Goal: Task Accomplishment & Management: Manage account settings

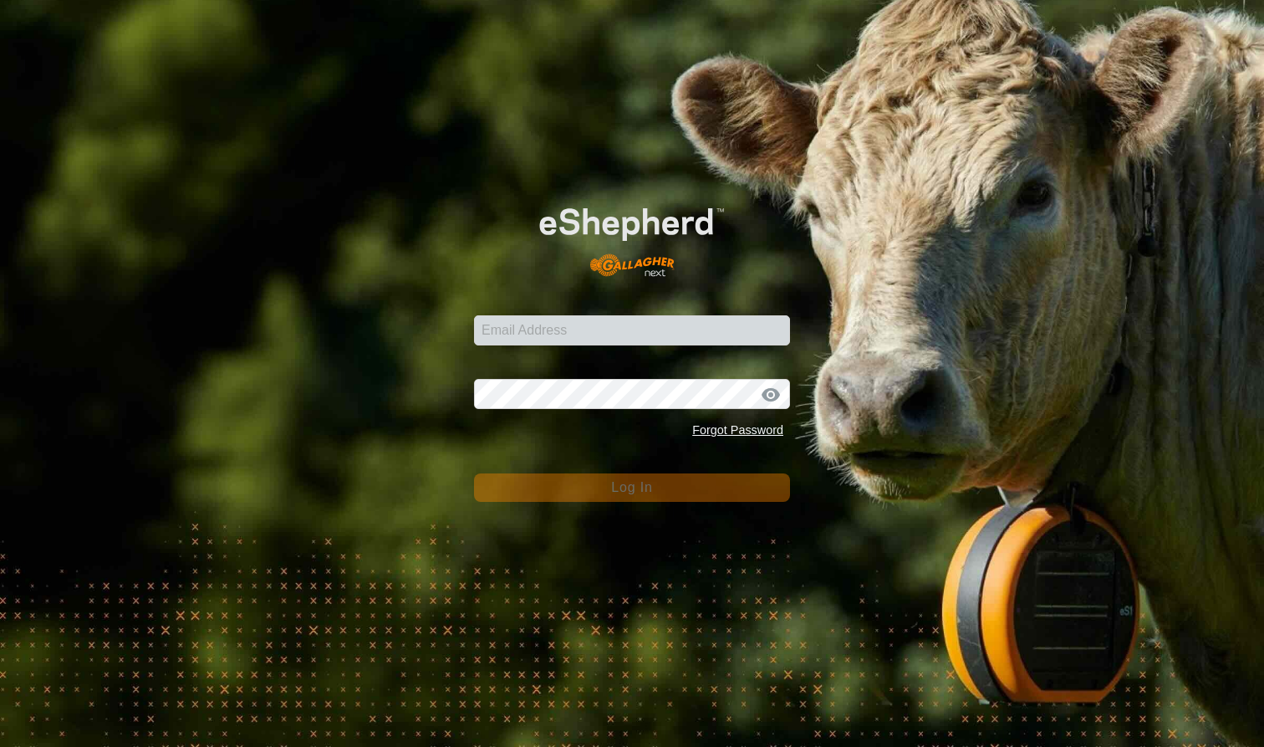
click at [547, 335] on input "Email Address" at bounding box center [632, 330] width 316 height 30
type input "mlwood@xtra.co.nz"
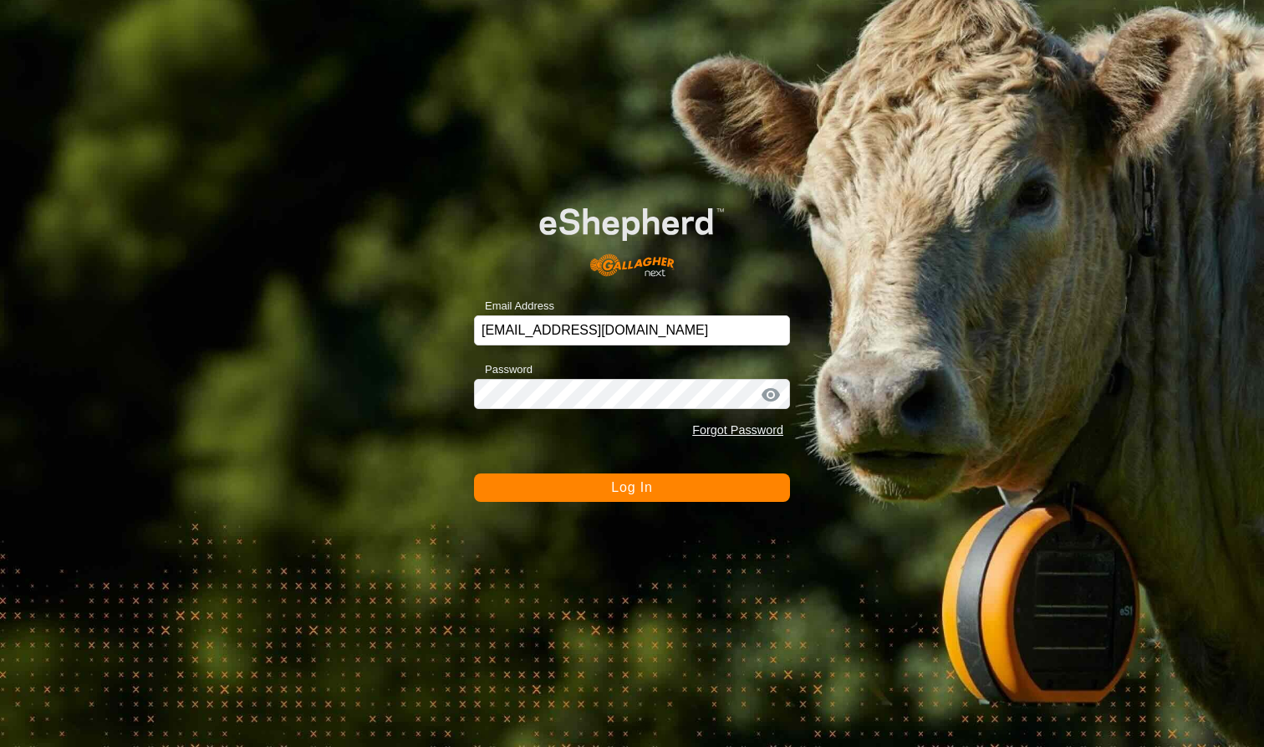
click at [637, 484] on span "Log In" at bounding box center [631, 487] width 41 height 14
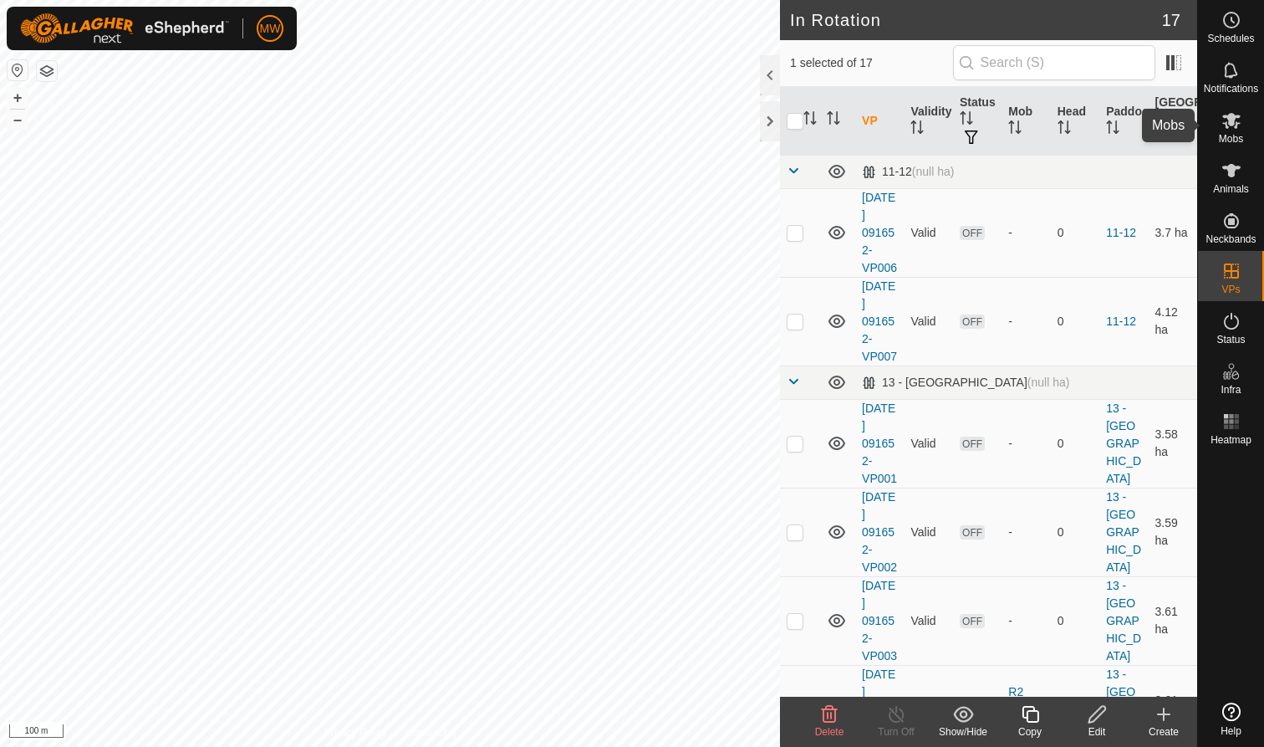
click at [1229, 125] on icon at bounding box center [1231, 121] width 18 height 16
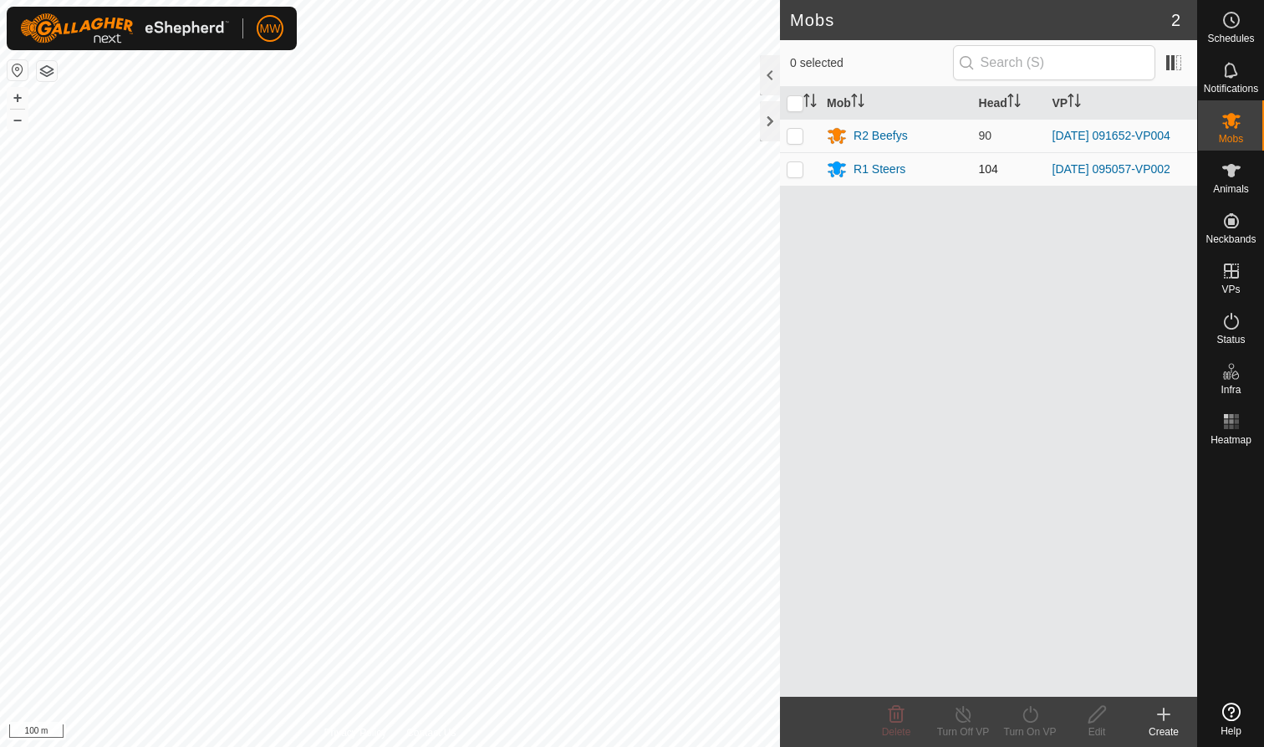
click at [797, 175] on p-checkbox at bounding box center [795, 168] width 17 height 13
checkbox input "true"
click at [1036, 723] on icon at bounding box center [1030, 714] width 21 height 20
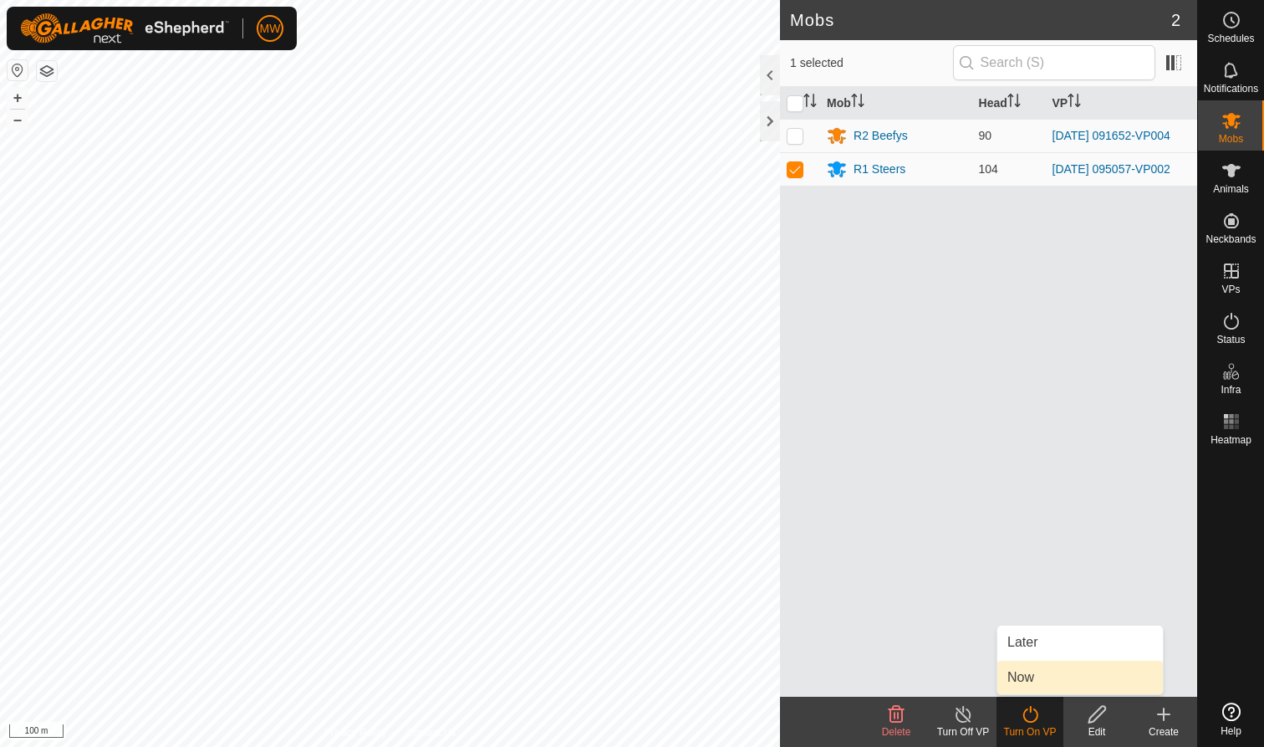
click at [1025, 680] on link "Now" at bounding box center [1081, 677] width 166 height 33
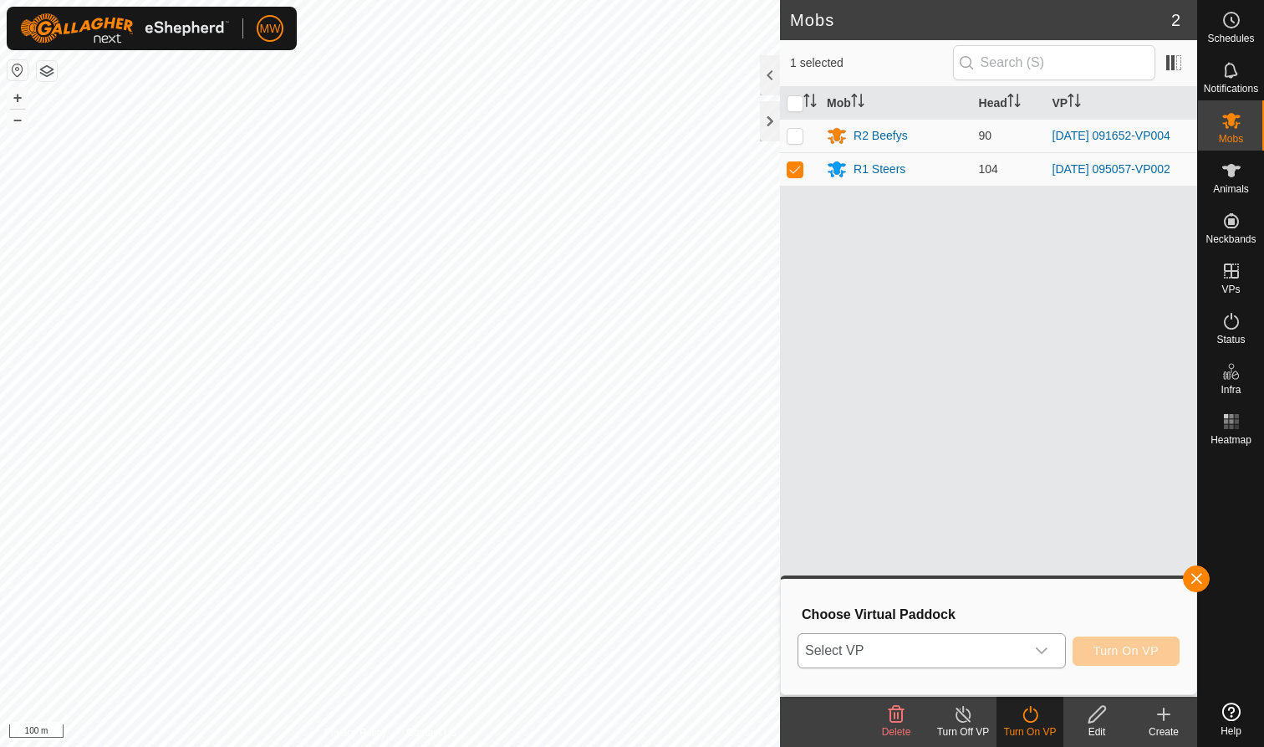
click at [1040, 650] on icon "dropdown trigger" at bounding box center [1041, 650] width 13 height 13
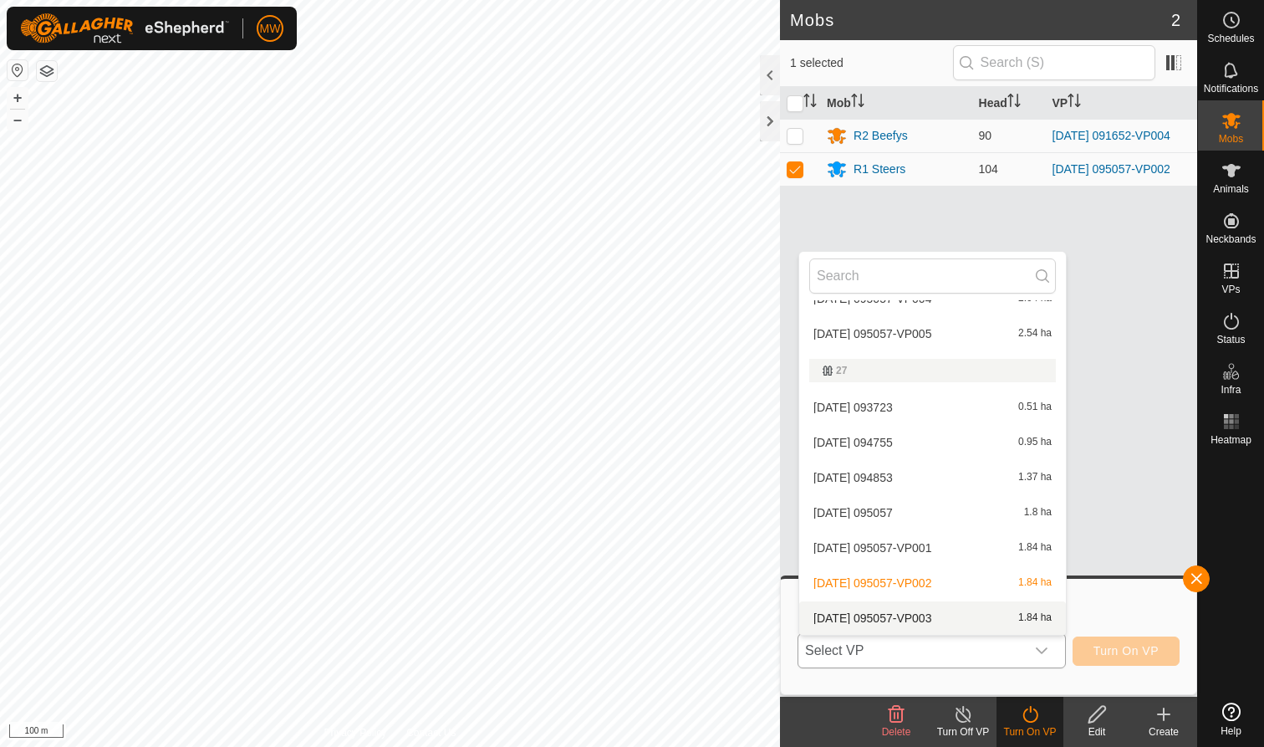
scroll to position [415, 0]
click at [907, 617] on li "2025-08-11 095057-VP003 1.84 ha" at bounding box center [932, 617] width 267 height 33
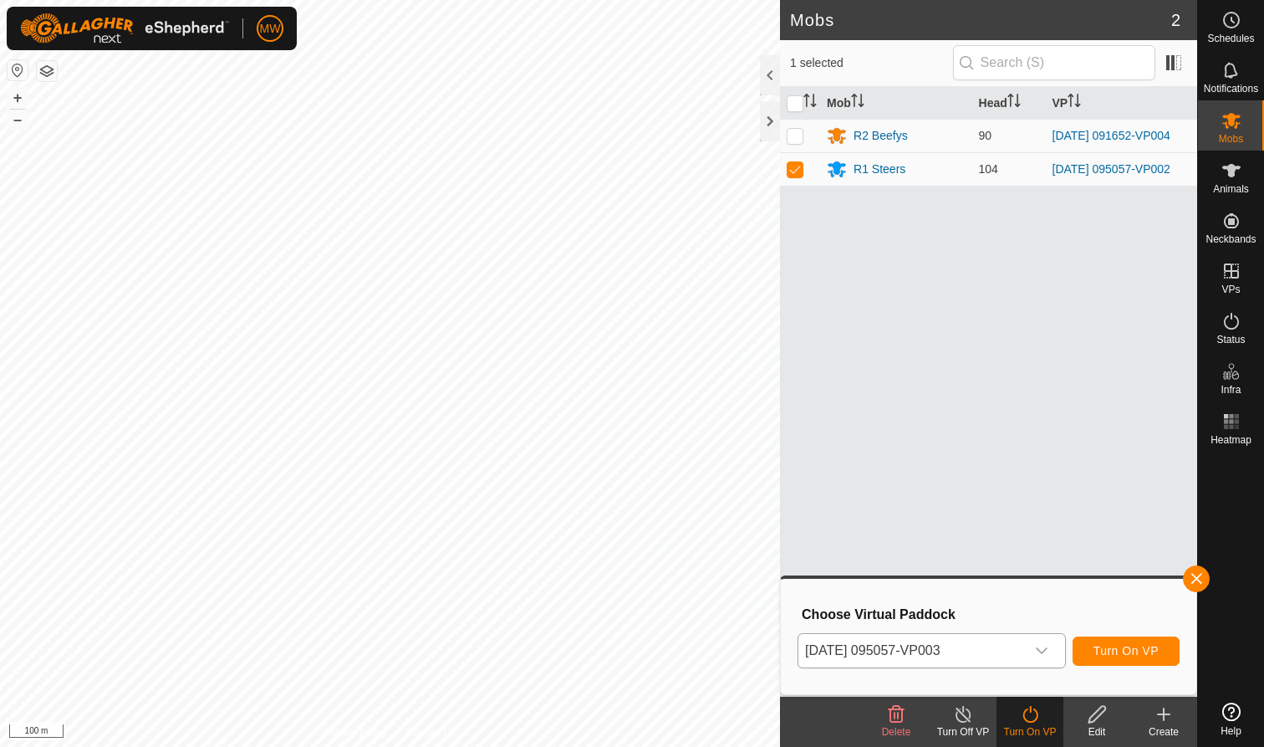
click at [1129, 651] on span "Turn On VP" at bounding box center [1126, 650] width 65 height 13
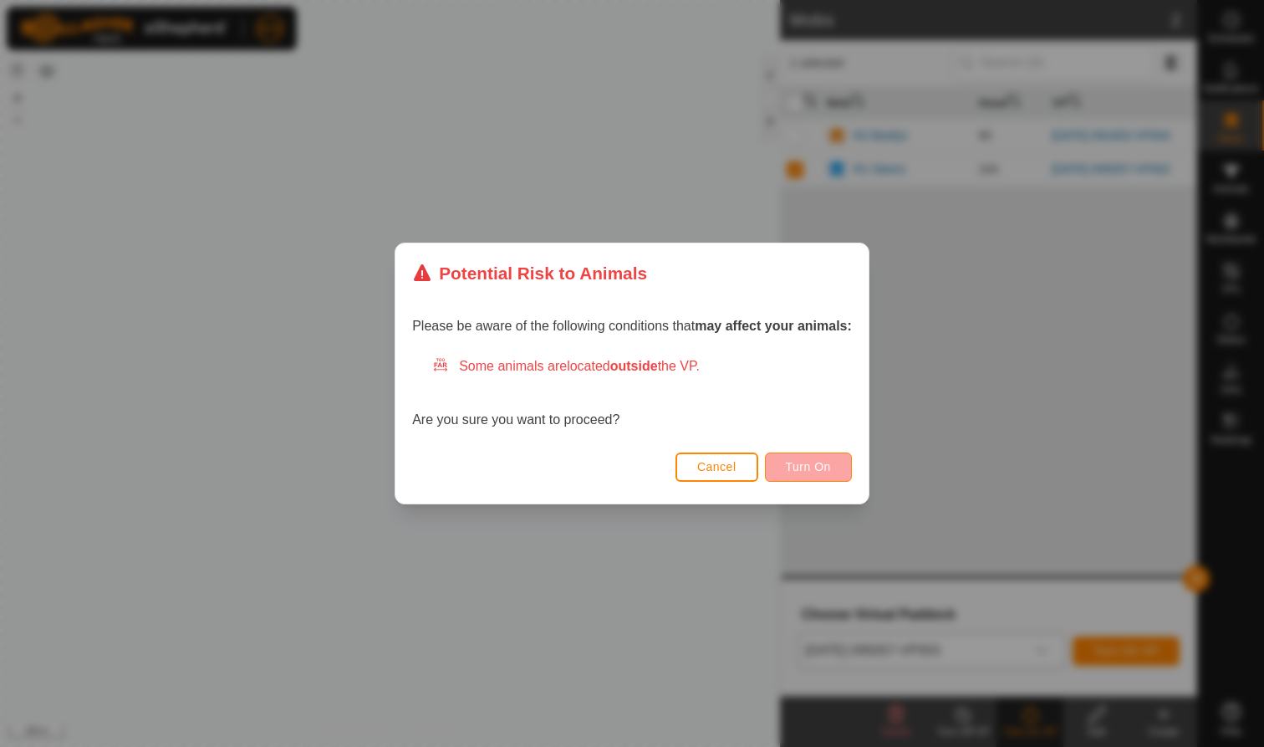
click at [816, 471] on span "Turn On" at bounding box center [808, 466] width 45 height 13
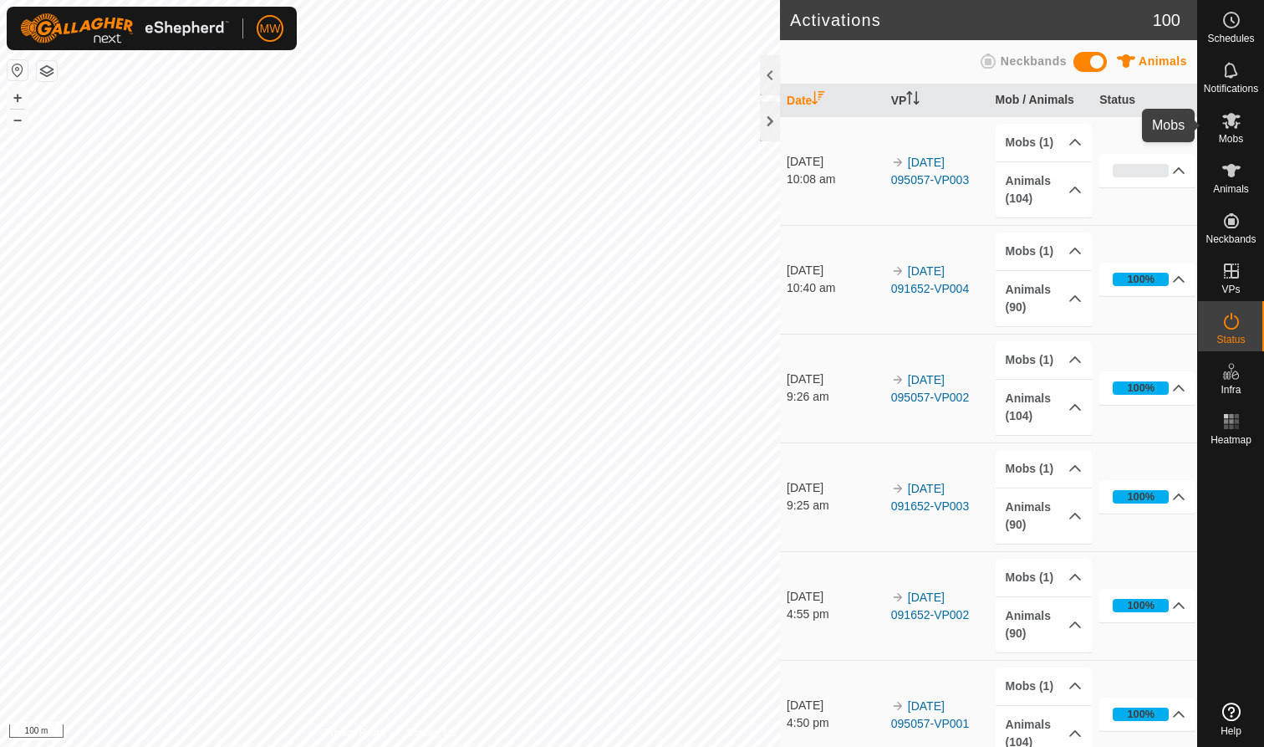
click at [1232, 130] on icon at bounding box center [1232, 120] width 20 height 20
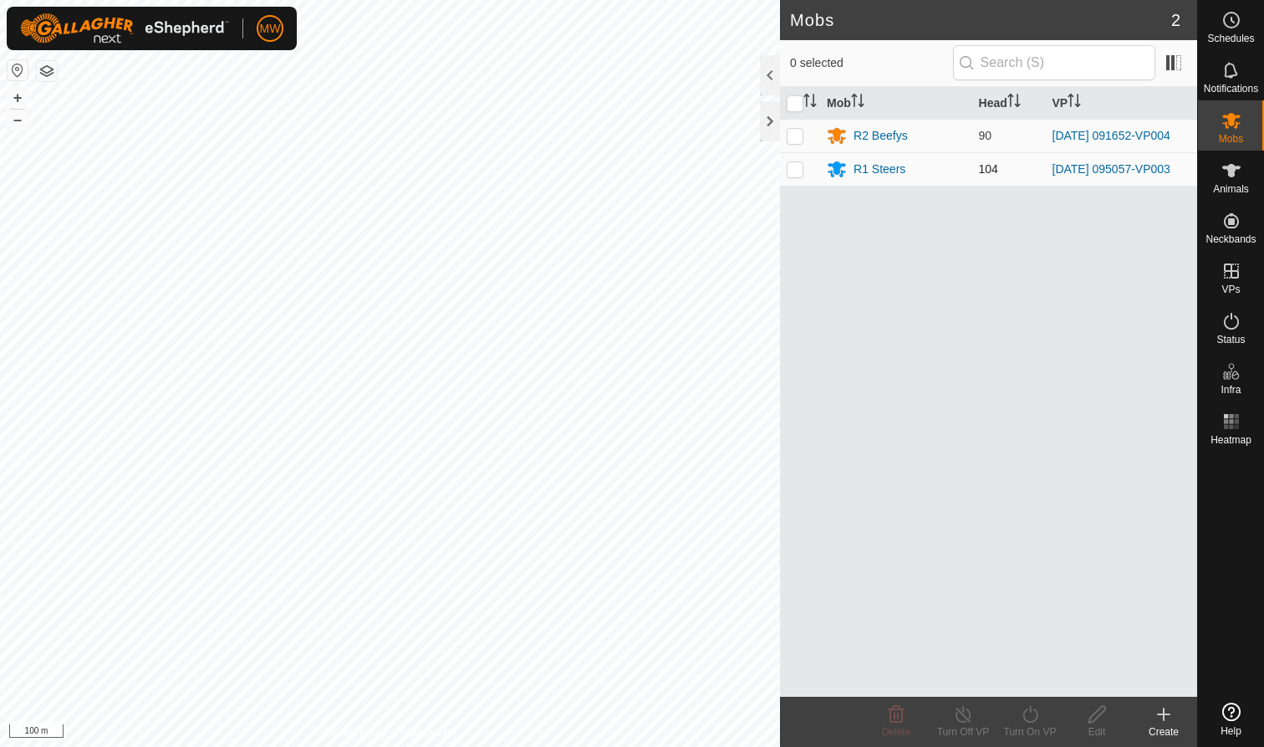
click at [793, 176] on p-checkbox at bounding box center [795, 168] width 17 height 13
checkbox input "true"
click at [1028, 715] on icon at bounding box center [1030, 714] width 21 height 20
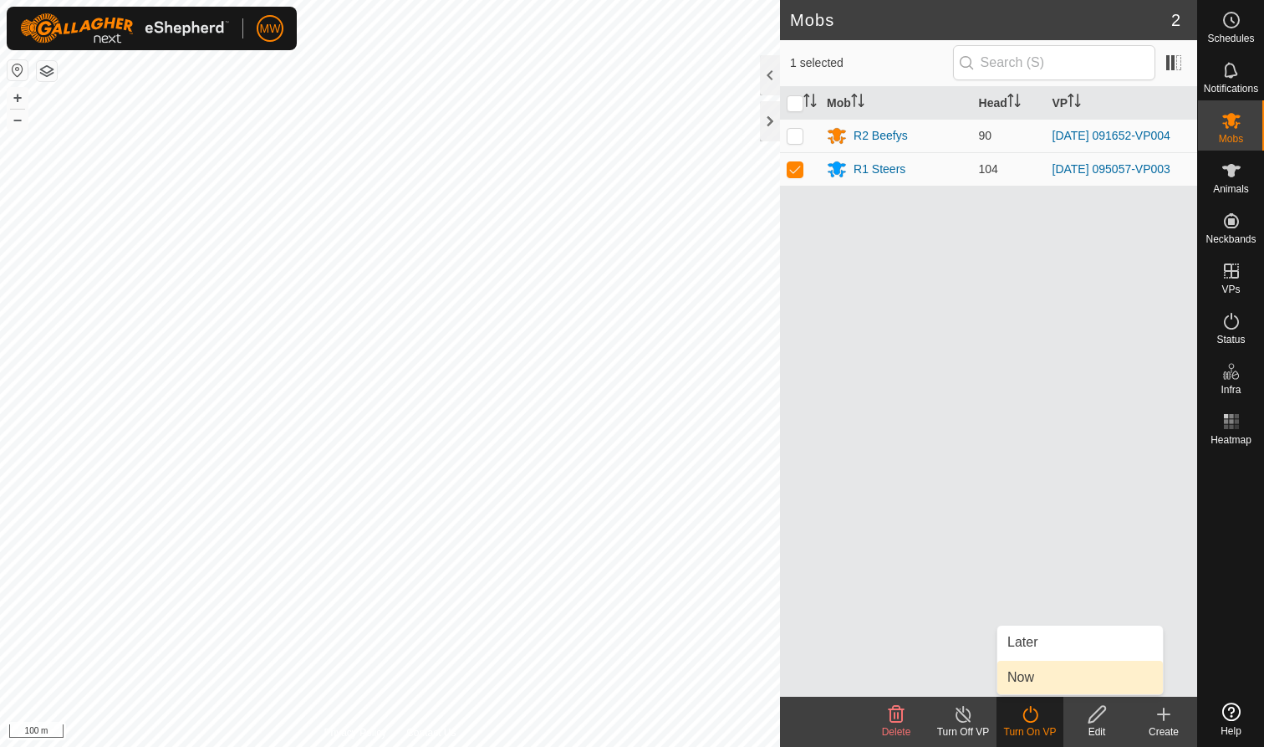
click at [1029, 675] on link "Now" at bounding box center [1081, 677] width 166 height 33
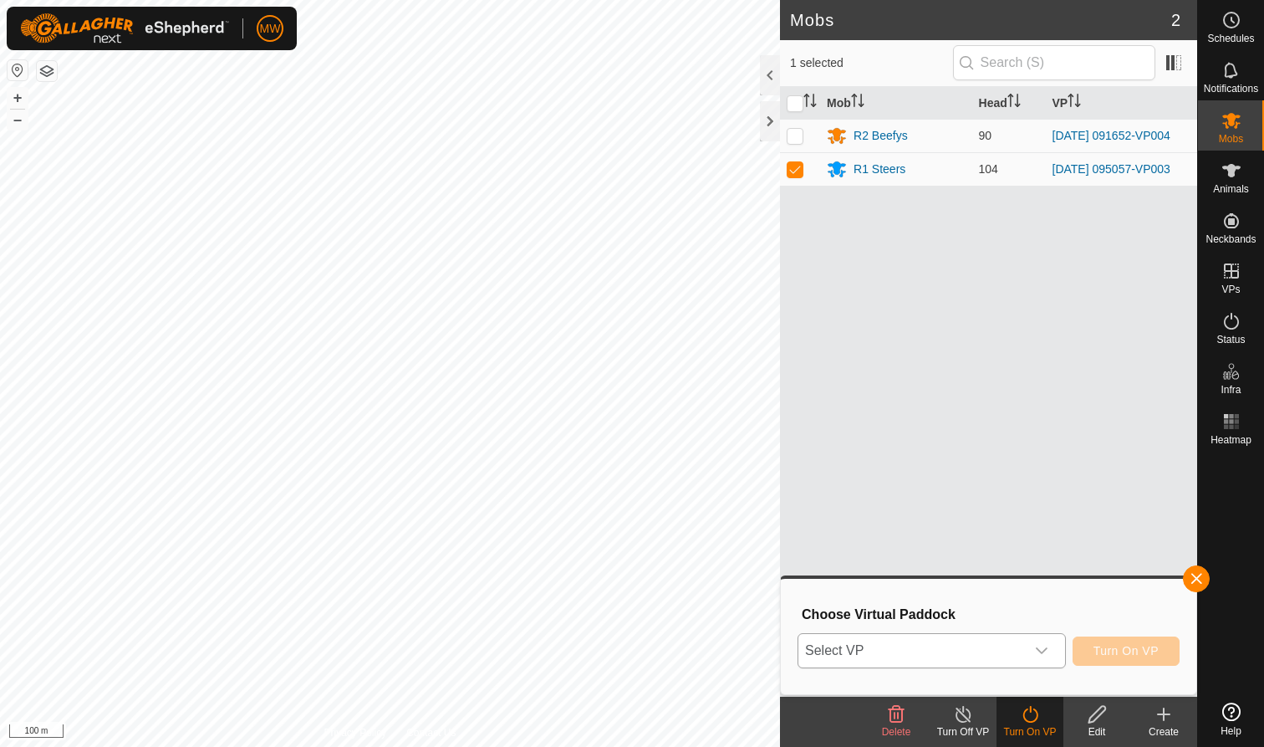
click at [1045, 649] on icon "dropdown trigger" at bounding box center [1042, 650] width 12 height 7
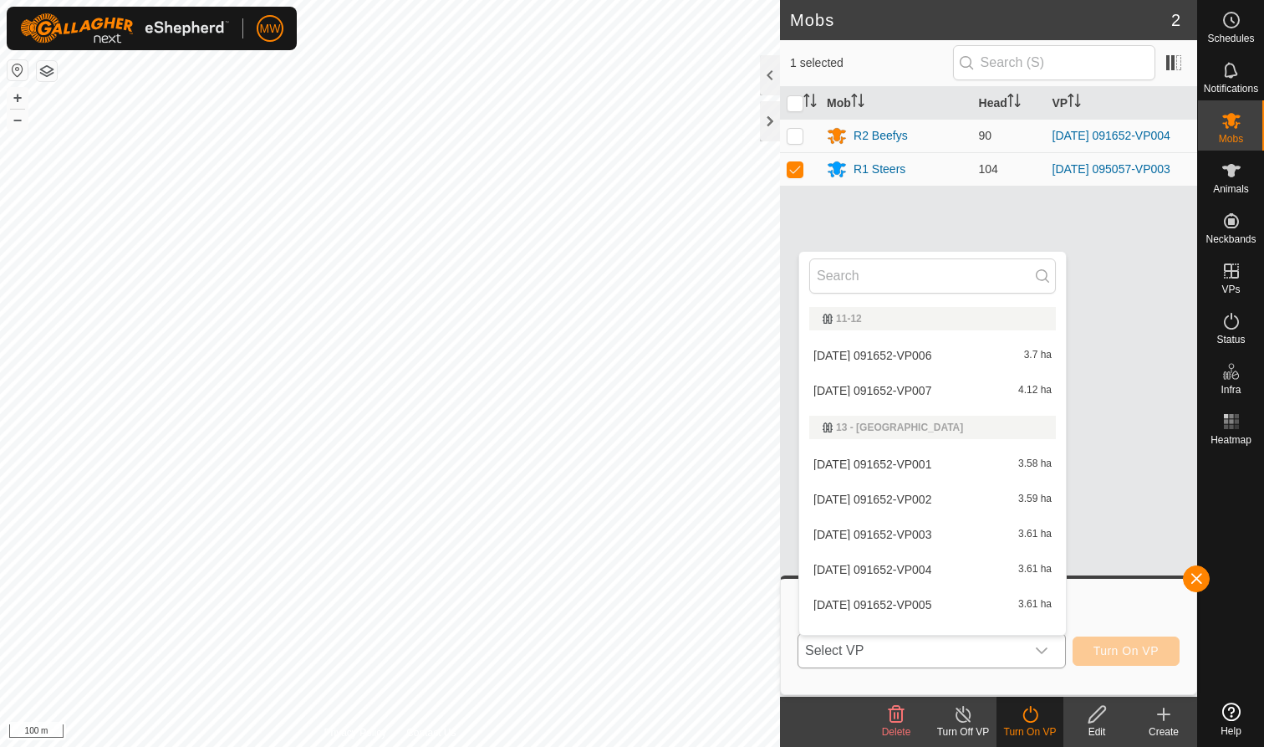
click at [885, 601] on li "2025-08-01 091652-VP005 3.61 ha" at bounding box center [932, 604] width 267 height 33
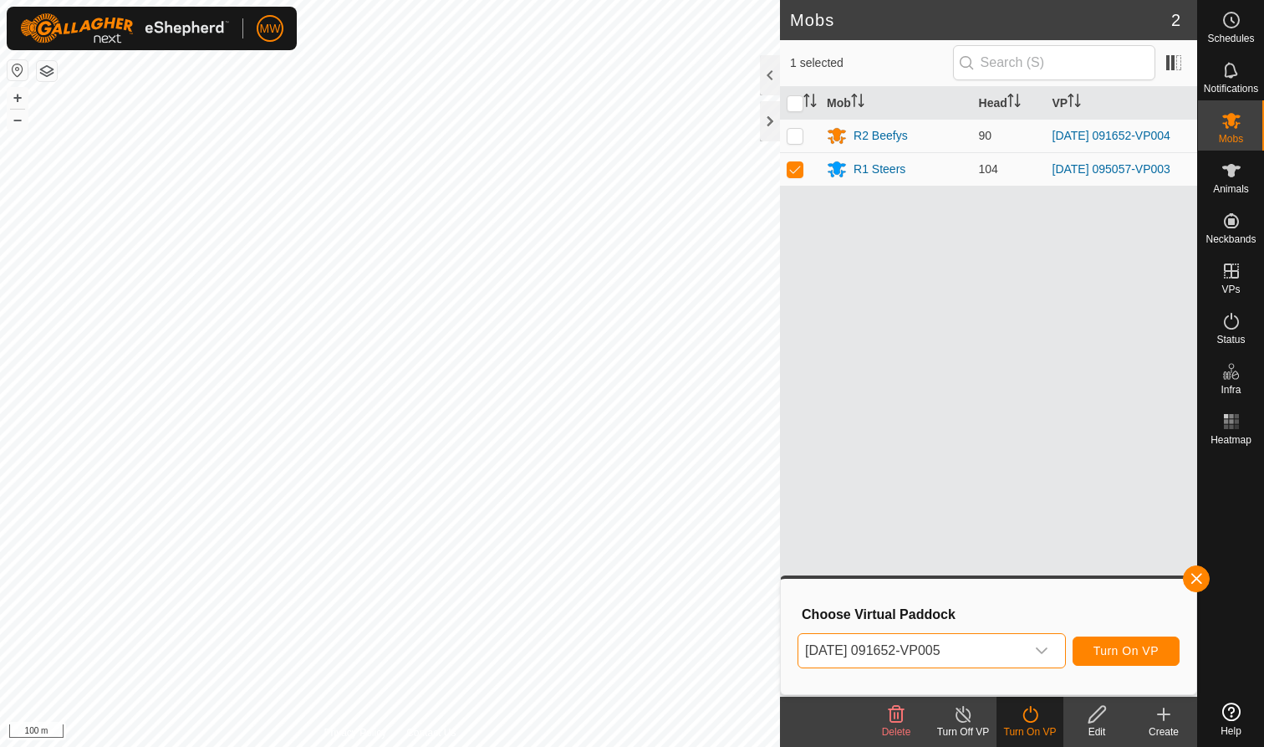
click at [1129, 643] on button "Turn On VP" at bounding box center [1126, 650] width 107 height 29
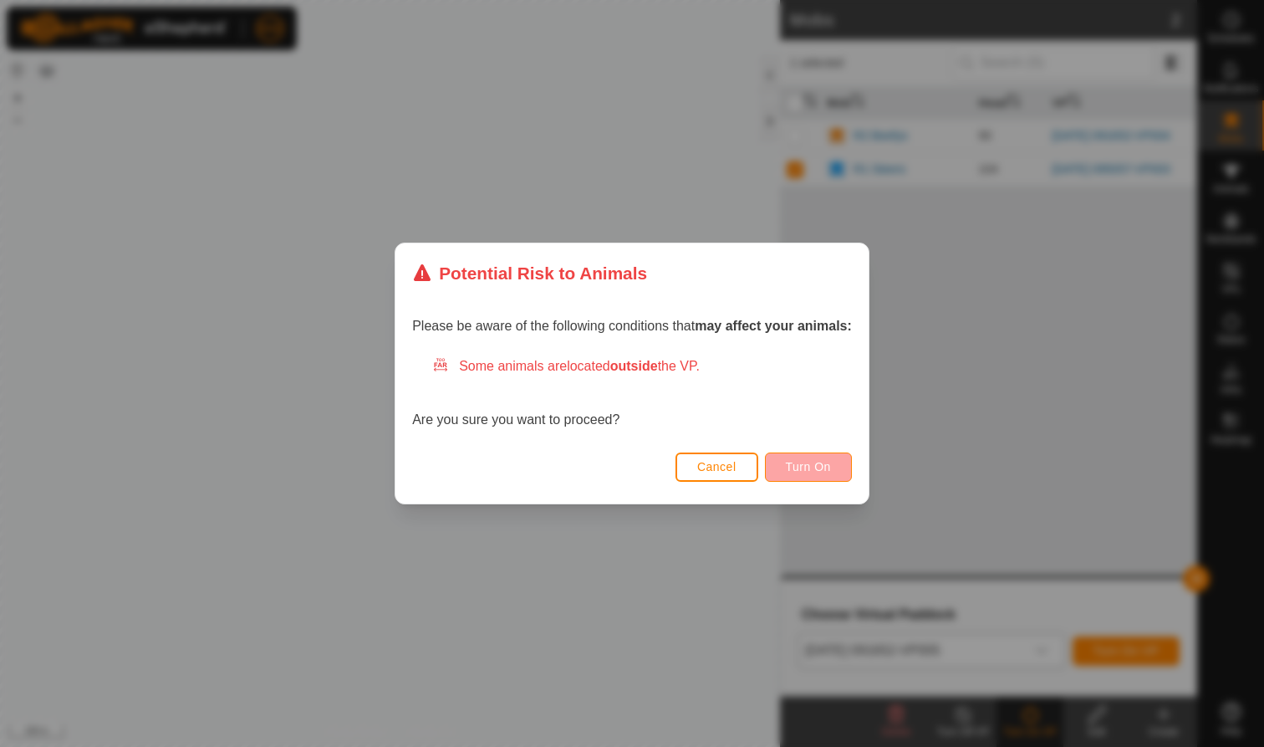
click at [810, 466] on span "Turn On" at bounding box center [808, 466] width 45 height 13
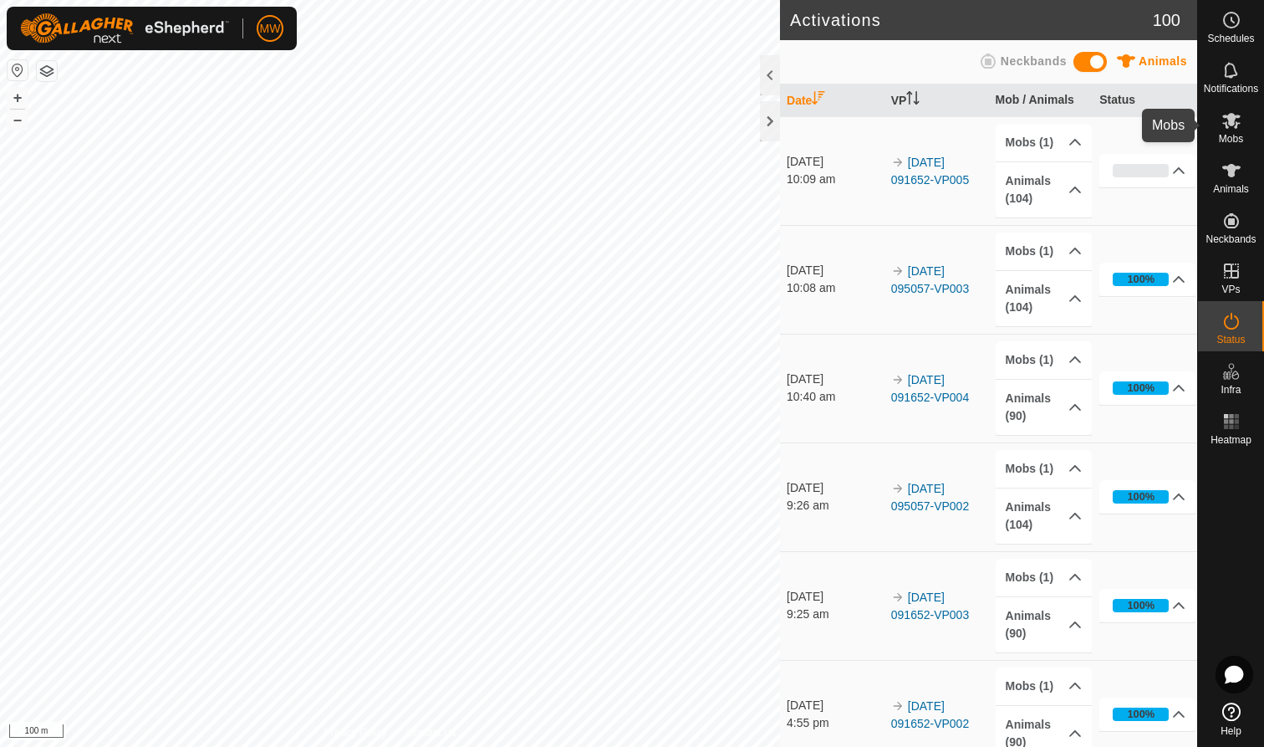
click at [1223, 120] on icon at bounding box center [1232, 120] width 20 height 20
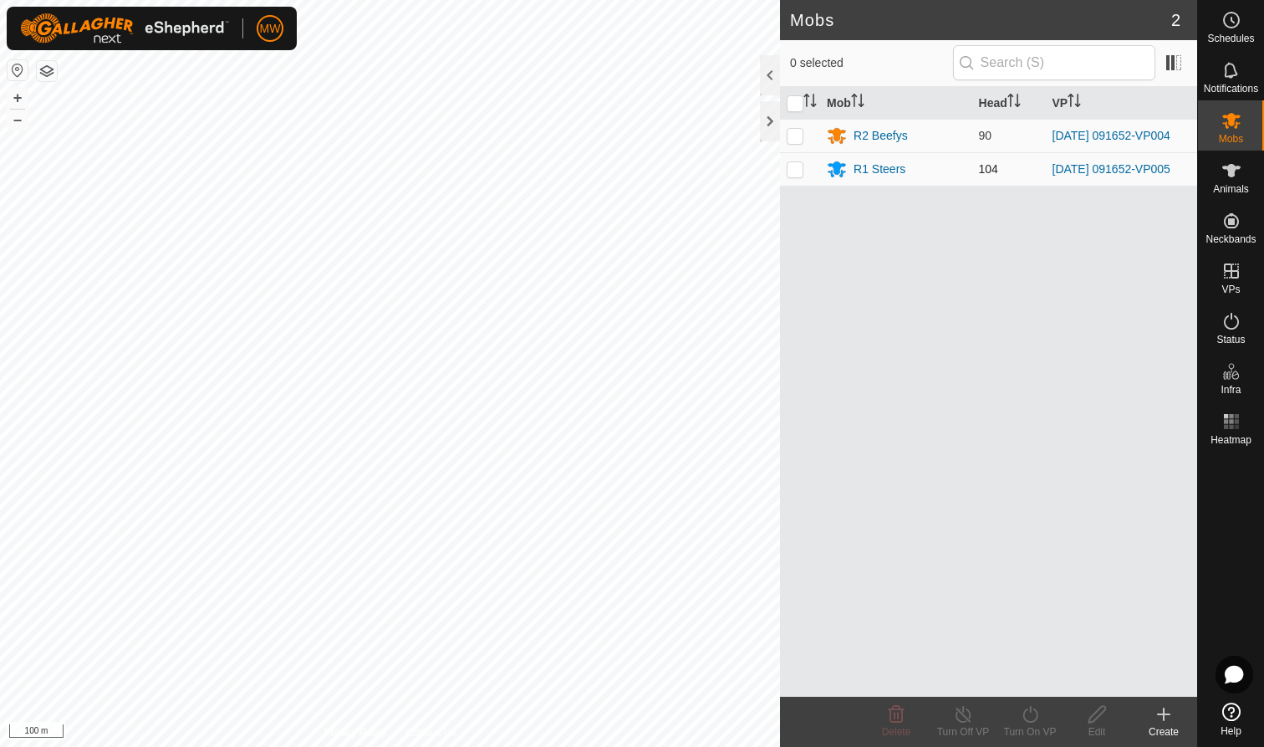
click at [791, 176] on p-checkbox at bounding box center [795, 168] width 17 height 13
checkbox input "true"
click at [1031, 718] on icon at bounding box center [1030, 714] width 21 height 20
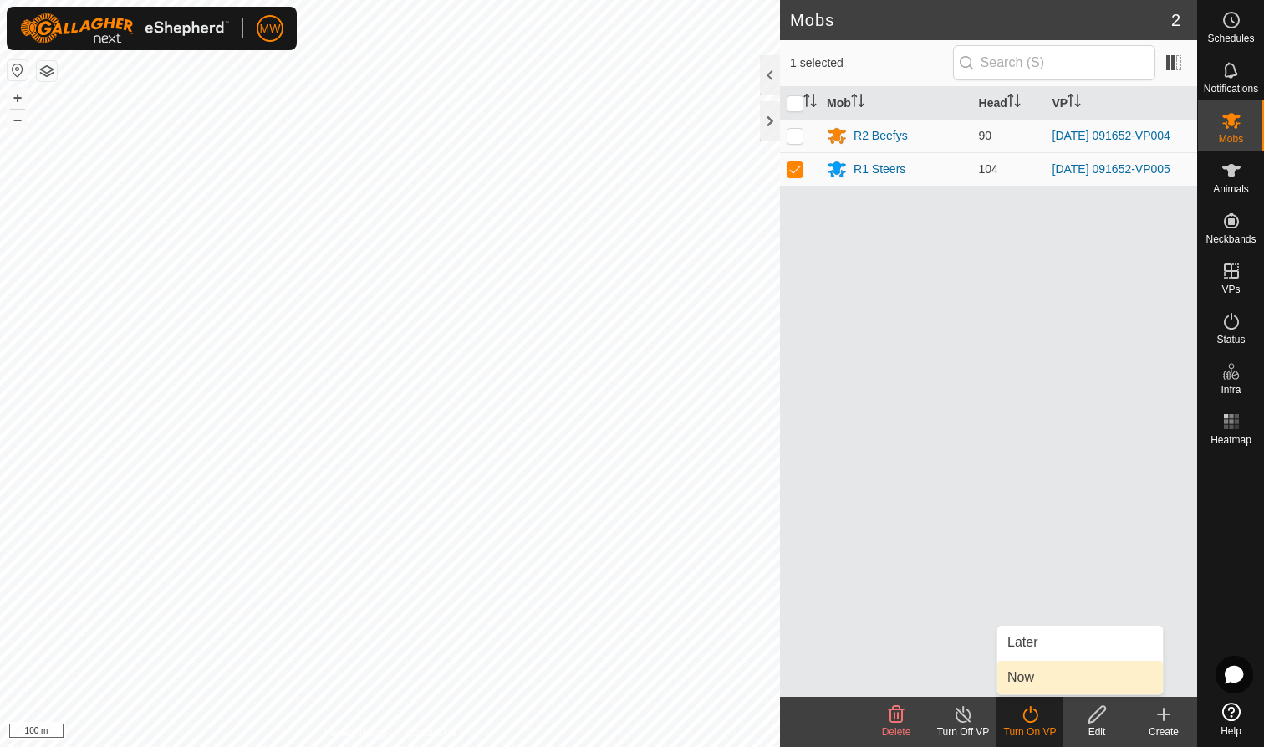
click at [1022, 680] on link "Now" at bounding box center [1081, 677] width 166 height 33
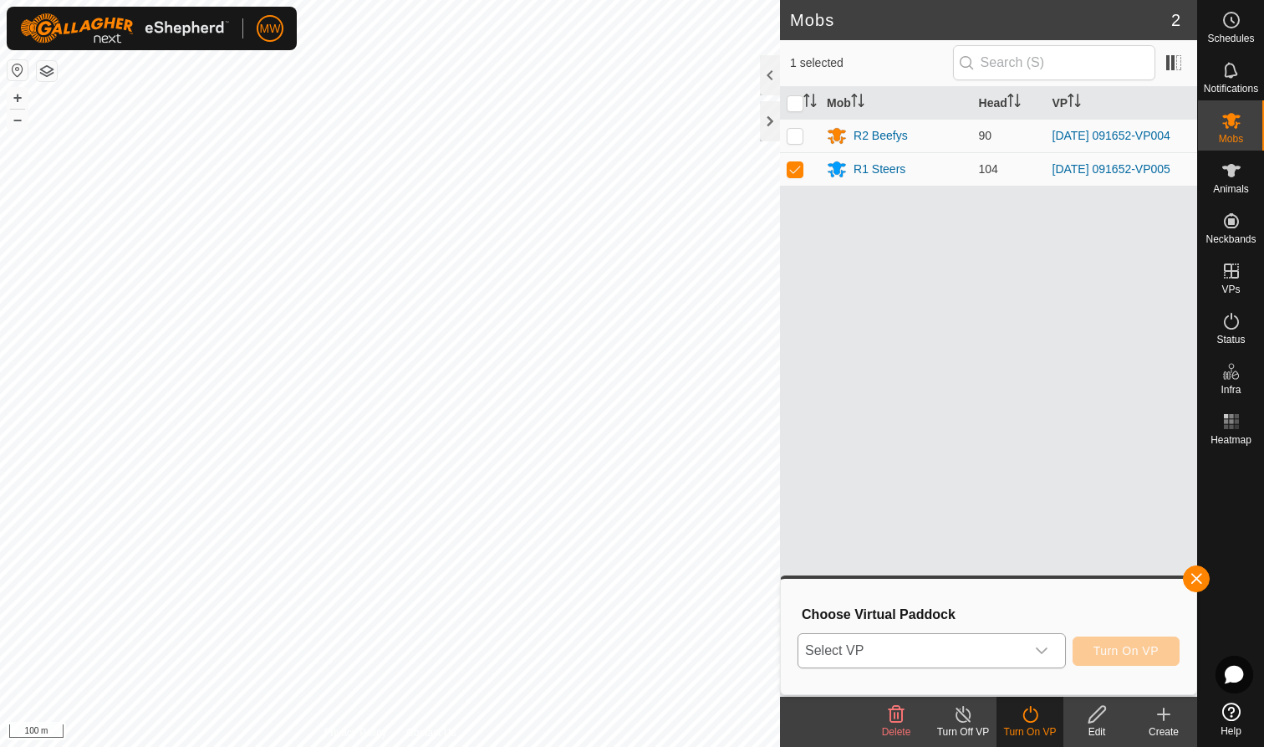
click at [1043, 651] on icon "dropdown trigger" at bounding box center [1042, 650] width 12 height 7
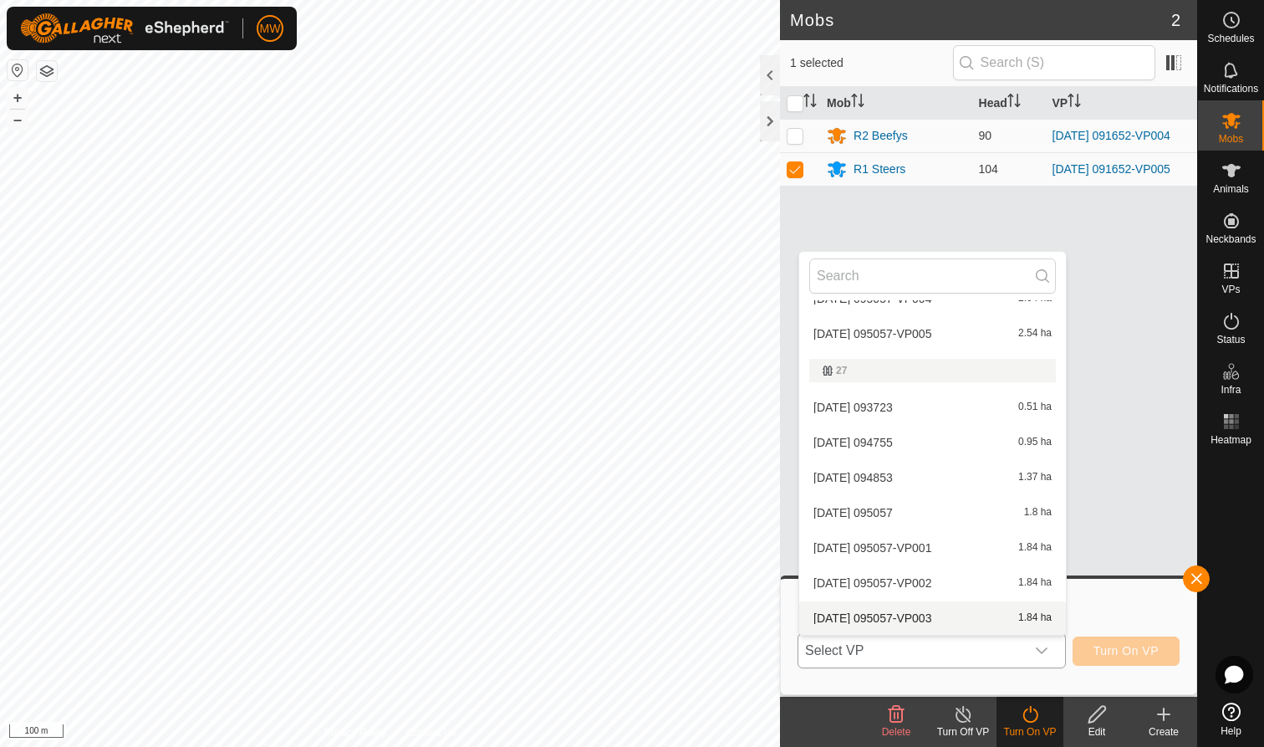
scroll to position [415, 0]
click at [886, 618] on li "2025-08-11 095057-VP003 1.84 ha" at bounding box center [932, 617] width 267 height 33
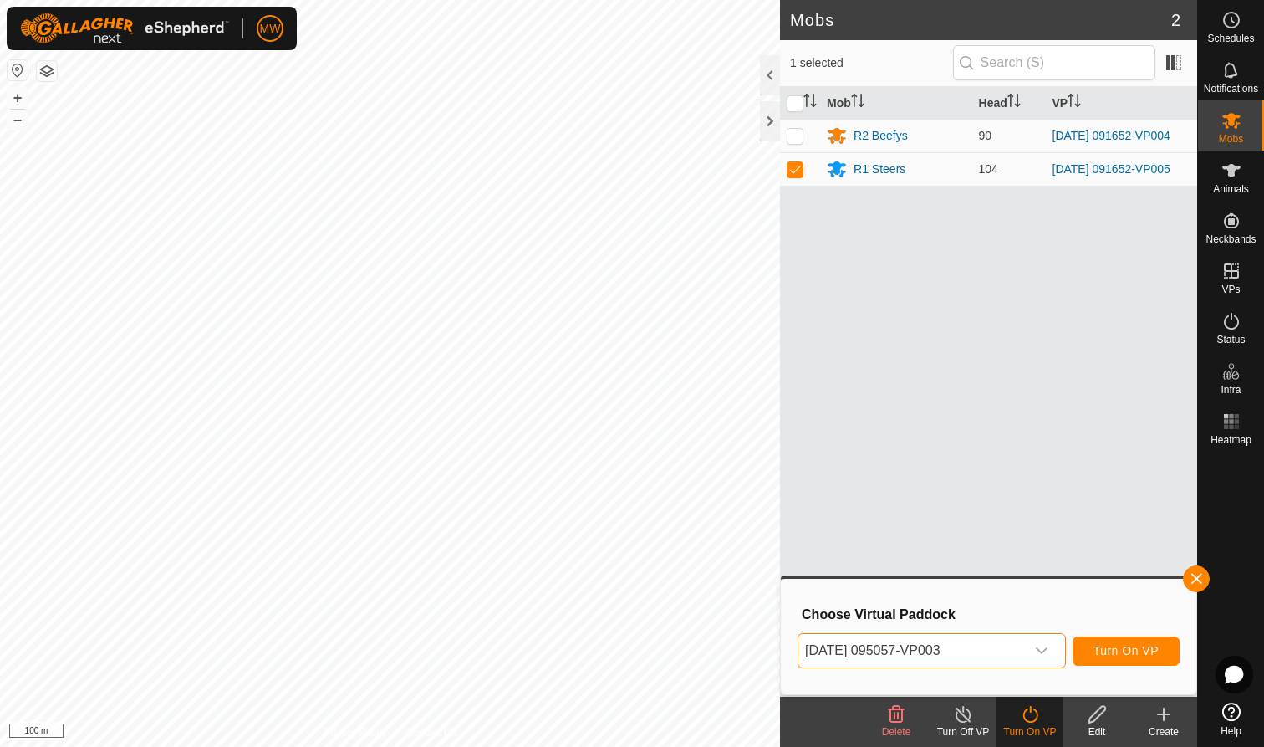
click at [1141, 647] on span "Turn On VP" at bounding box center [1126, 650] width 65 height 13
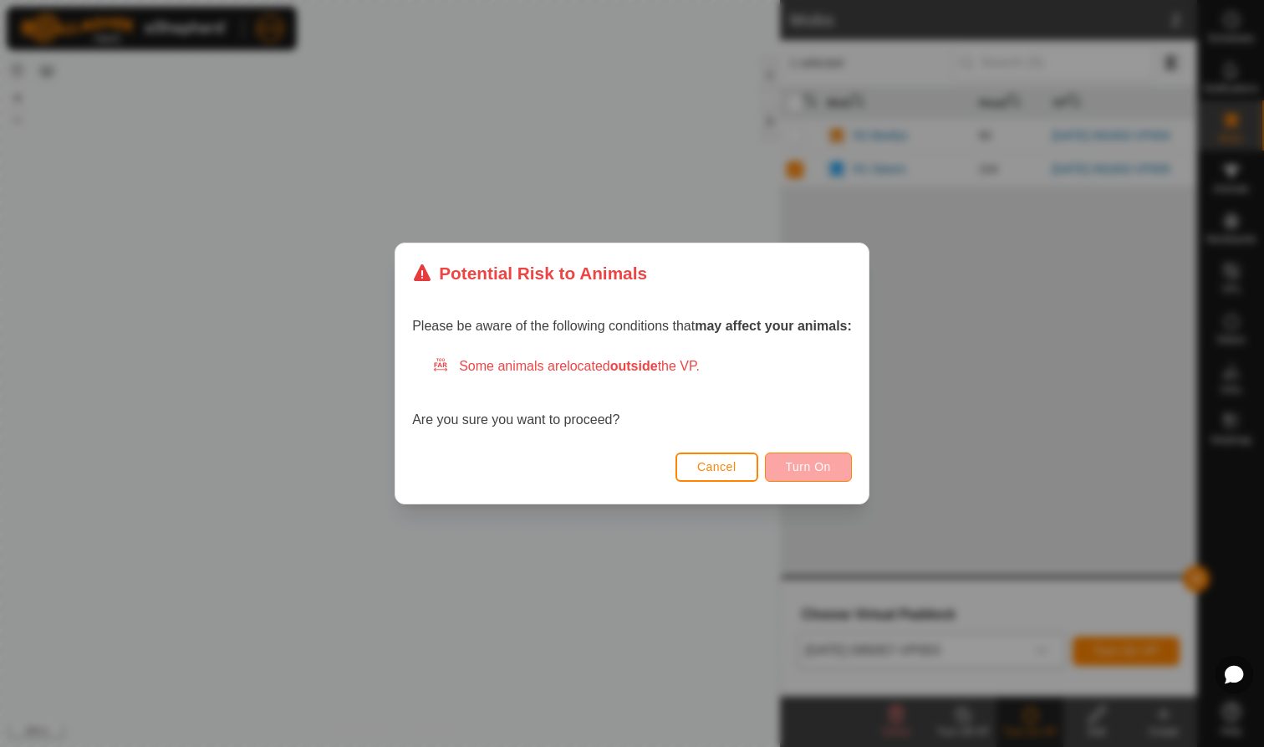
click at [799, 465] on span "Turn On" at bounding box center [808, 466] width 45 height 13
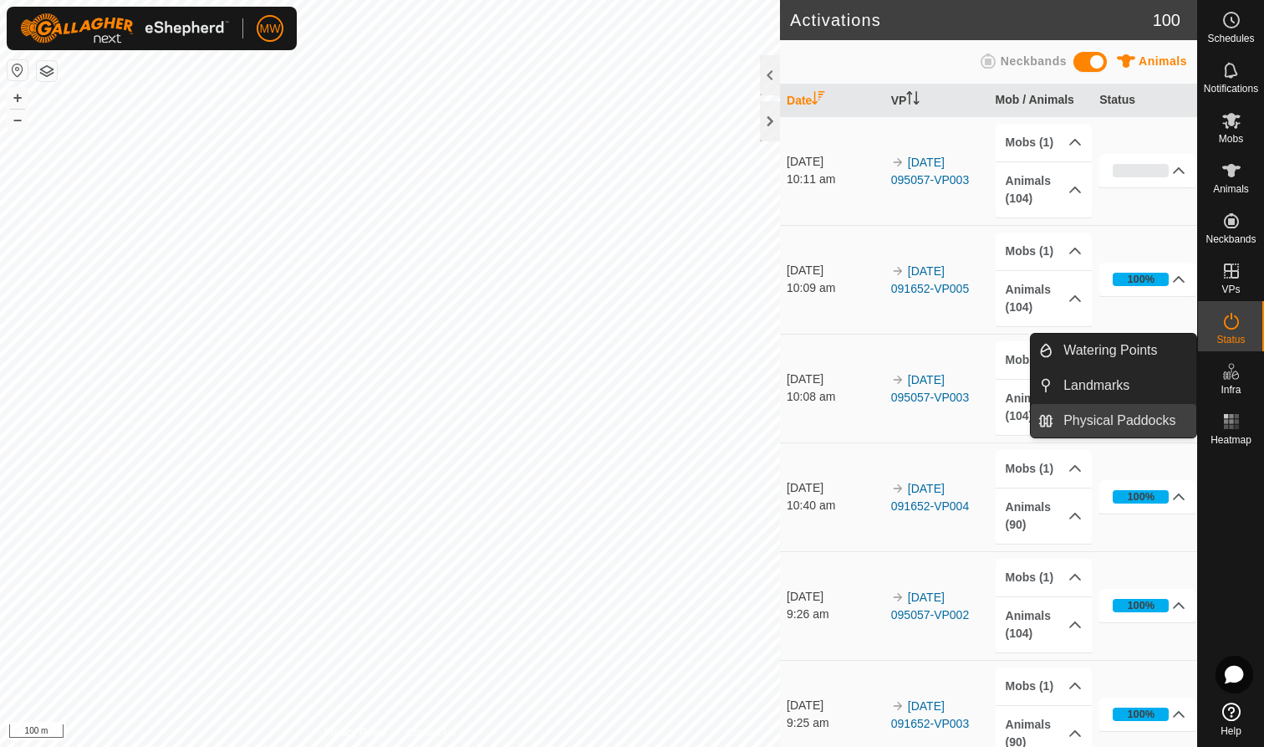
click at [1156, 420] on link "Physical Paddocks" at bounding box center [1125, 420] width 143 height 33
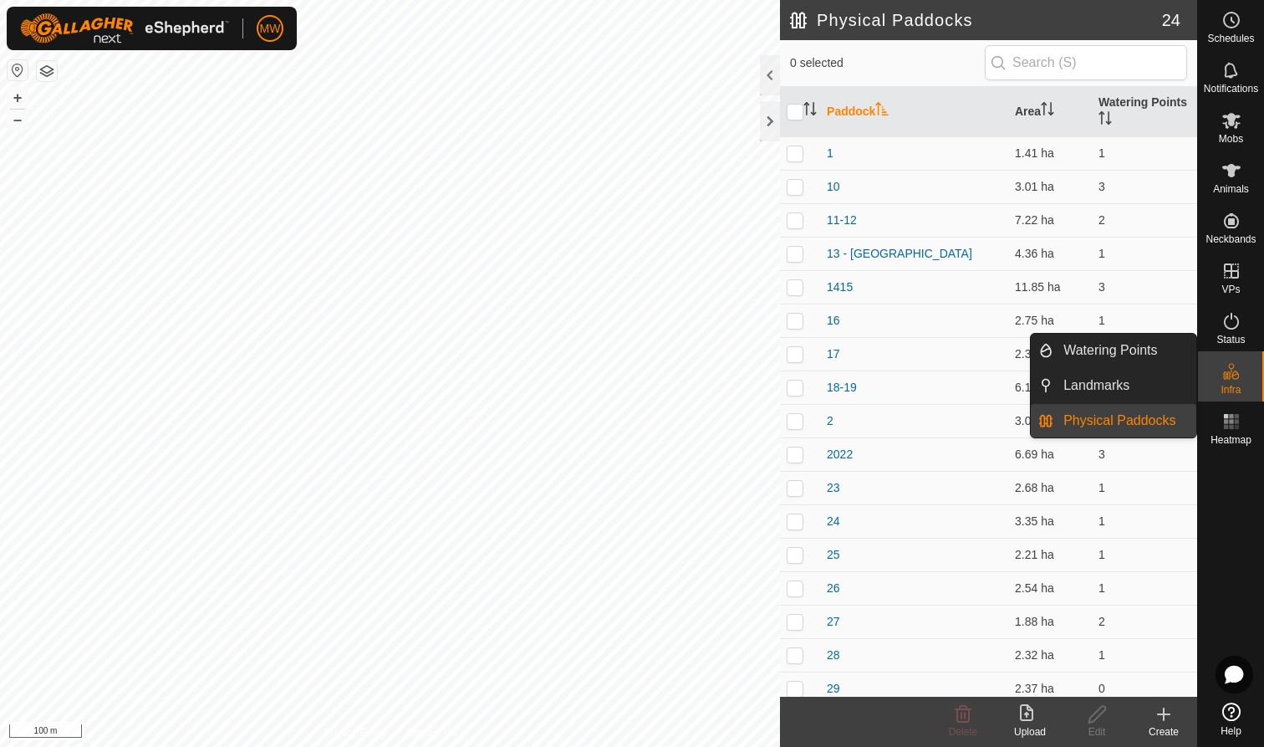
click at [1162, 428] on link "Physical Paddocks" at bounding box center [1125, 420] width 143 height 33
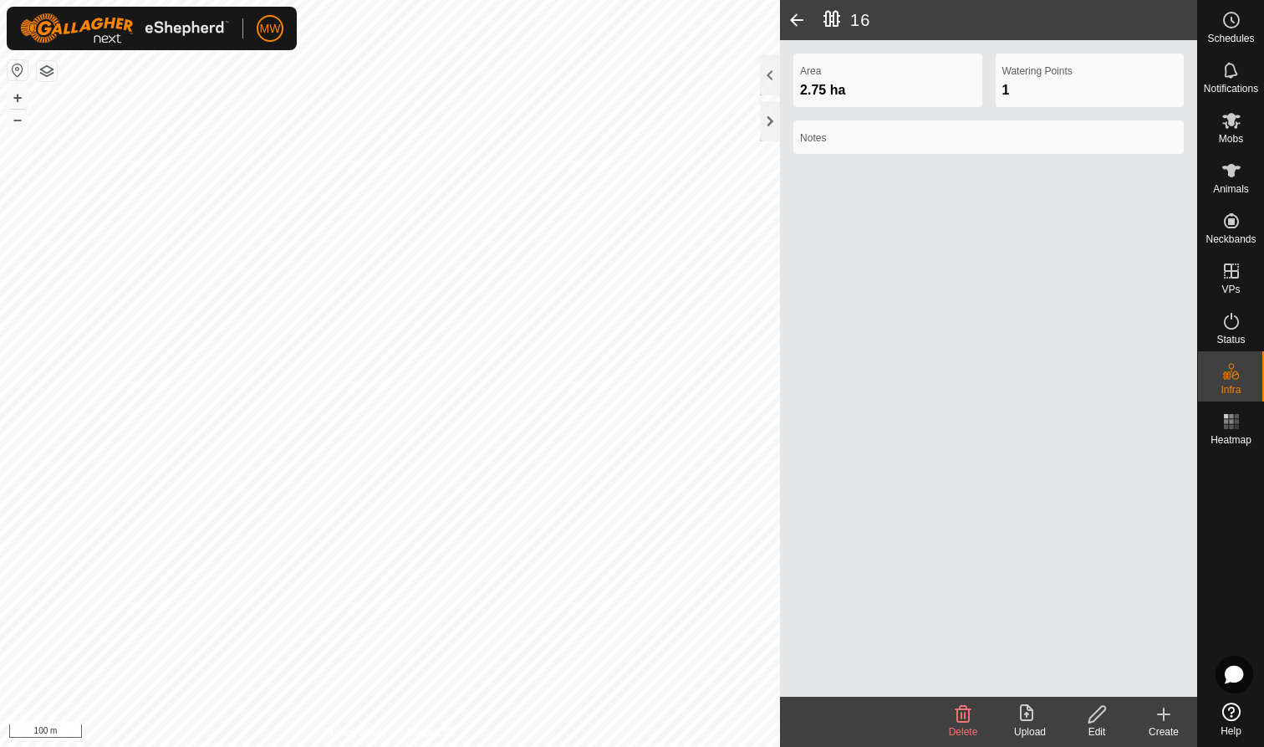
click at [1097, 712] on icon at bounding box center [1097, 714] width 21 height 20
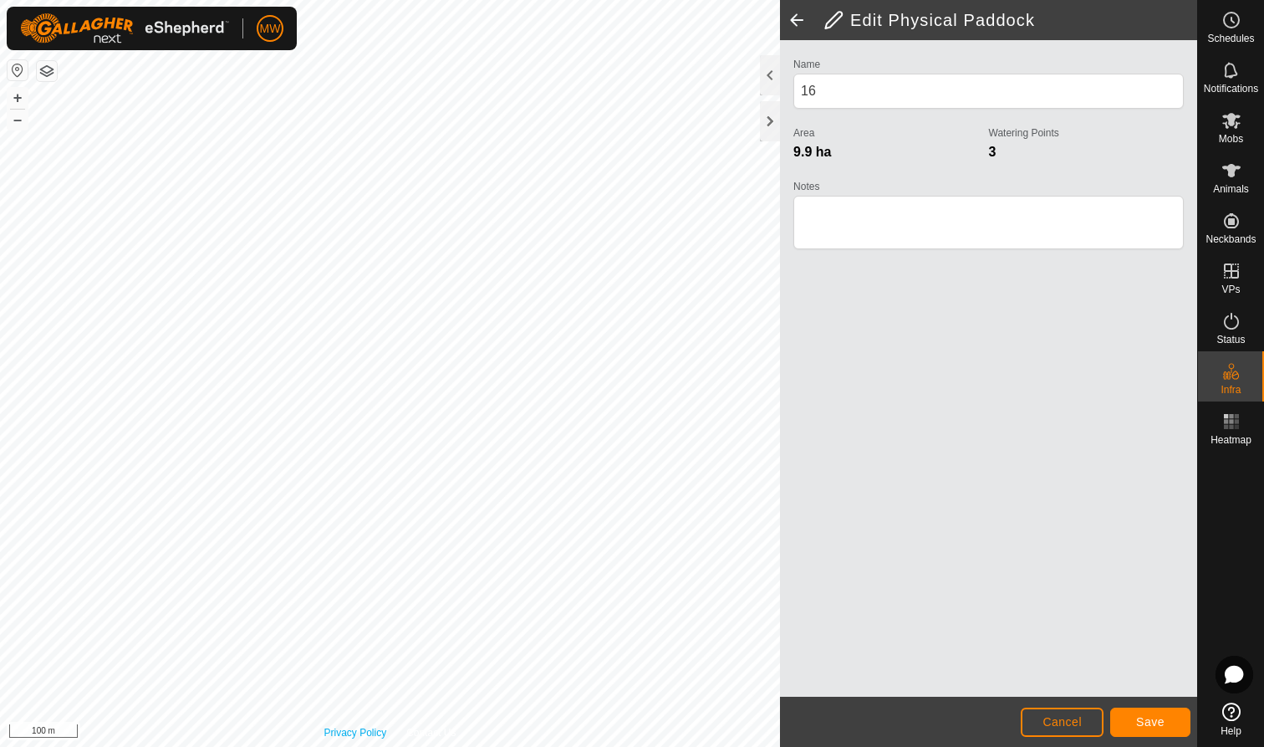
click at [357, 728] on div "Privacy Policy Contact Us WP 26 Type: trough Capacity: 100L Water Level: 100% D…" at bounding box center [390, 373] width 780 height 747
click at [355, 739] on div "Privacy Policy Contact Us WP 26 Type: trough Capacity: 100L Water Level: 100% D…" at bounding box center [390, 373] width 780 height 747
click at [1166, 723] on button "Save" at bounding box center [1150, 721] width 80 height 29
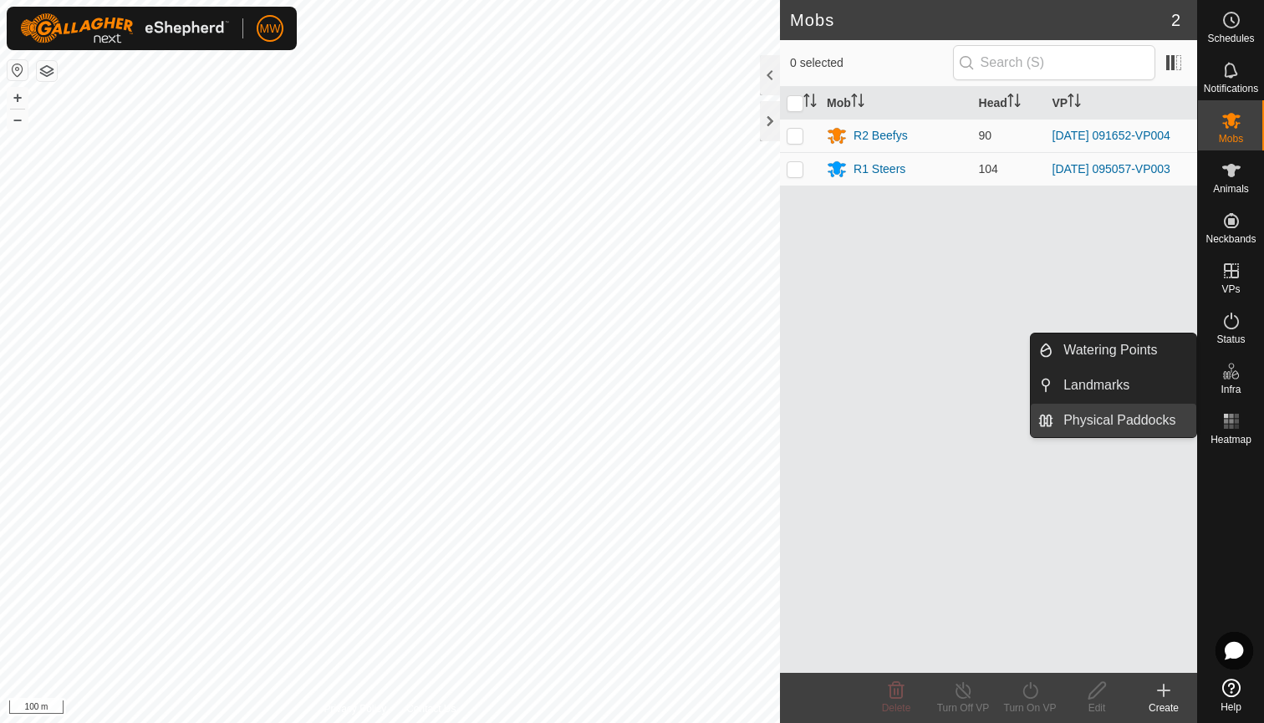
click at [1153, 424] on link "Physical Paddocks" at bounding box center [1125, 420] width 143 height 33
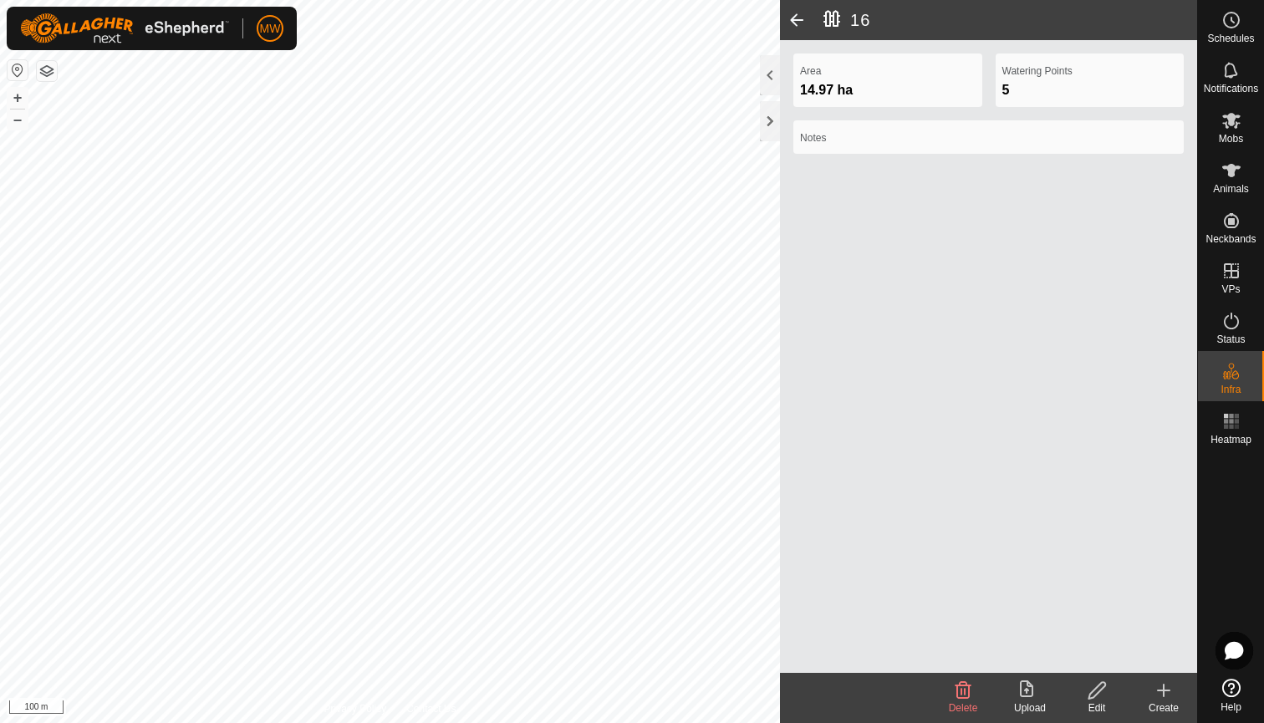
click at [965, 694] on icon at bounding box center [964, 690] width 16 height 17
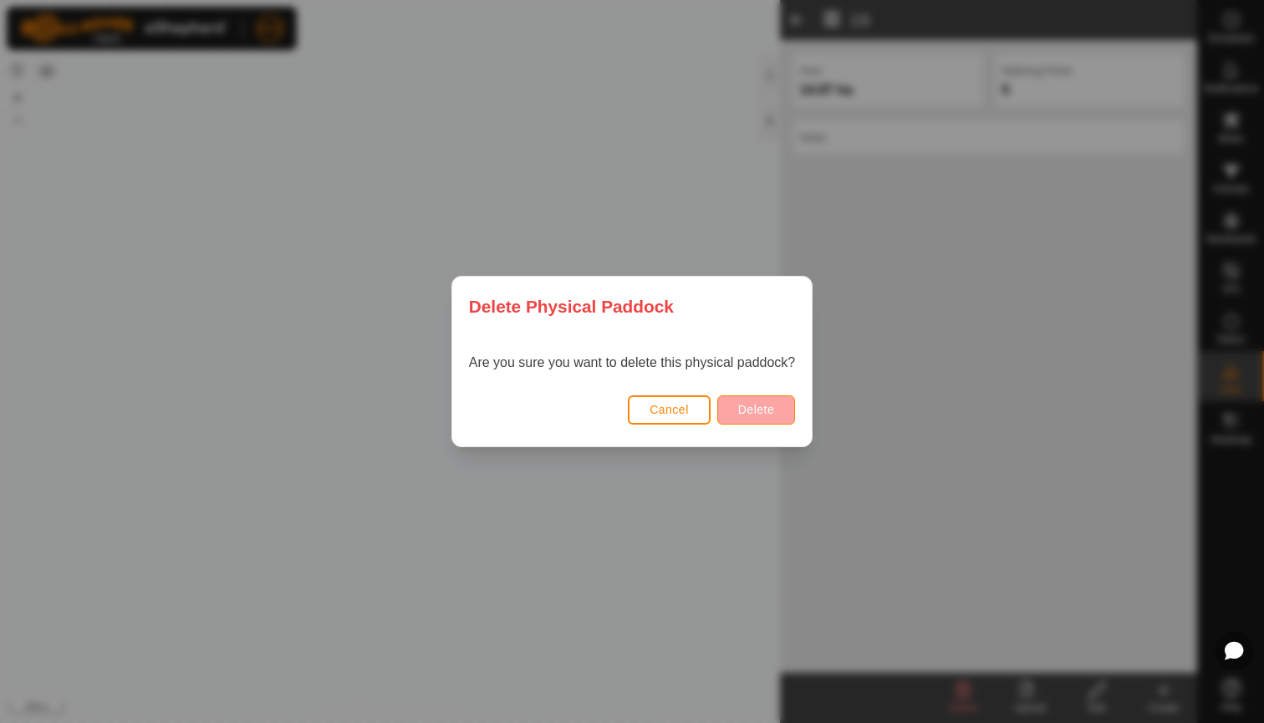
click at [760, 407] on span "Delete" at bounding box center [756, 409] width 36 height 13
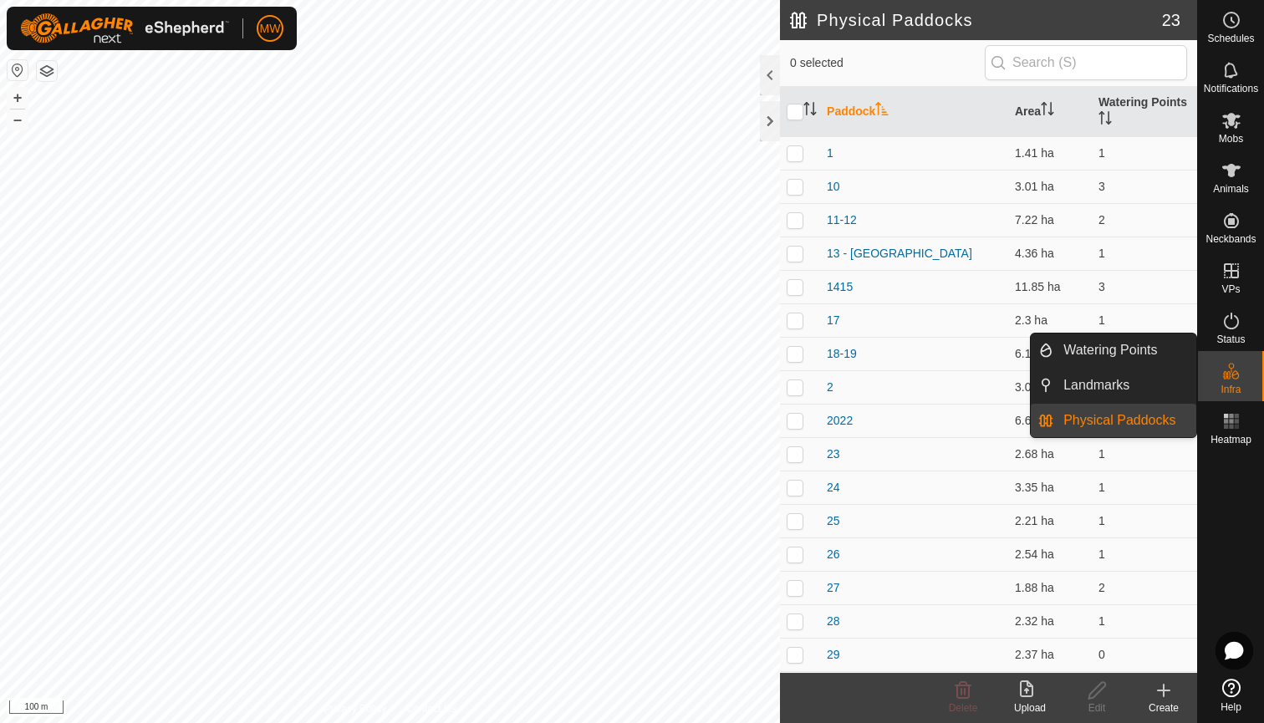
click at [1159, 416] on link "Physical Paddocks" at bounding box center [1125, 420] width 143 height 33
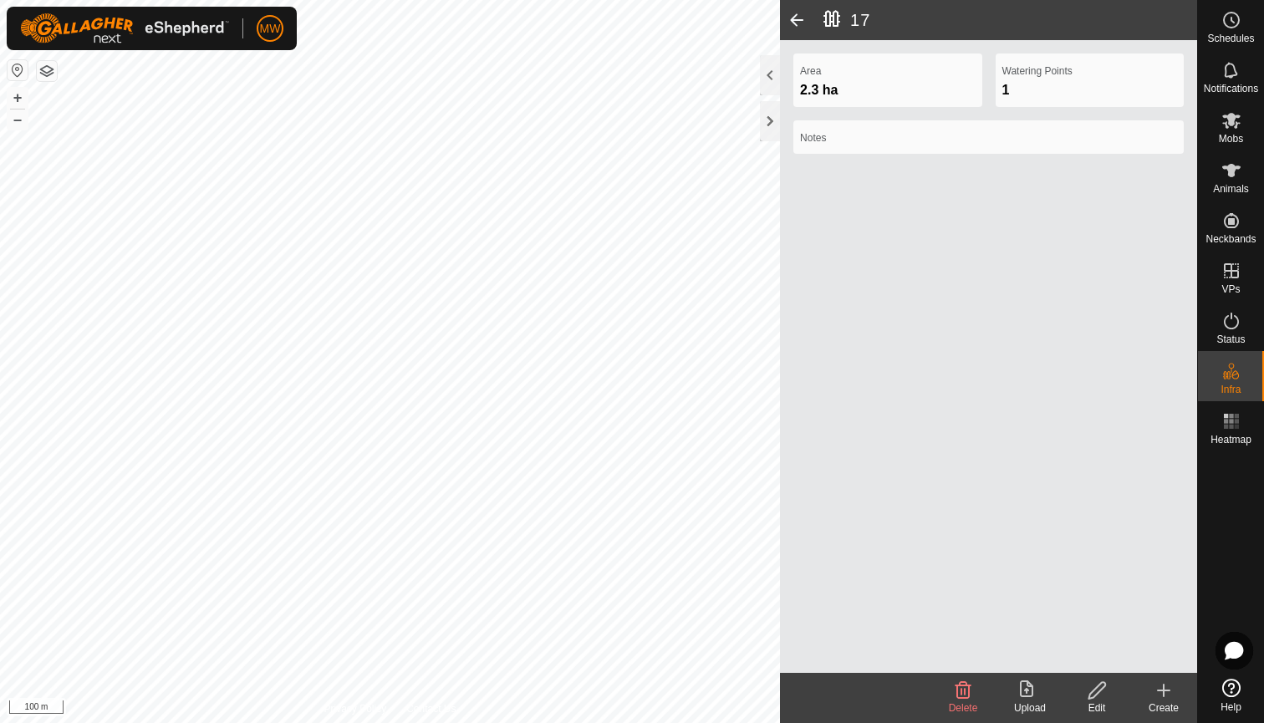
click at [964, 691] on icon at bounding box center [964, 690] width 16 height 17
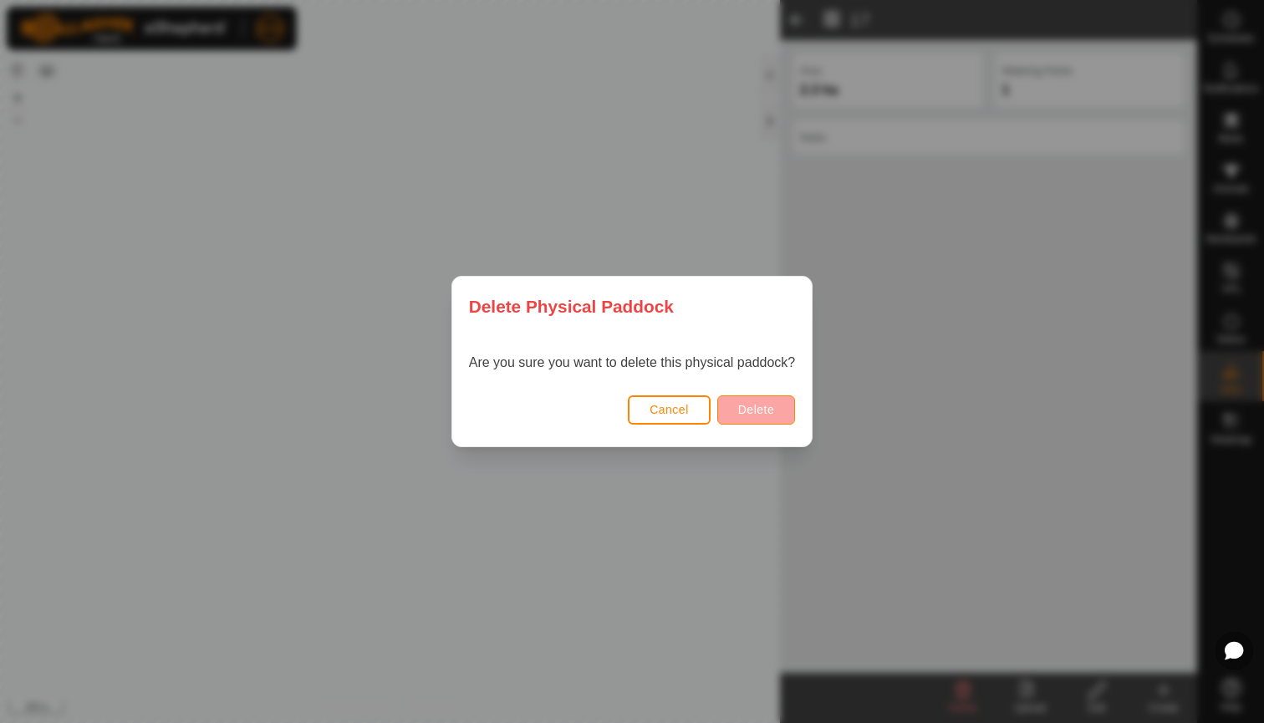
click at [769, 414] on span "Delete" at bounding box center [756, 409] width 36 height 13
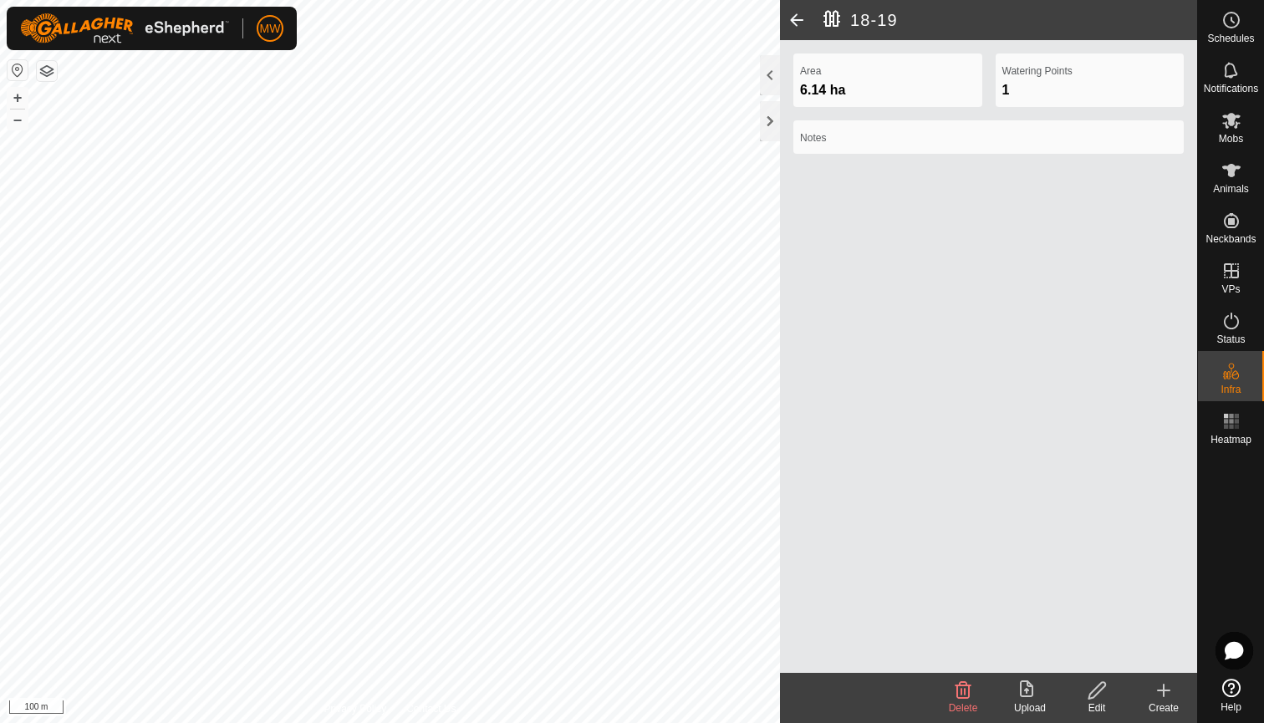
click at [964, 688] on icon at bounding box center [963, 691] width 20 height 20
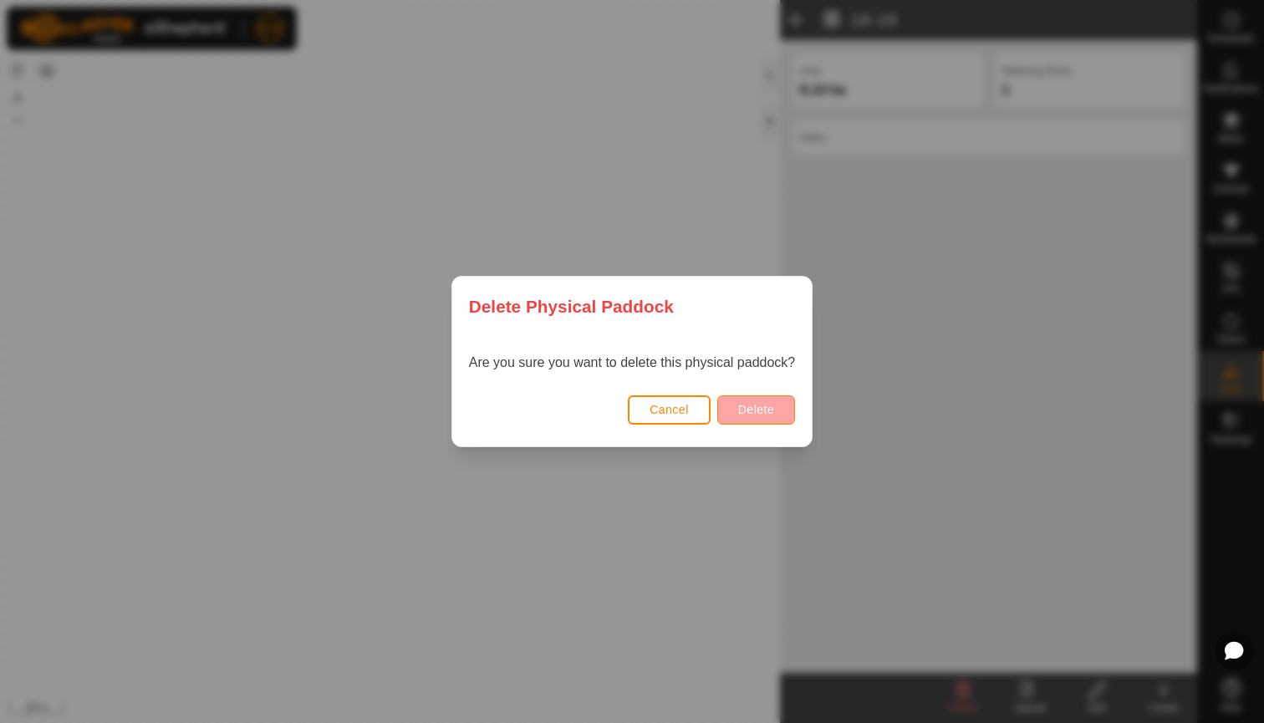
click at [743, 408] on span "Delete" at bounding box center [756, 409] width 36 height 13
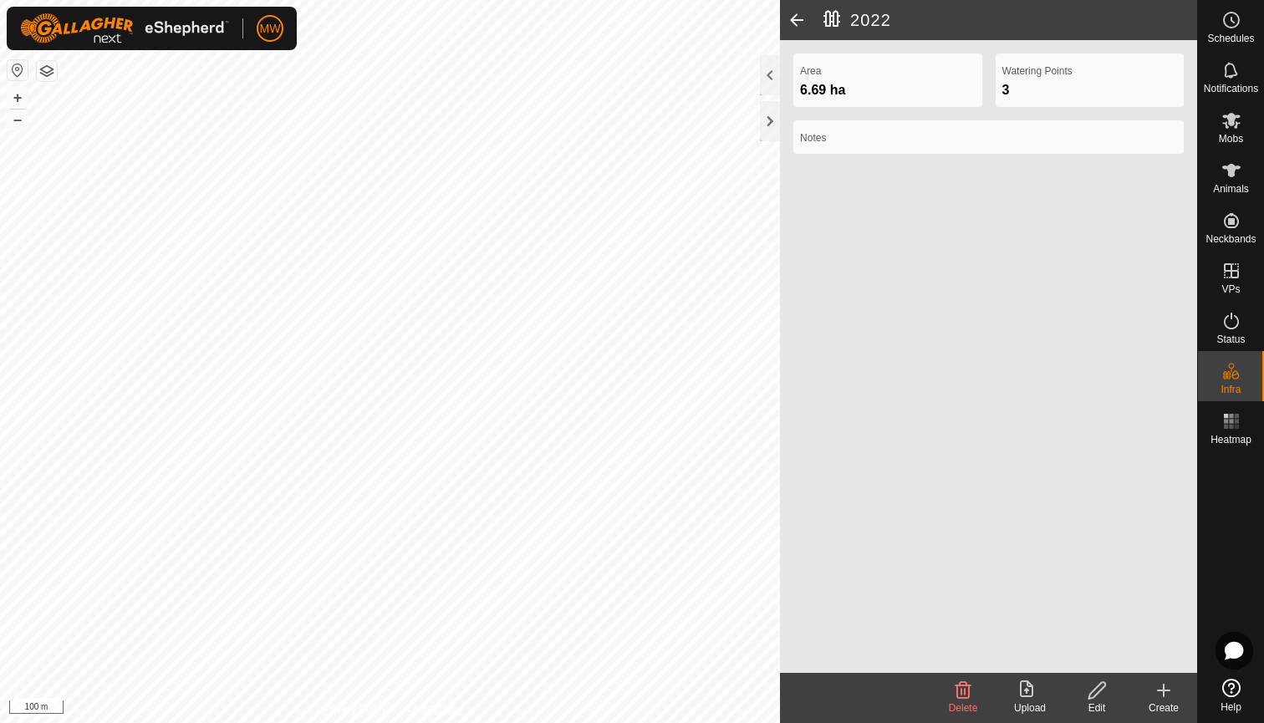
click at [962, 695] on icon at bounding box center [964, 690] width 16 height 17
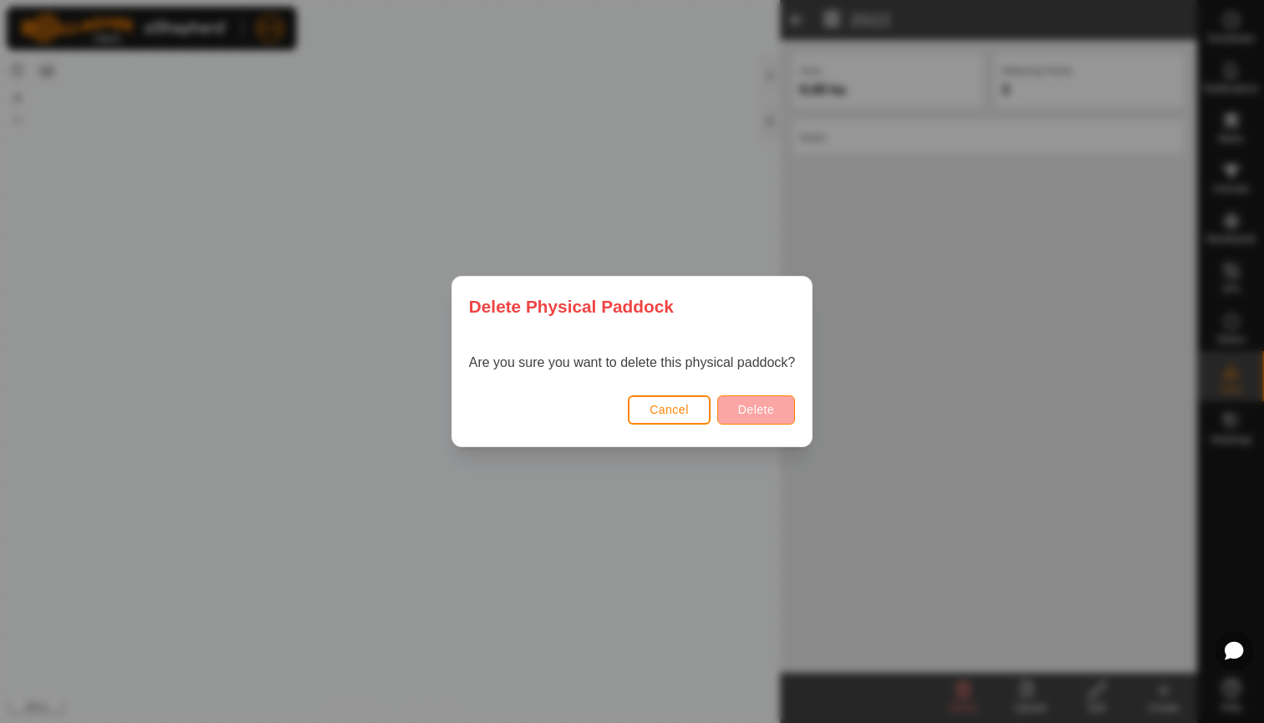
click at [762, 411] on span "Delete" at bounding box center [756, 409] width 36 height 13
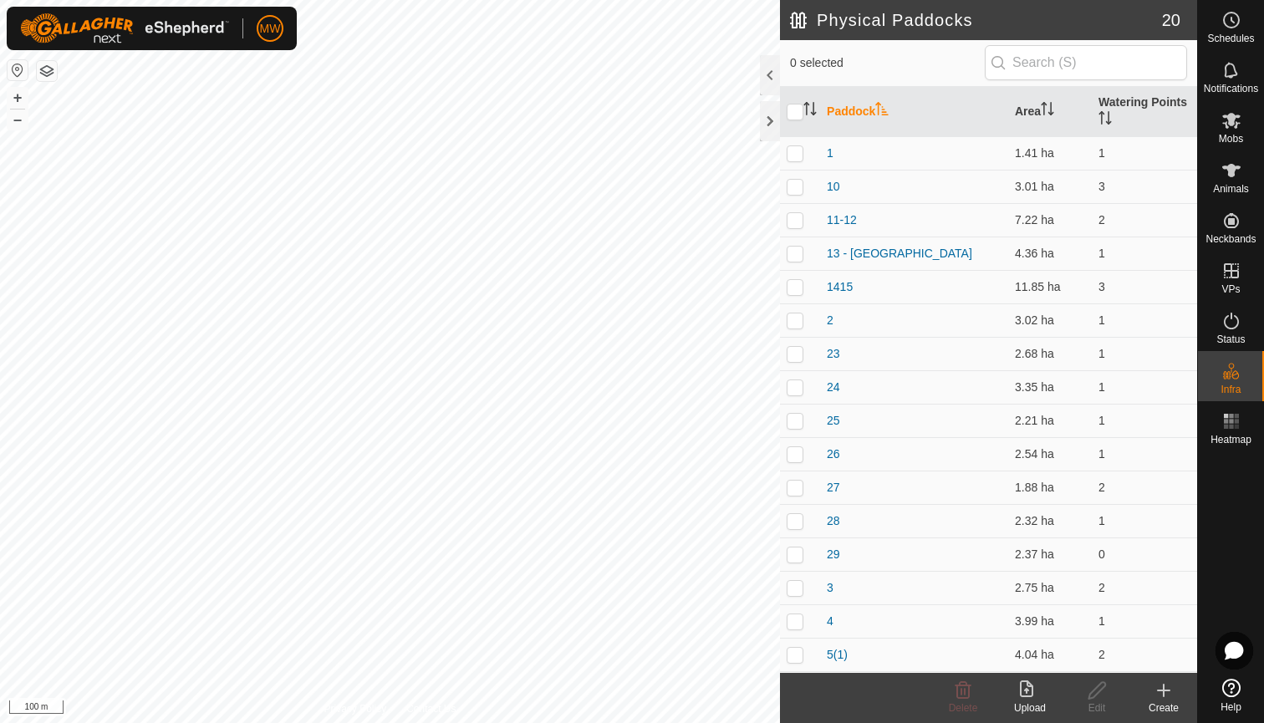
click at [1163, 691] on icon at bounding box center [1164, 691] width 12 height 0
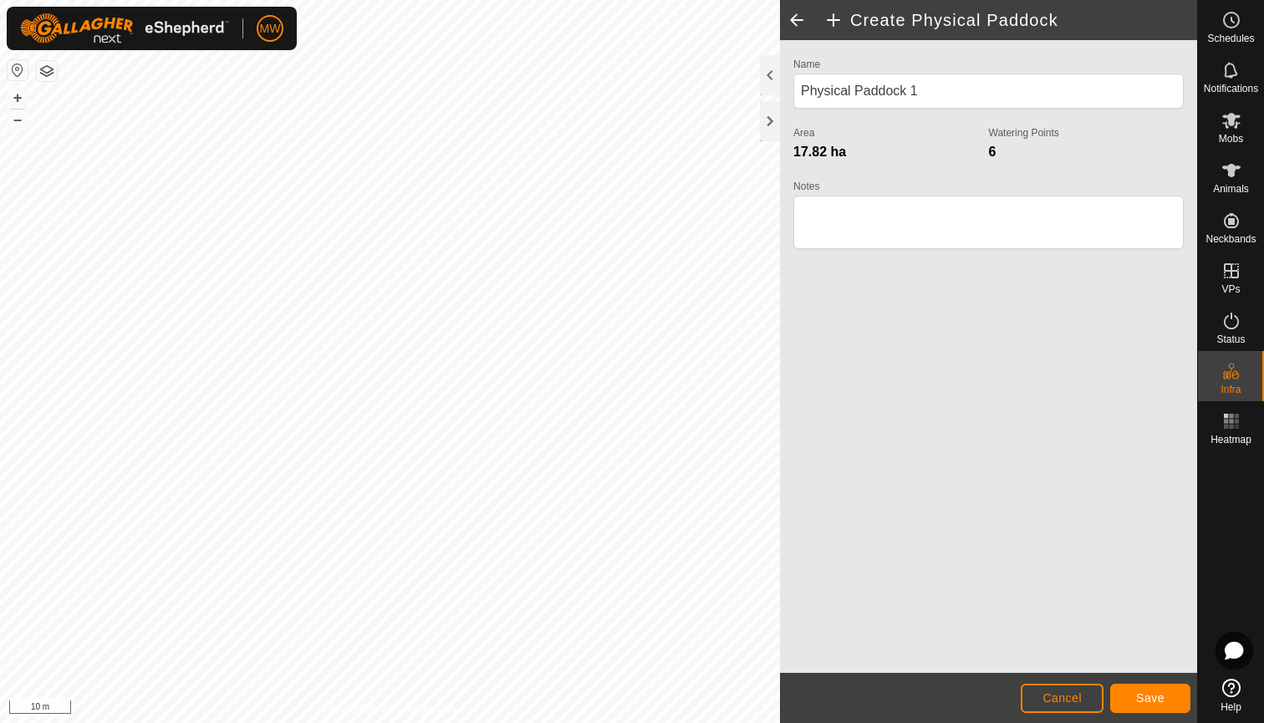
click at [662, 0] on html "MW Schedules Notifications Mobs Animals Neckbands VPs Status Infra Heatmap Help…" at bounding box center [632, 361] width 1264 height 723
click at [1158, 697] on span "Save" at bounding box center [1150, 697] width 28 height 13
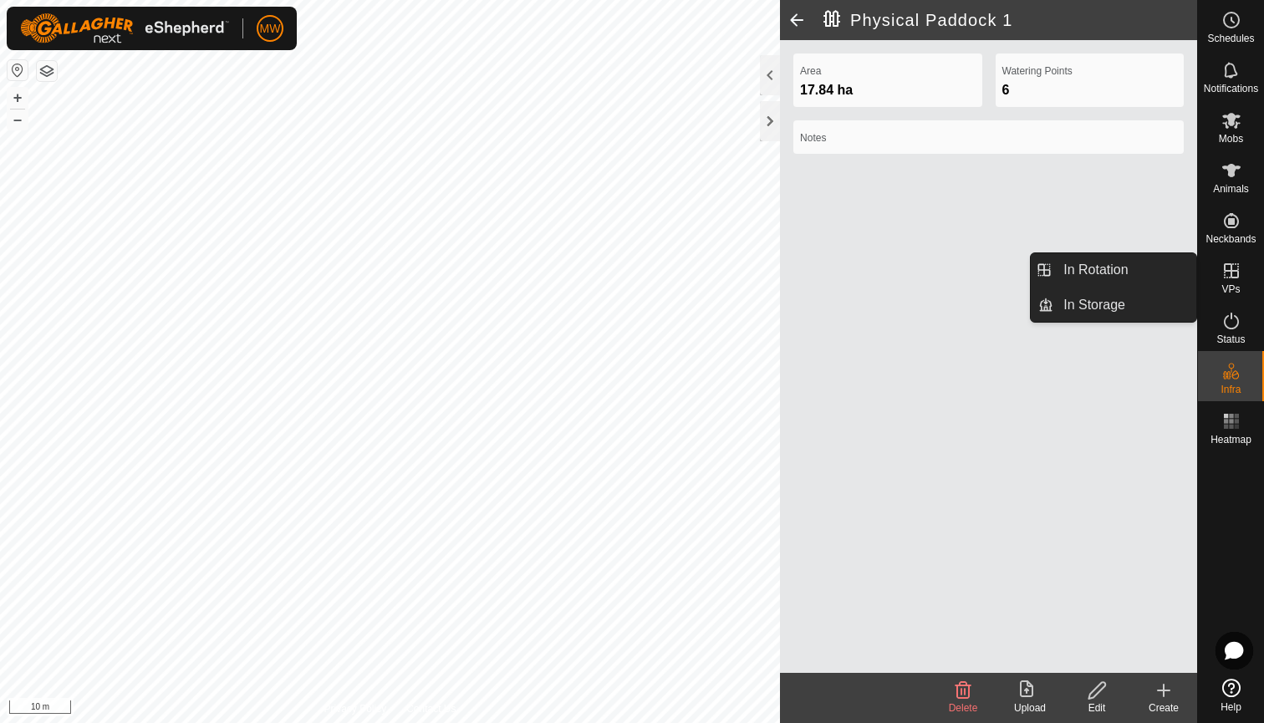
click at [1230, 275] on icon at bounding box center [1232, 271] width 20 height 20
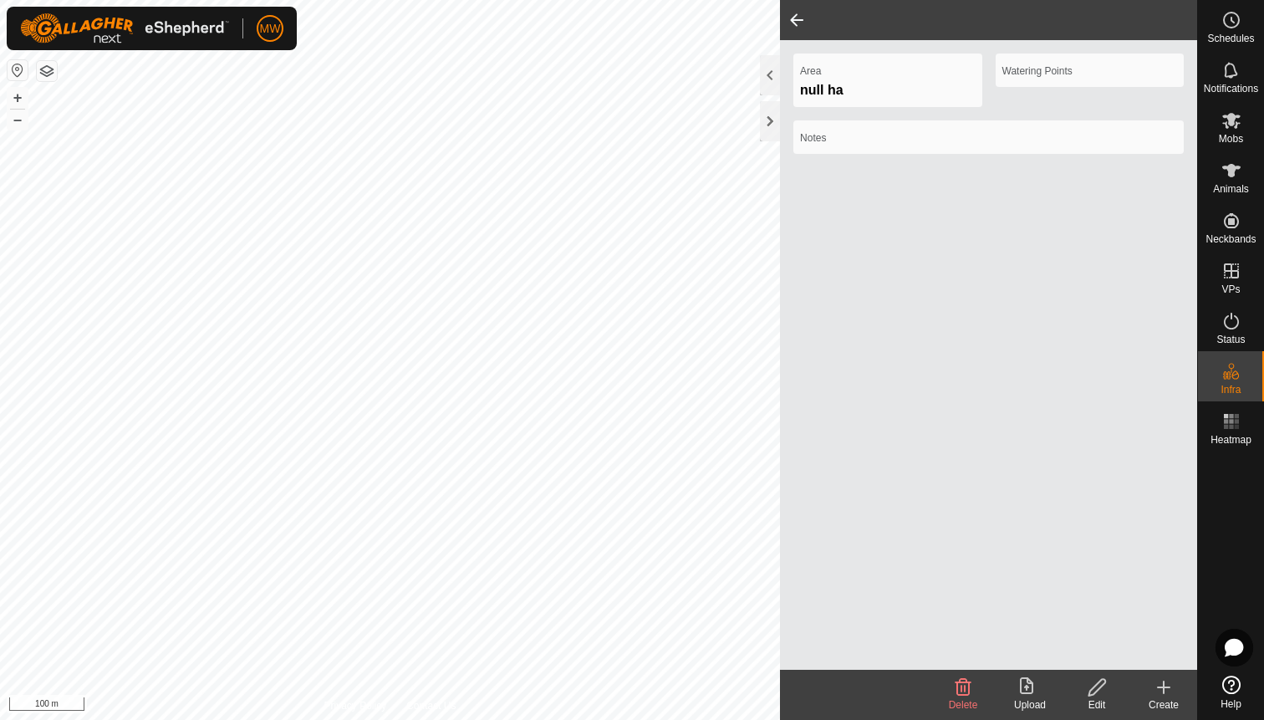
click at [1101, 693] on icon at bounding box center [1097, 687] width 21 height 20
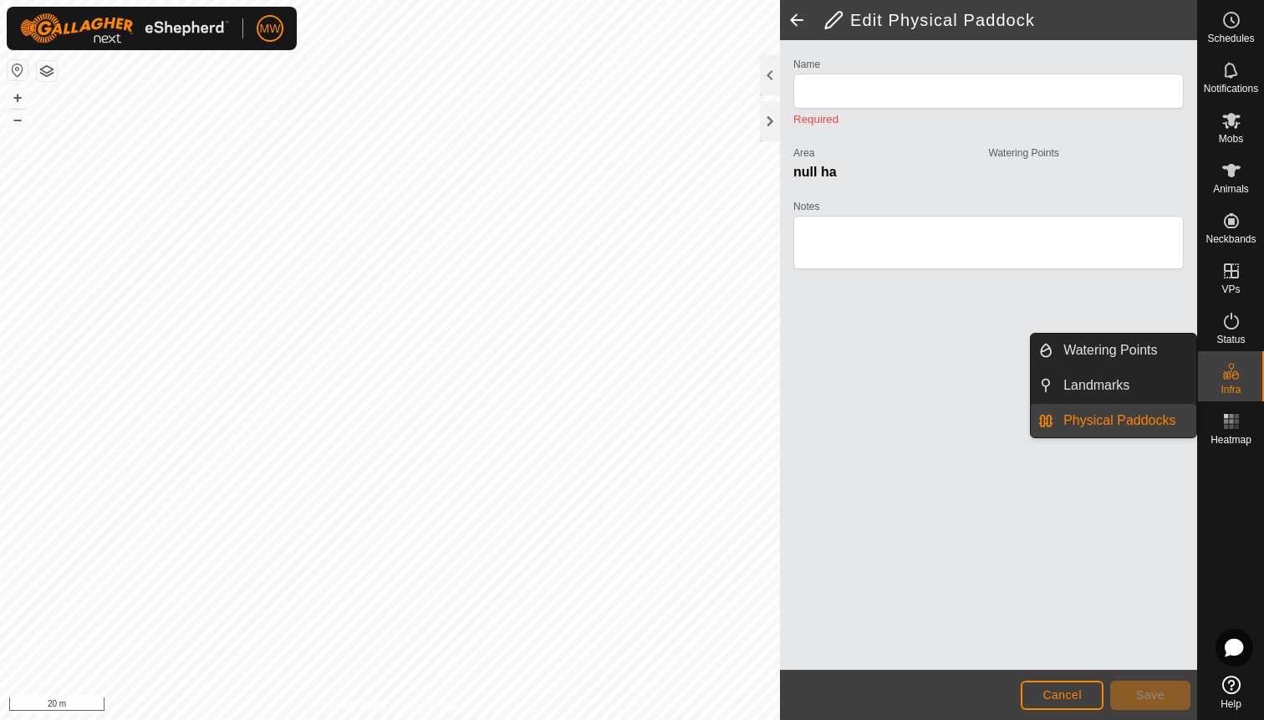
click at [1121, 422] on link "Physical Paddocks" at bounding box center [1125, 420] width 143 height 33
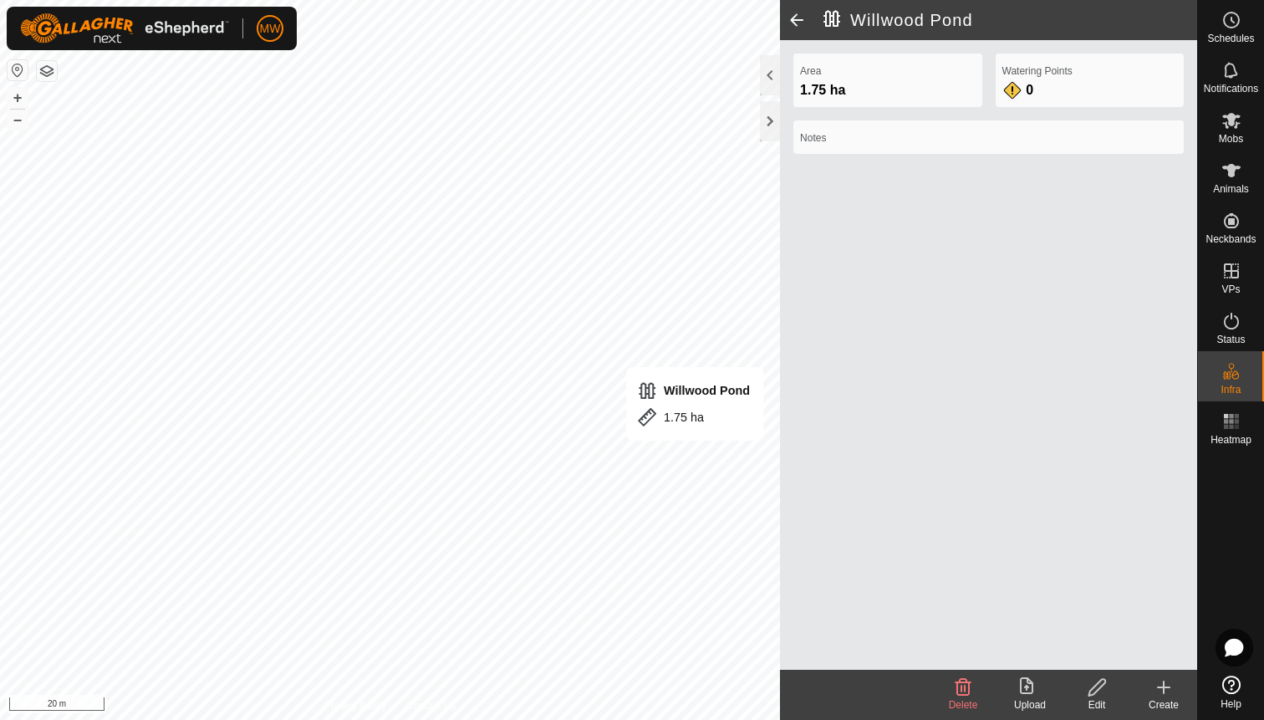
click at [1099, 686] on icon at bounding box center [1097, 687] width 21 height 20
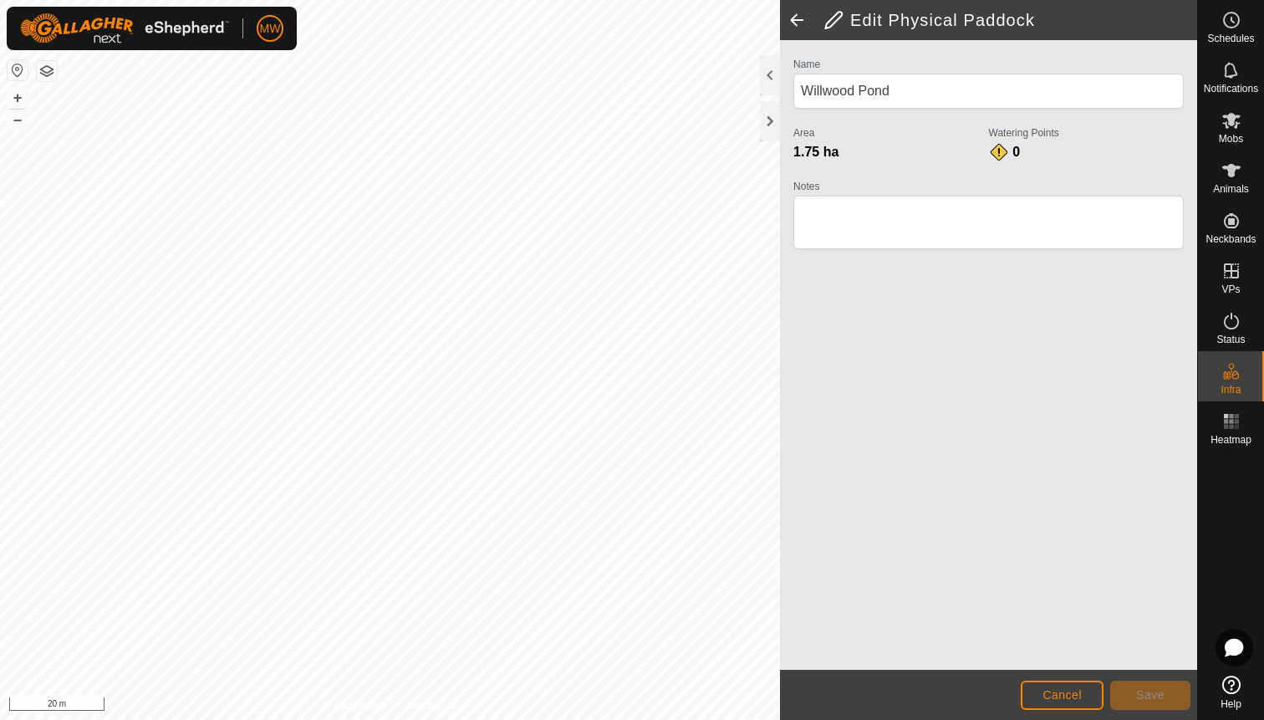
click at [1059, 692] on span "Cancel" at bounding box center [1062, 694] width 39 height 13
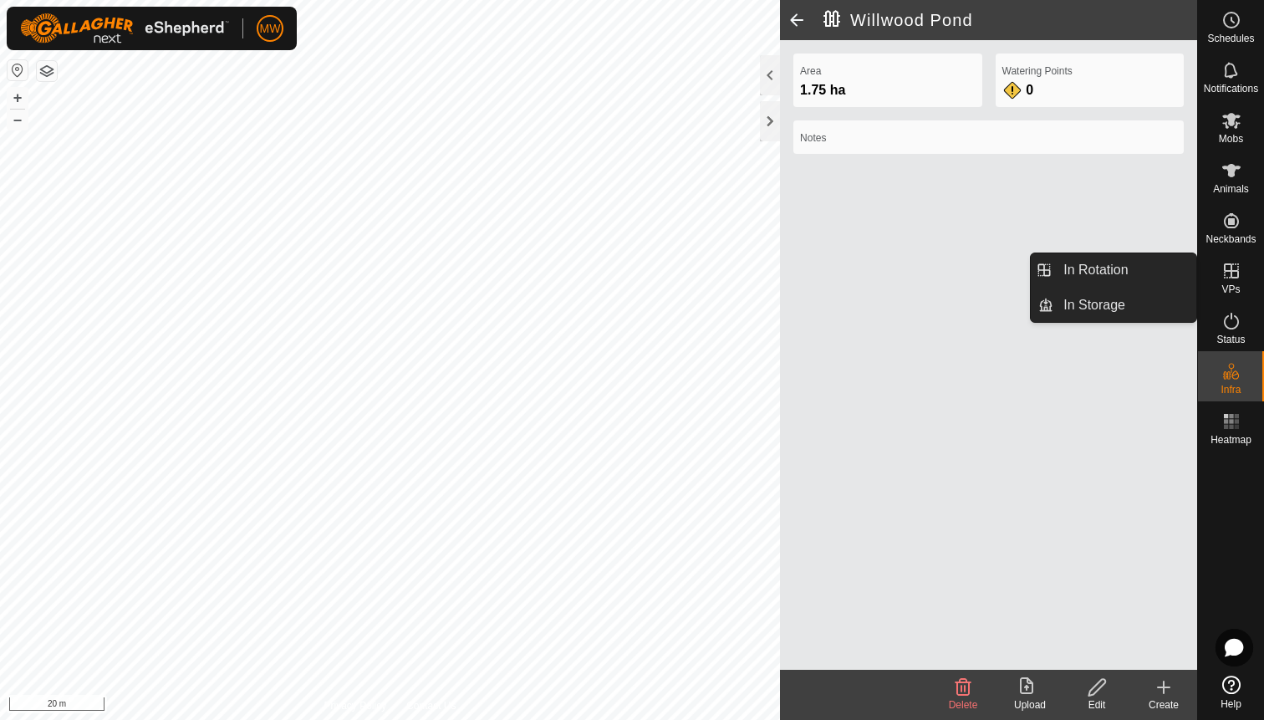
click at [1240, 282] on es-virtualpaddocks-svg-icon at bounding box center [1232, 271] width 30 height 27
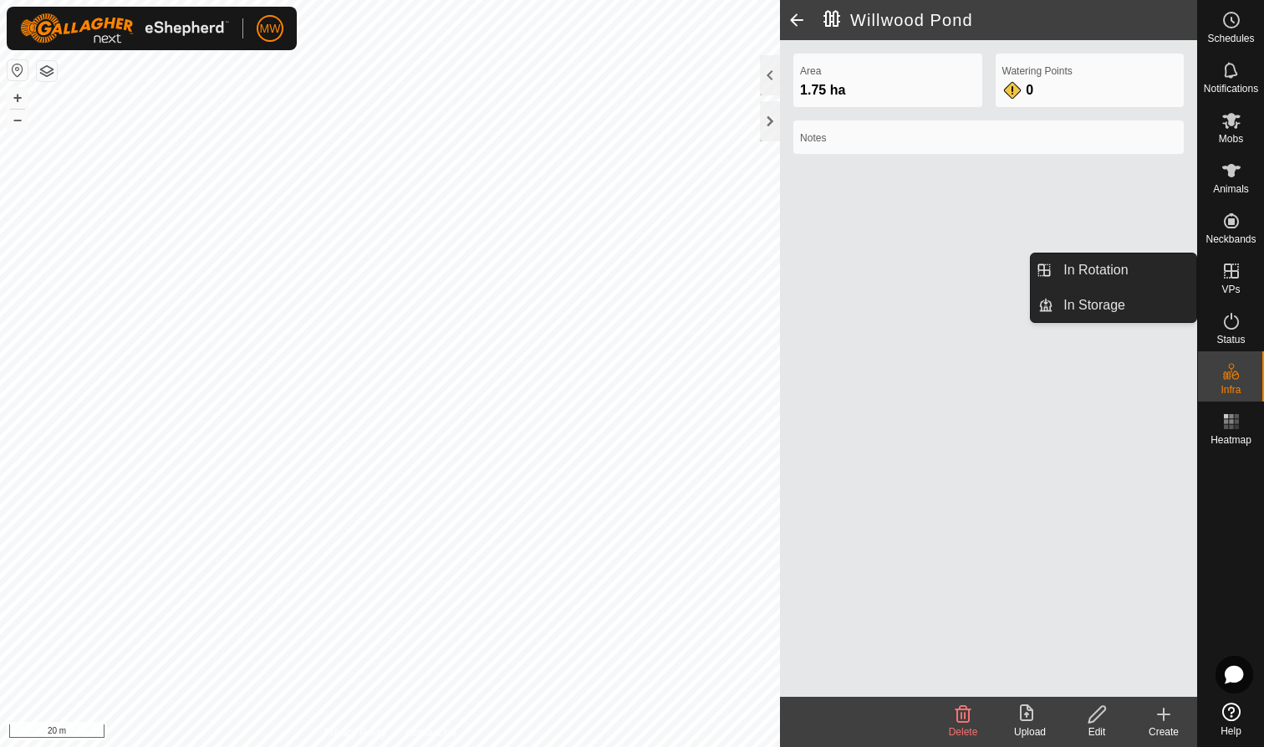
click at [1229, 270] on icon at bounding box center [1231, 270] width 15 height 15
drag, startPoint x: 1223, startPoint y: 267, endPoint x: 1193, endPoint y: 267, distance: 30.1
click at [1217, 267] on es-virtualpaddocks-svg-icon at bounding box center [1232, 271] width 30 height 27
click at [1134, 265] on link "In Rotation" at bounding box center [1125, 269] width 143 height 33
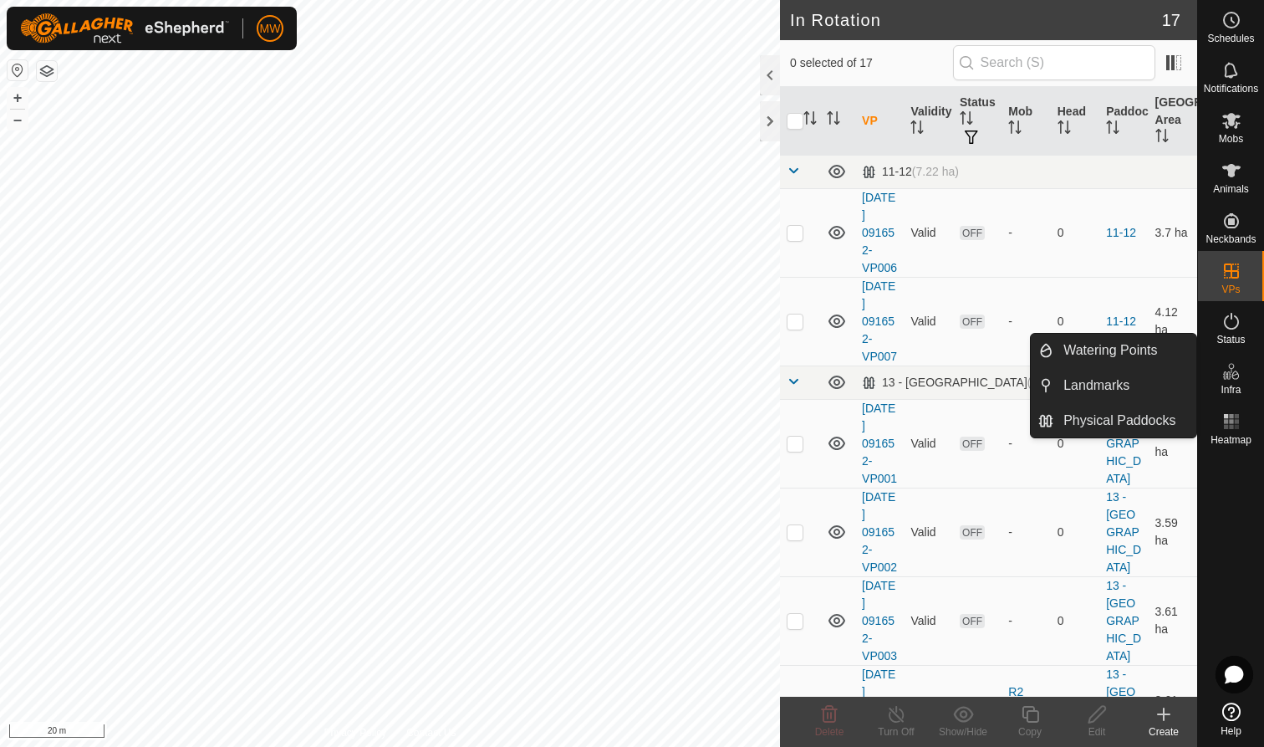
click at [1237, 375] on icon at bounding box center [1232, 371] width 20 height 20
click at [1121, 419] on link "Physical Paddocks" at bounding box center [1125, 420] width 143 height 33
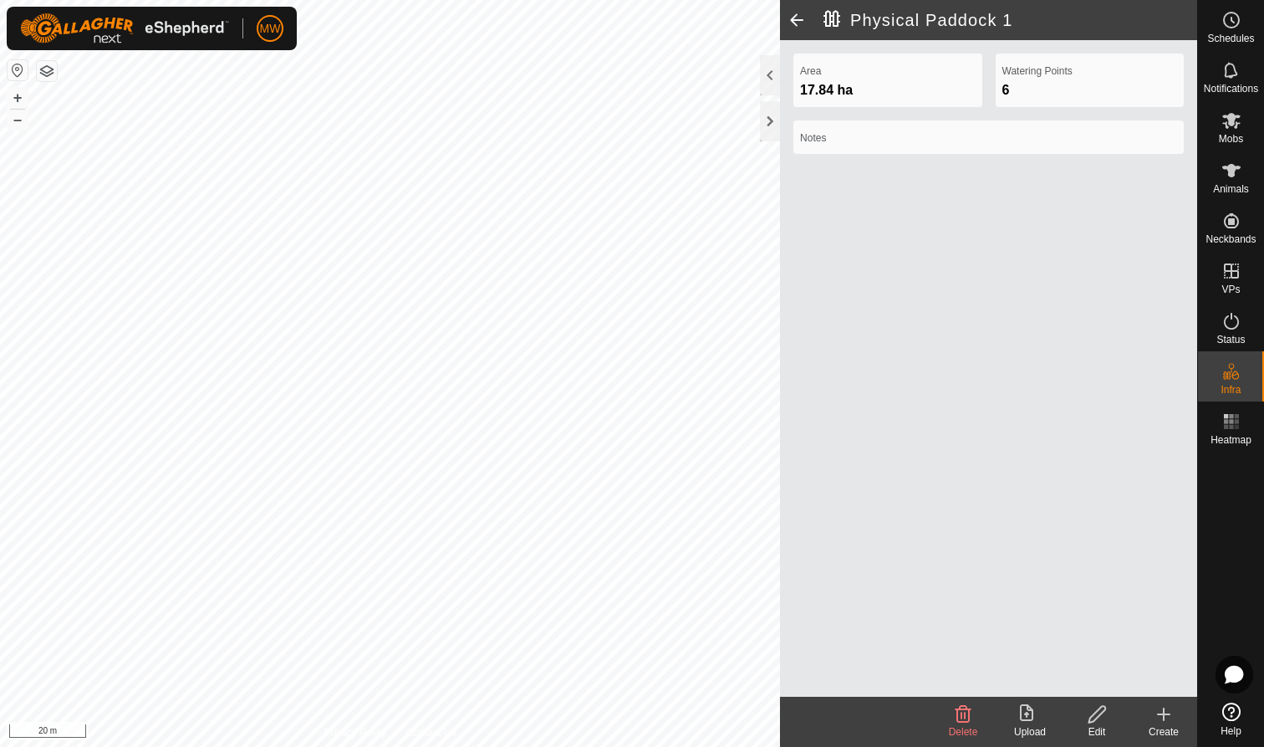
click at [1099, 717] on icon at bounding box center [1097, 714] width 21 height 20
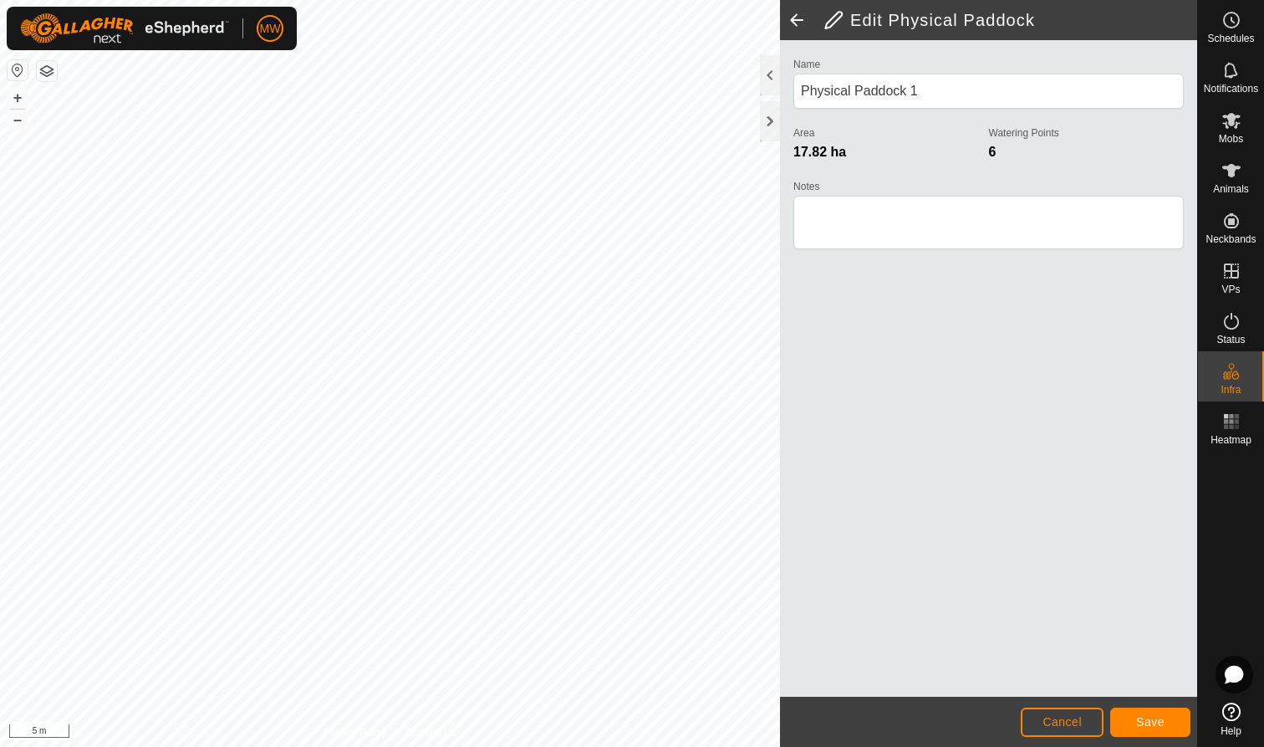
click at [1147, 721] on span "Save" at bounding box center [1150, 721] width 28 height 13
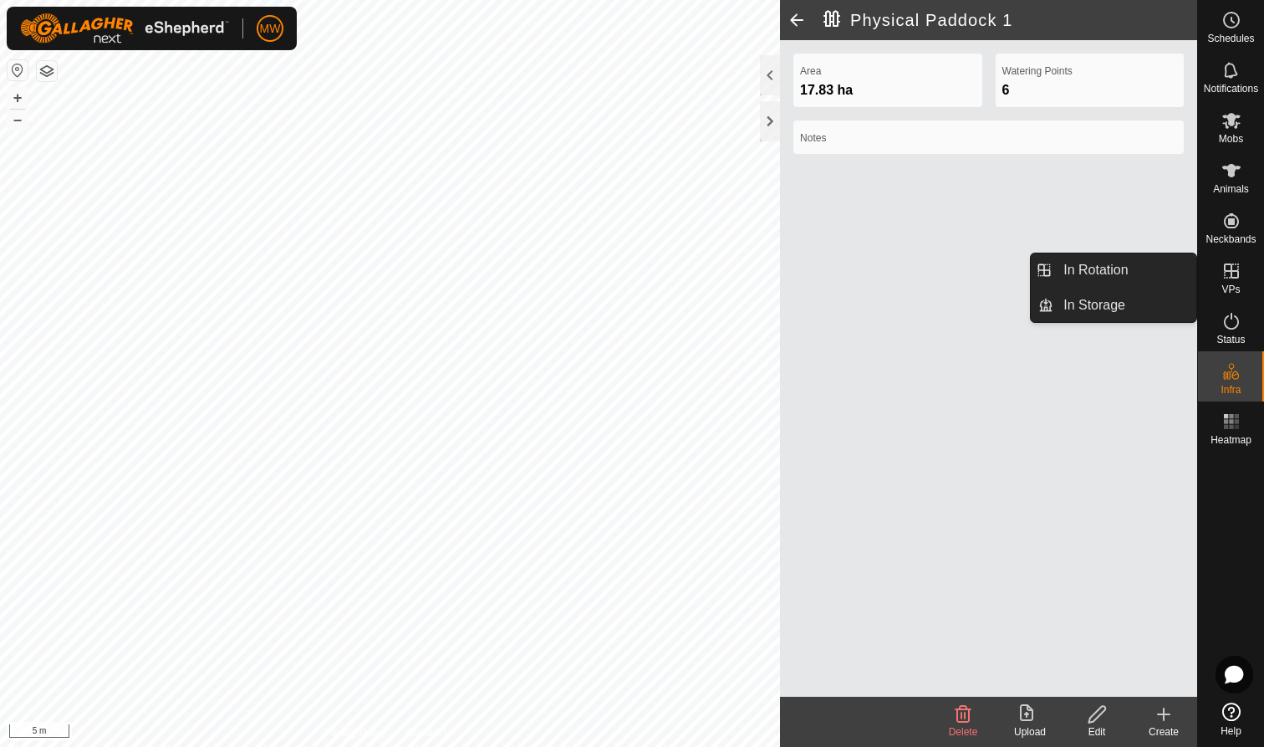
click at [1227, 279] on icon at bounding box center [1232, 271] width 20 height 20
click at [1107, 262] on link "In Rotation" at bounding box center [1125, 269] width 143 height 33
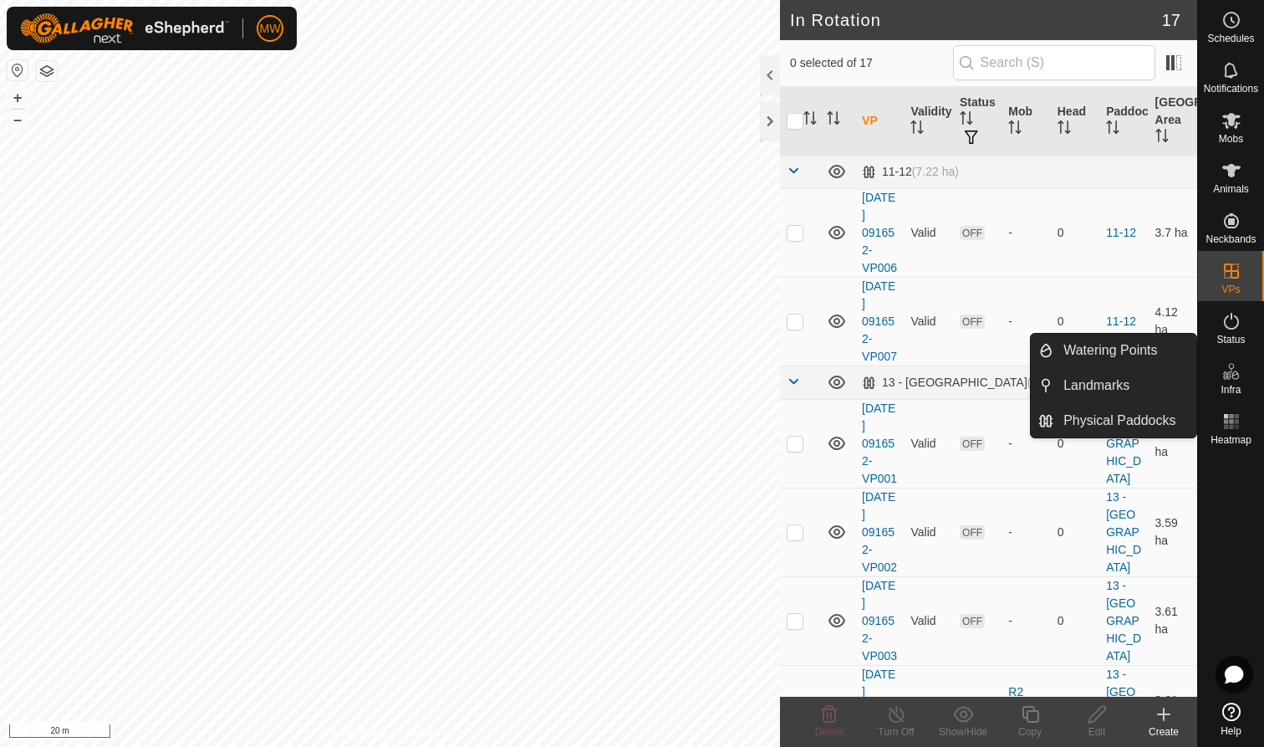
click at [1230, 380] on icon at bounding box center [1232, 371] width 20 height 20
click at [1109, 416] on link "Physical Paddocks" at bounding box center [1125, 420] width 143 height 33
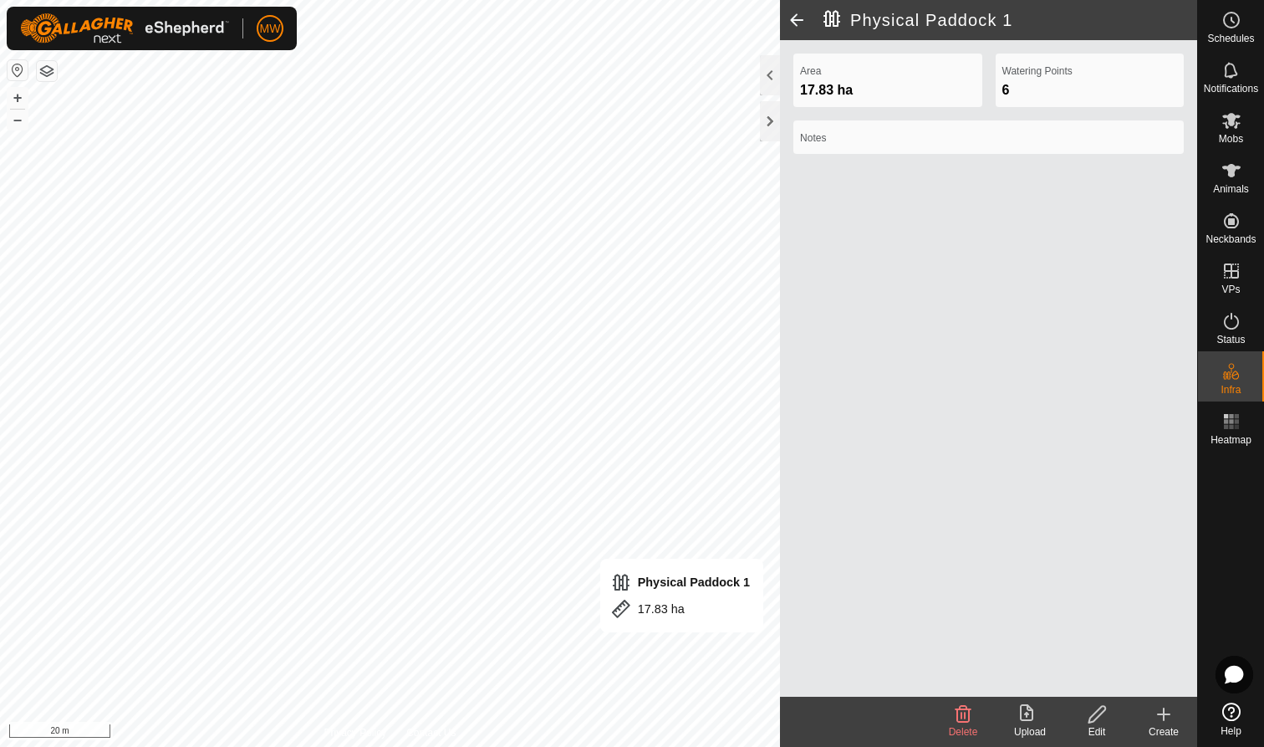
click at [1100, 716] on icon at bounding box center [1097, 714] width 21 height 20
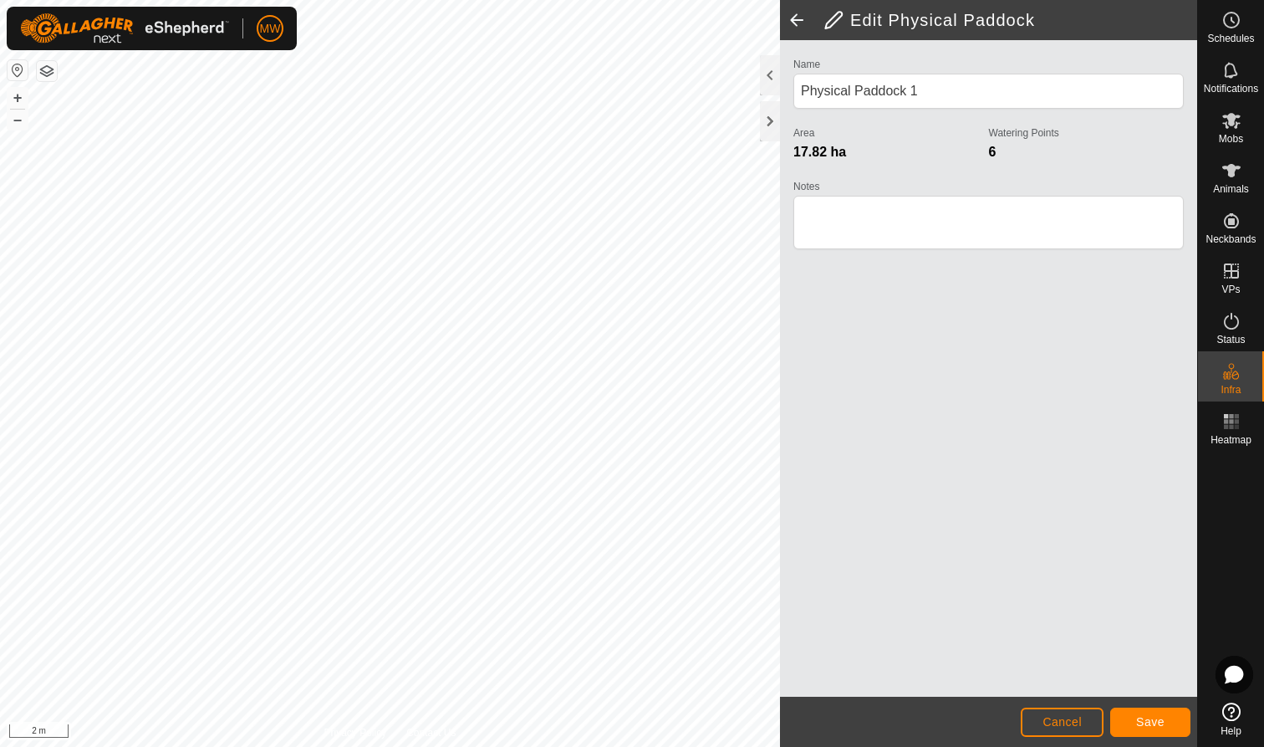
click at [1155, 726] on span "Save" at bounding box center [1150, 721] width 28 height 13
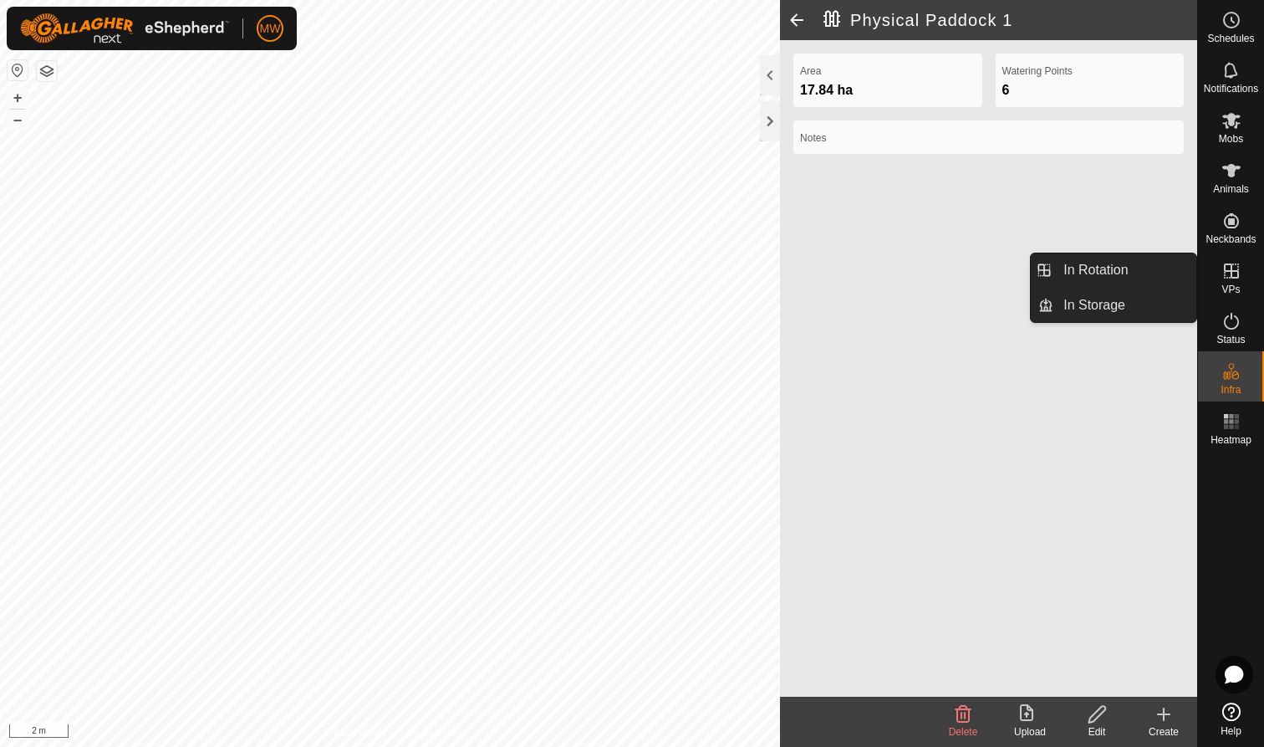
click at [1232, 273] on icon at bounding box center [1232, 271] width 20 height 20
click at [1138, 263] on link "In Rotation" at bounding box center [1125, 269] width 143 height 33
click at [1230, 272] on icon at bounding box center [1231, 270] width 15 height 15
click at [1125, 267] on link "In Rotation" at bounding box center [1125, 269] width 143 height 33
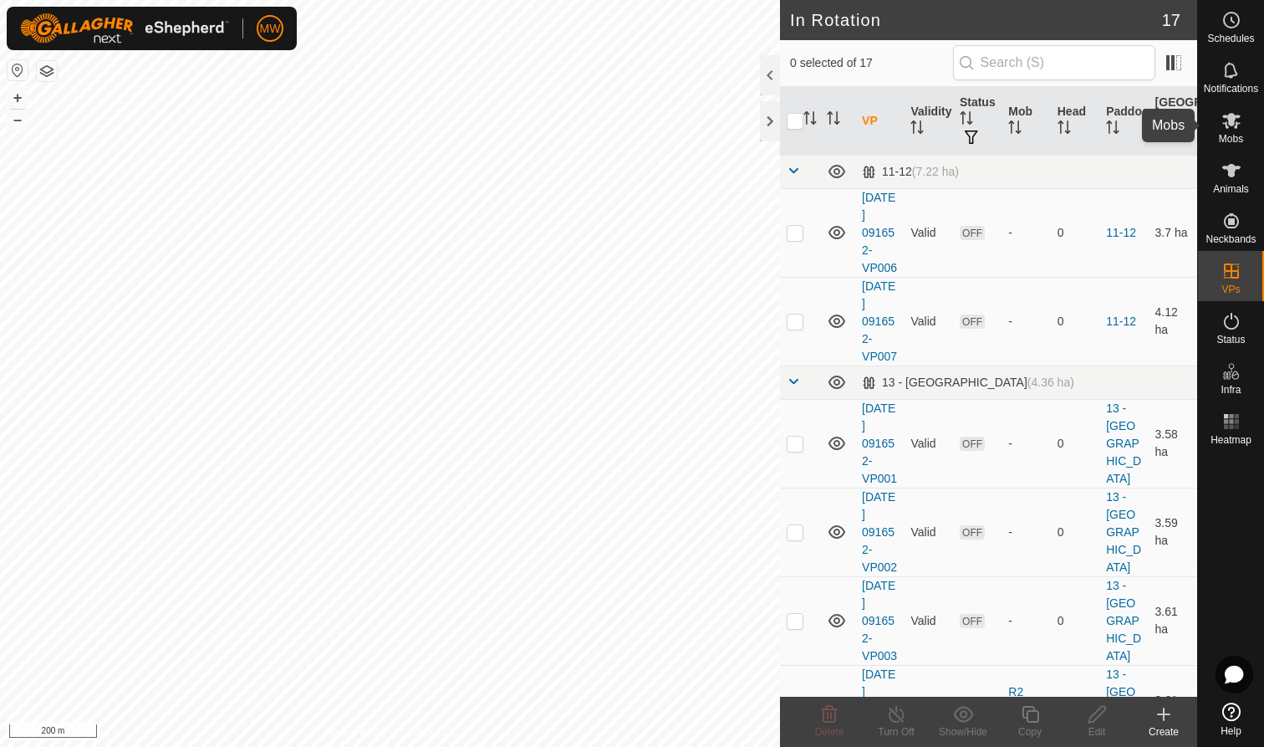
click at [1242, 128] on es-mob-svg-icon at bounding box center [1232, 120] width 30 height 27
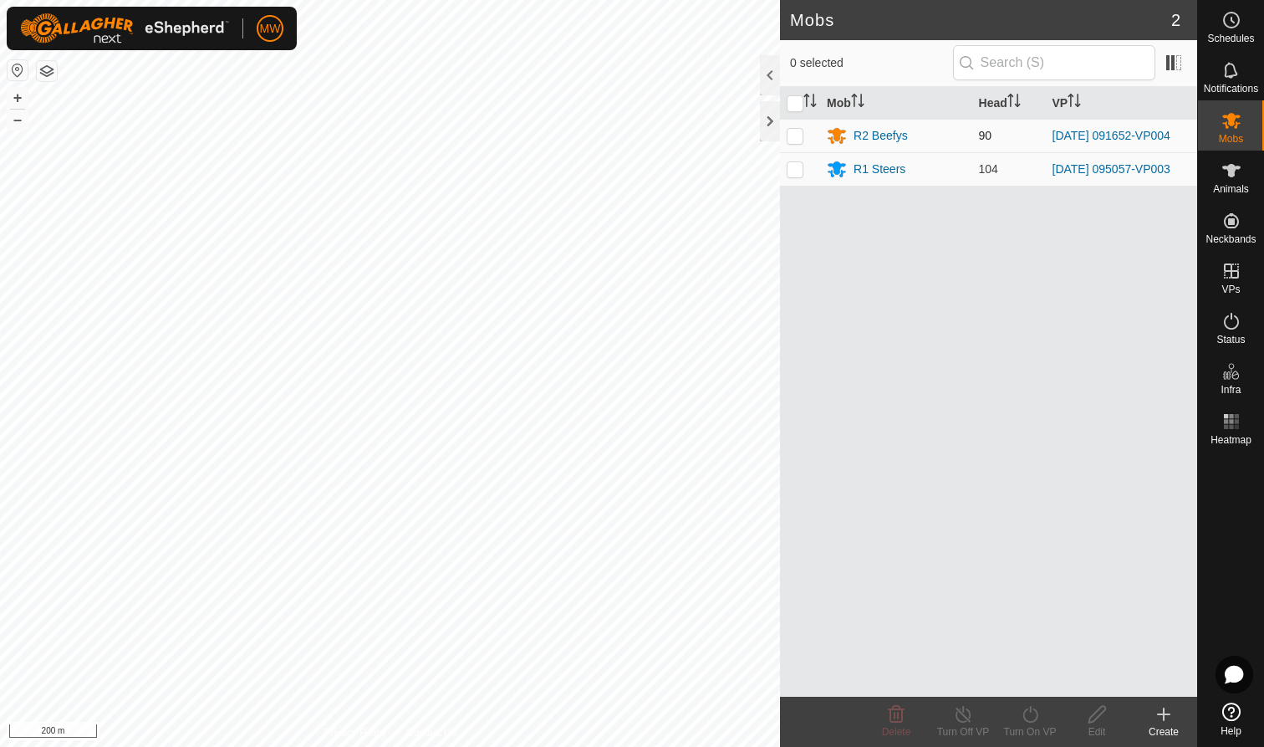
click at [793, 136] on p-checkbox at bounding box center [795, 135] width 17 height 13
checkbox input "true"
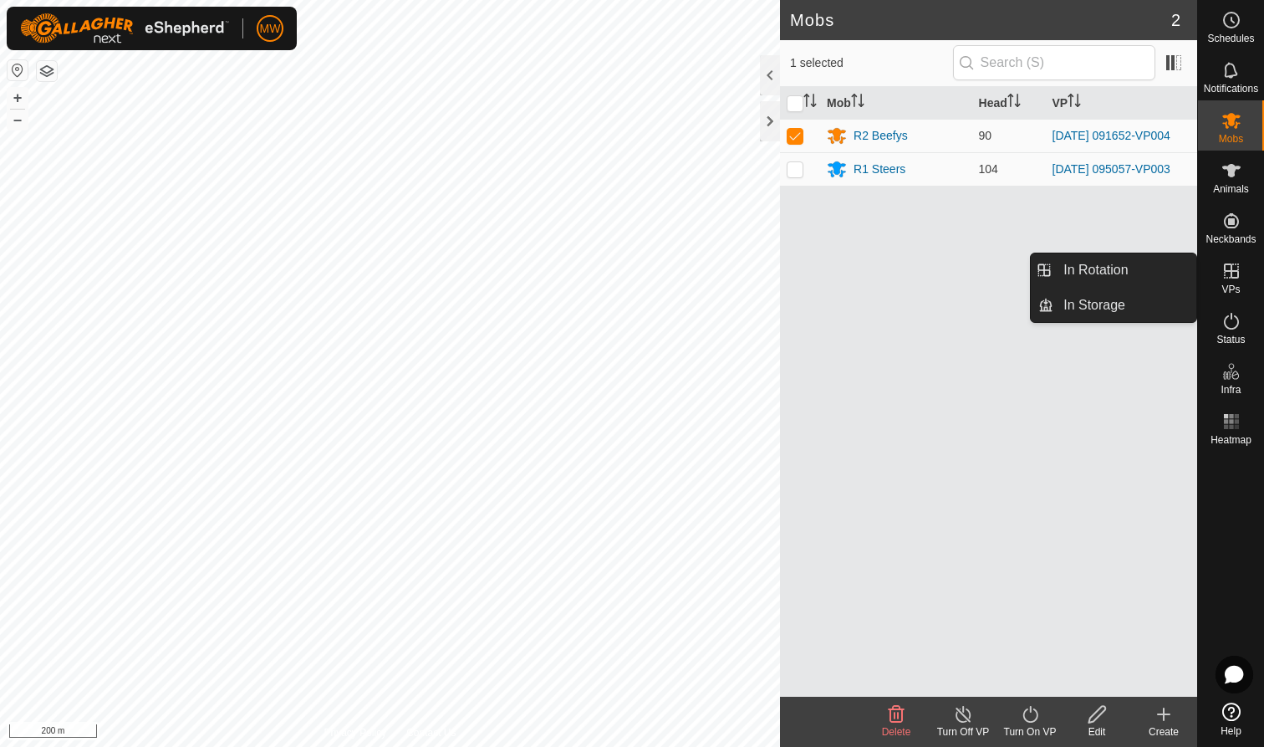
click at [1232, 281] on es-virtualpaddocks-svg-icon at bounding box center [1232, 271] width 30 height 27
click at [1133, 271] on link "In Rotation" at bounding box center [1125, 269] width 143 height 33
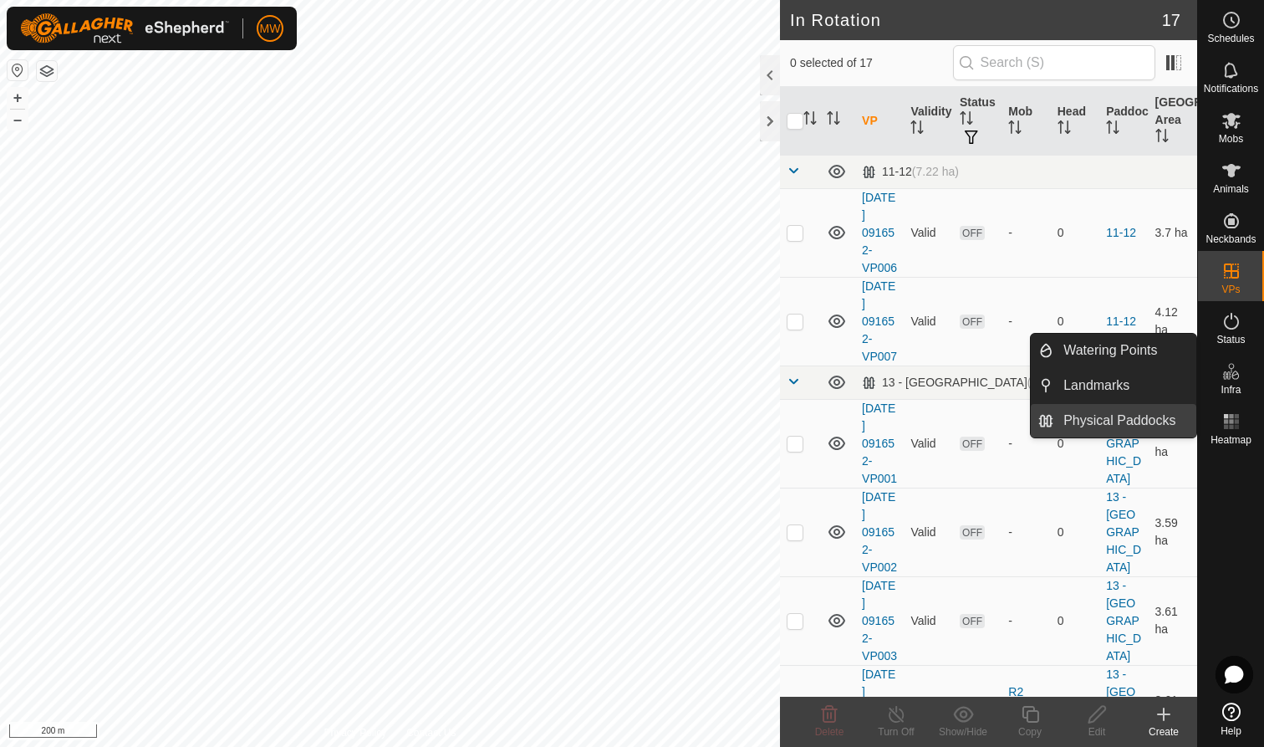
click at [1130, 419] on link "Physical Paddocks" at bounding box center [1125, 420] width 143 height 33
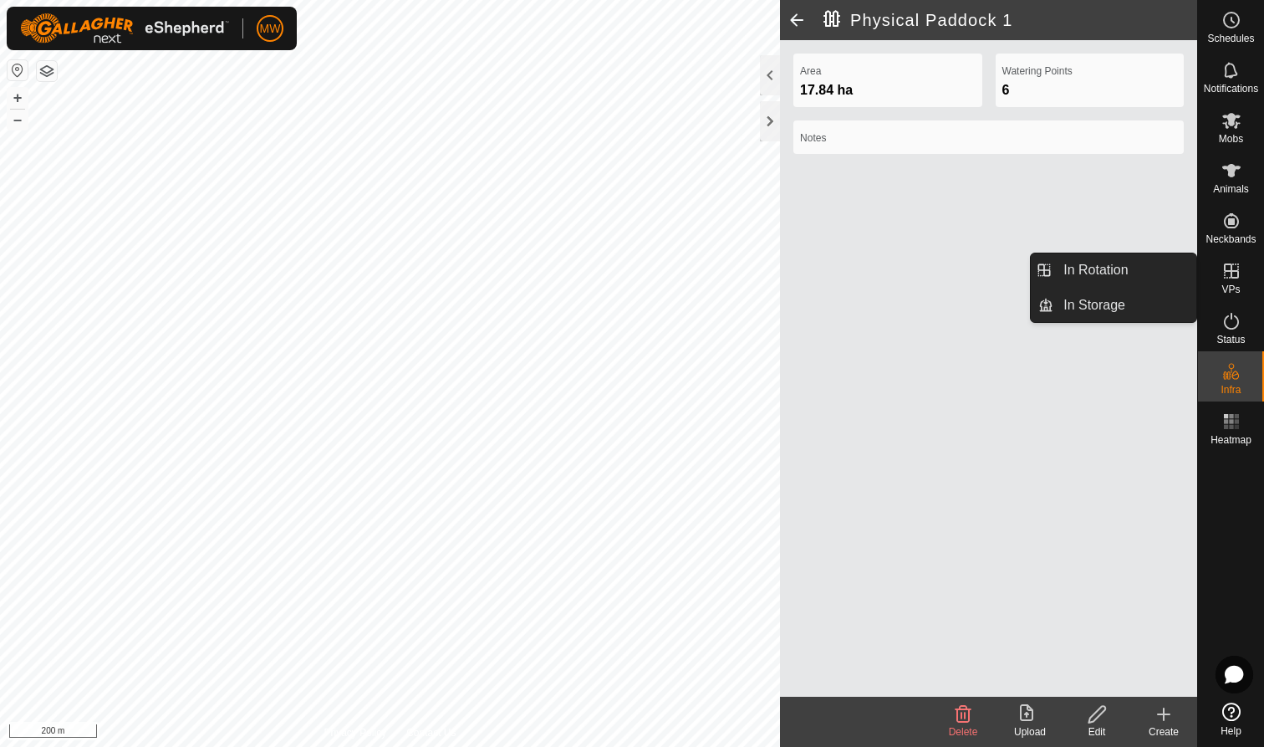
click at [1236, 279] on icon at bounding box center [1232, 271] width 20 height 20
click at [1129, 265] on link "In Rotation" at bounding box center [1125, 269] width 143 height 33
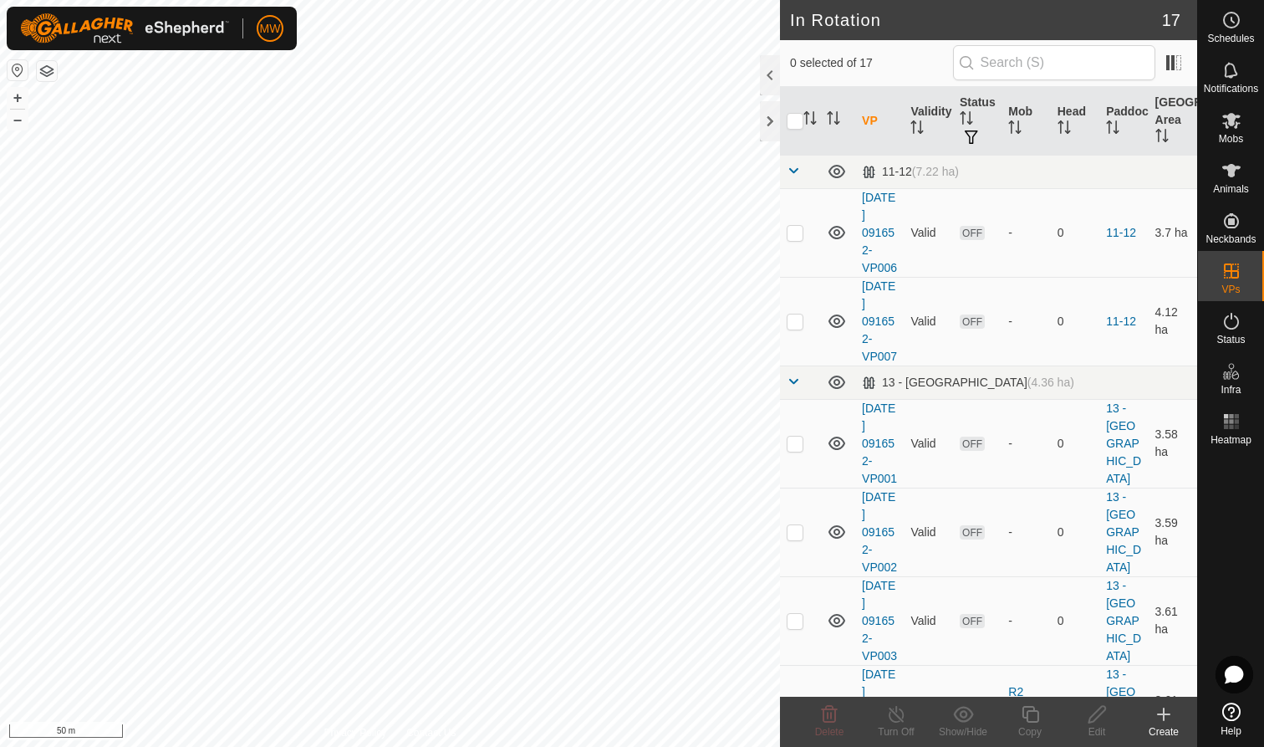
click at [574, 0] on html "MW Schedules Notifications Mobs Animals Neckbands VPs Status Infra Heatmap Help…" at bounding box center [632, 373] width 1264 height 747
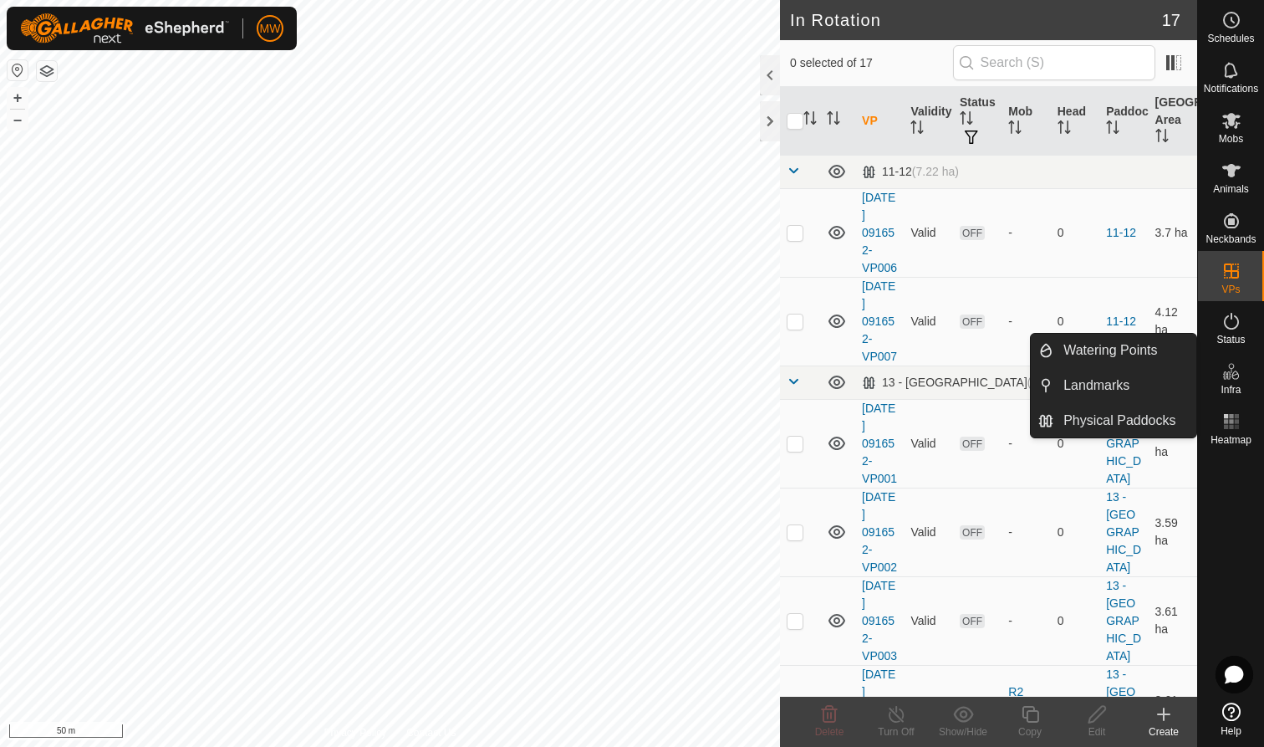
click at [1238, 380] on icon at bounding box center [1232, 371] width 20 height 20
click at [1129, 347] on link "Watering Points" at bounding box center [1125, 350] width 143 height 33
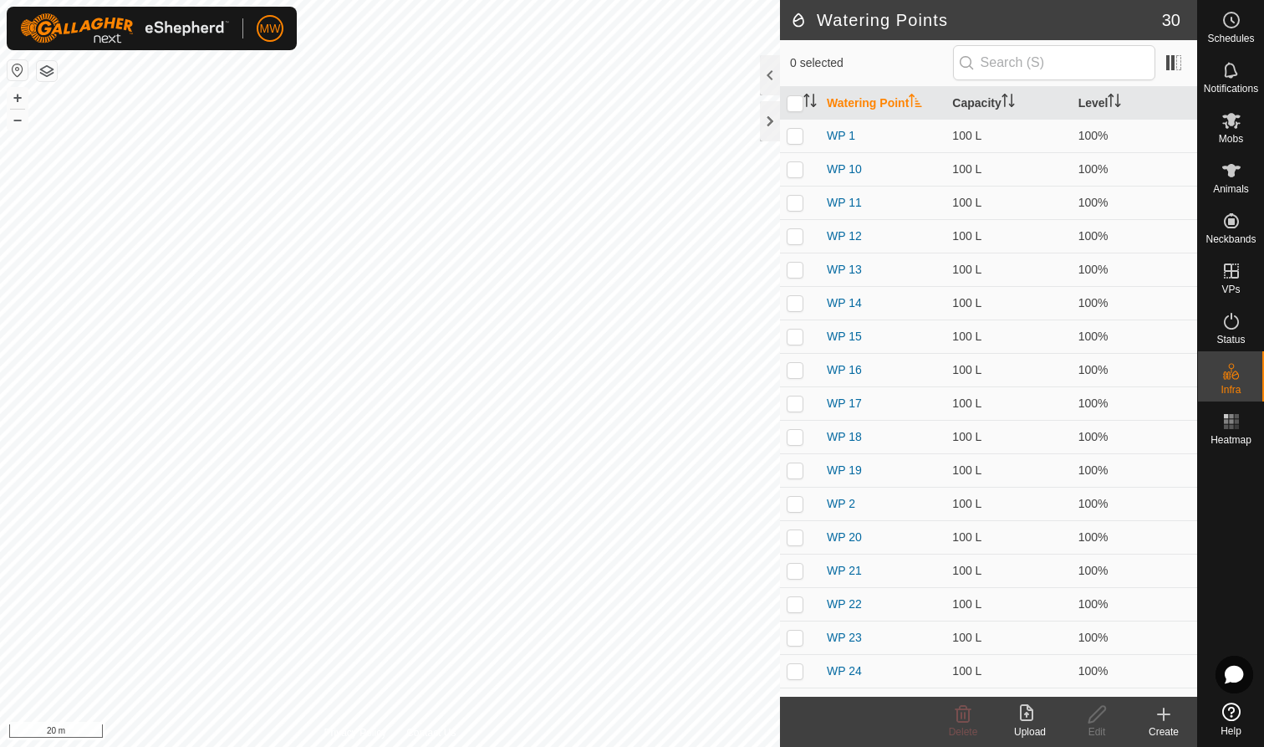
click at [1162, 708] on icon at bounding box center [1164, 714] width 20 height 20
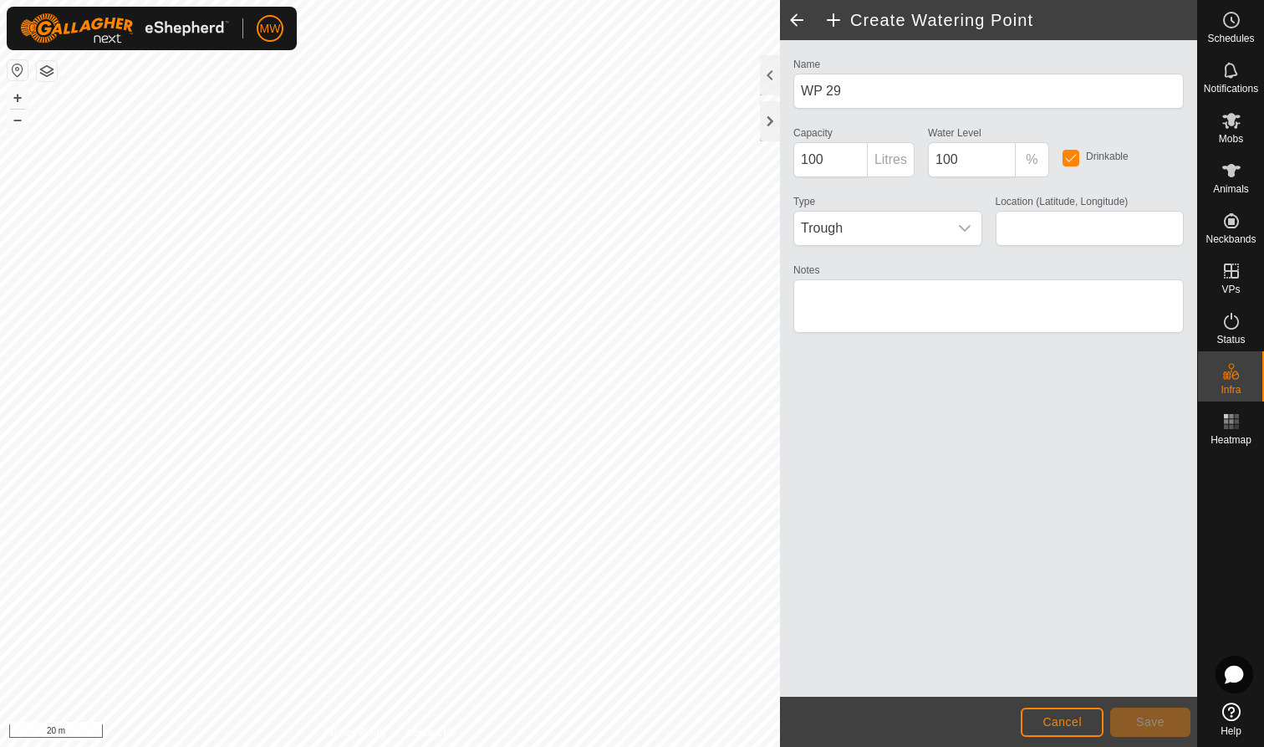
type input "-40.888825, 175.626158"
click at [1162, 724] on span "Save" at bounding box center [1150, 721] width 28 height 13
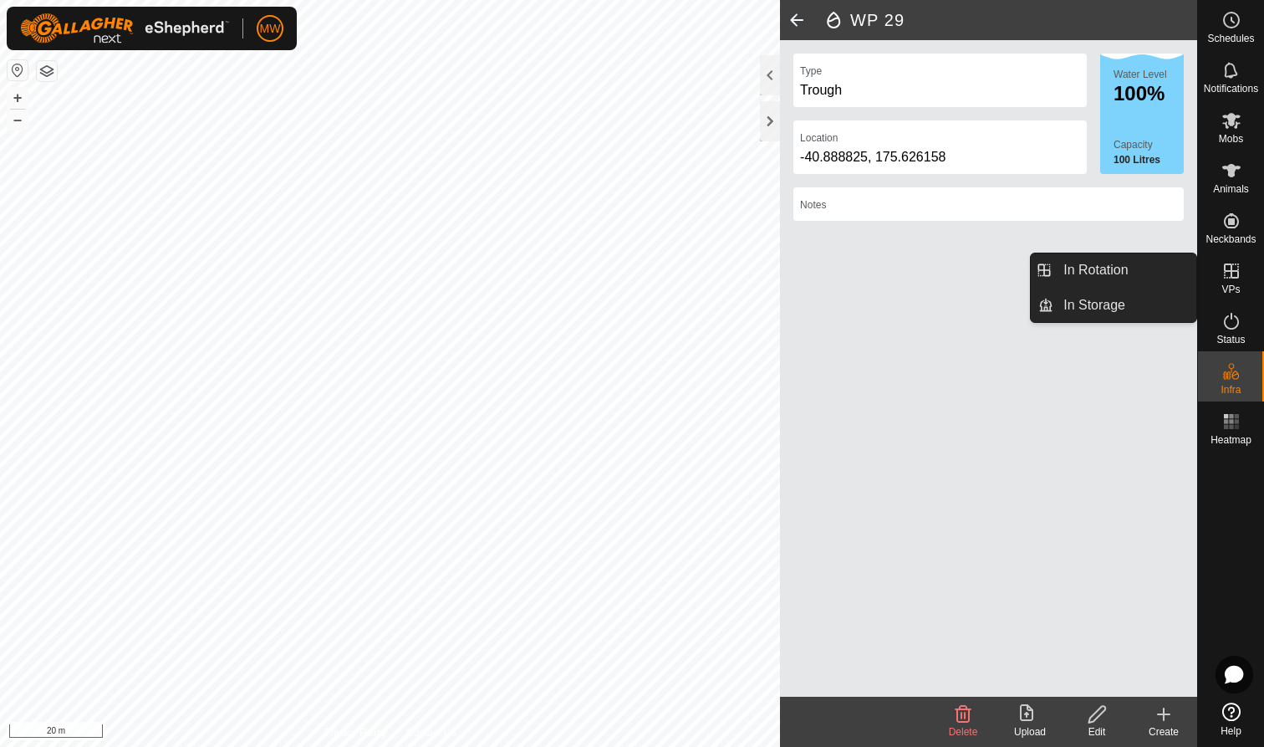
click at [1236, 275] on icon at bounding box center [1232, 271] width 20 height 20
click at [1113, 270] on link "In Rotation" at bounding box center [1125, 269] width 143 height 33
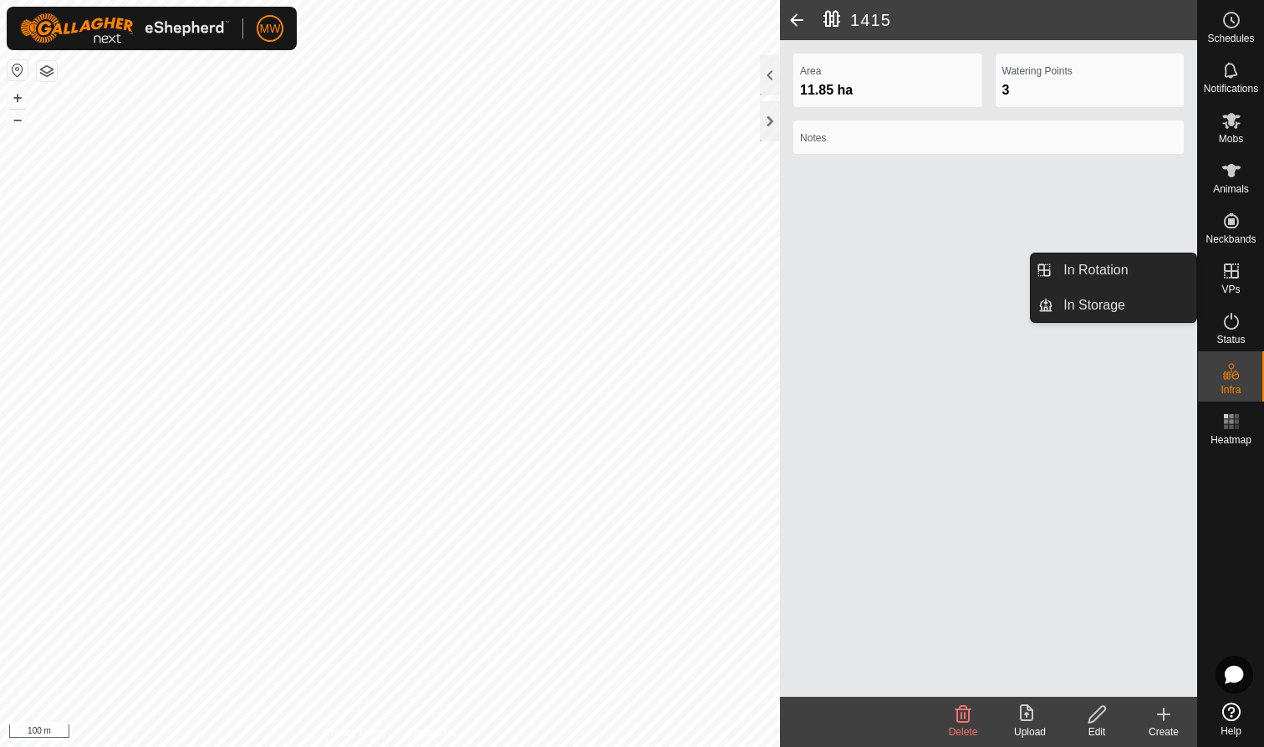
click at [1229, 272] on icon at bounding box center [1231, 270] width 15 height 15
click at [1135, 267] on link "In Rotation" at bounding box center [1125, 269] width 143 height 33
click at [1234, 267] on icon at bounding box center [1232, 271] width 20 height 20
click at [1146, 277] on link "In Rotation" at bounding box center [1125, 269] width 143 height 33
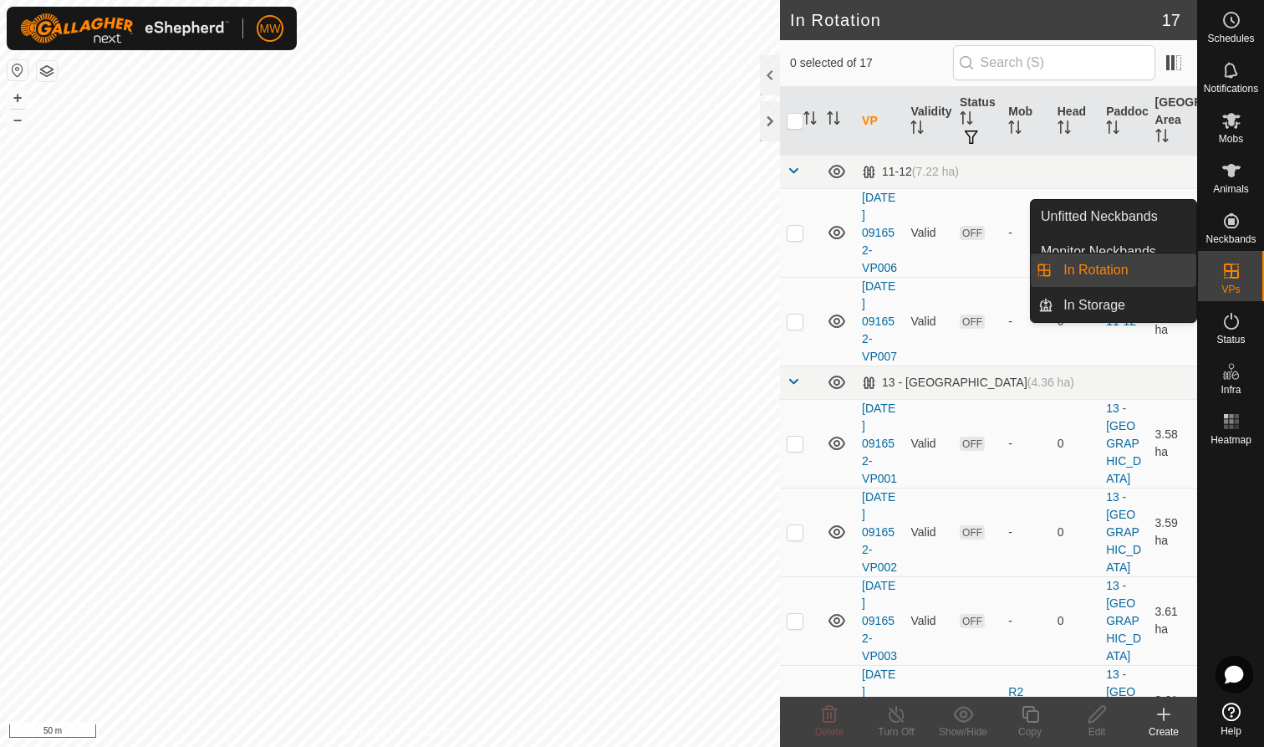
click at [1244, 266] on es-virtualpaddocks-svg-icon at bounding box center [1232, 271] width 30 height 27
click at [1135, 273] on link "In Rotation" at bounding box center [1125, 269] width 143 height 33
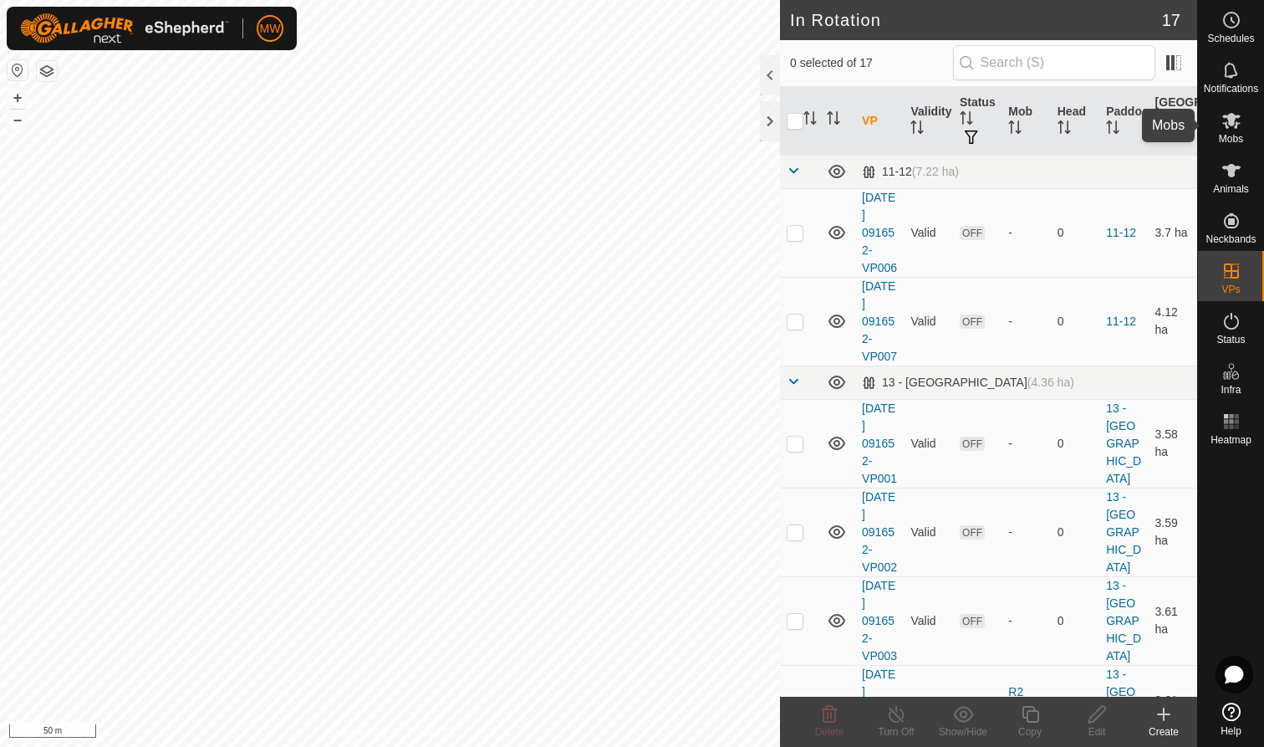
click at [1227, 130] on es-mob-svg-icon at bounding box center [1232, 120] width 30 height 27
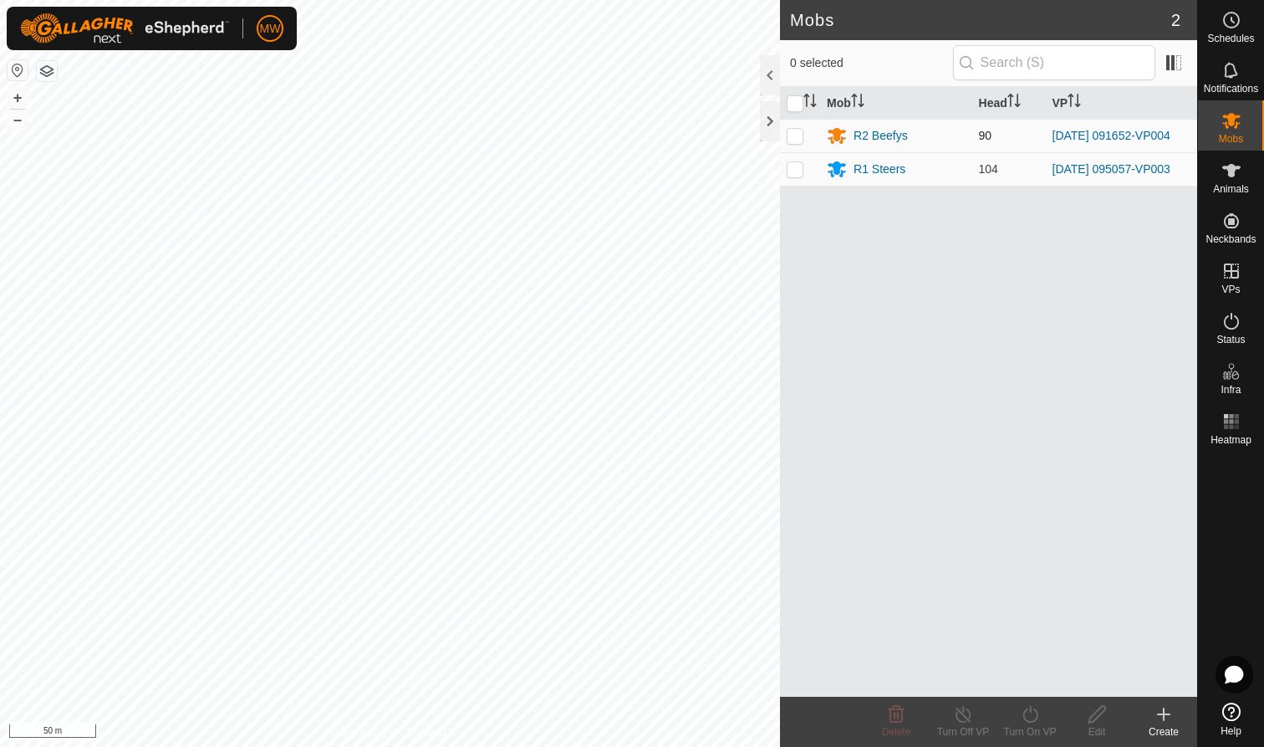
click at [794, 138] on p-checkbox at bounding box center [795, 135] width 17 height 13
checkbox input "true"
click at [1031, 718] on icon at bounding box center [1030, 714] width 21 height 20
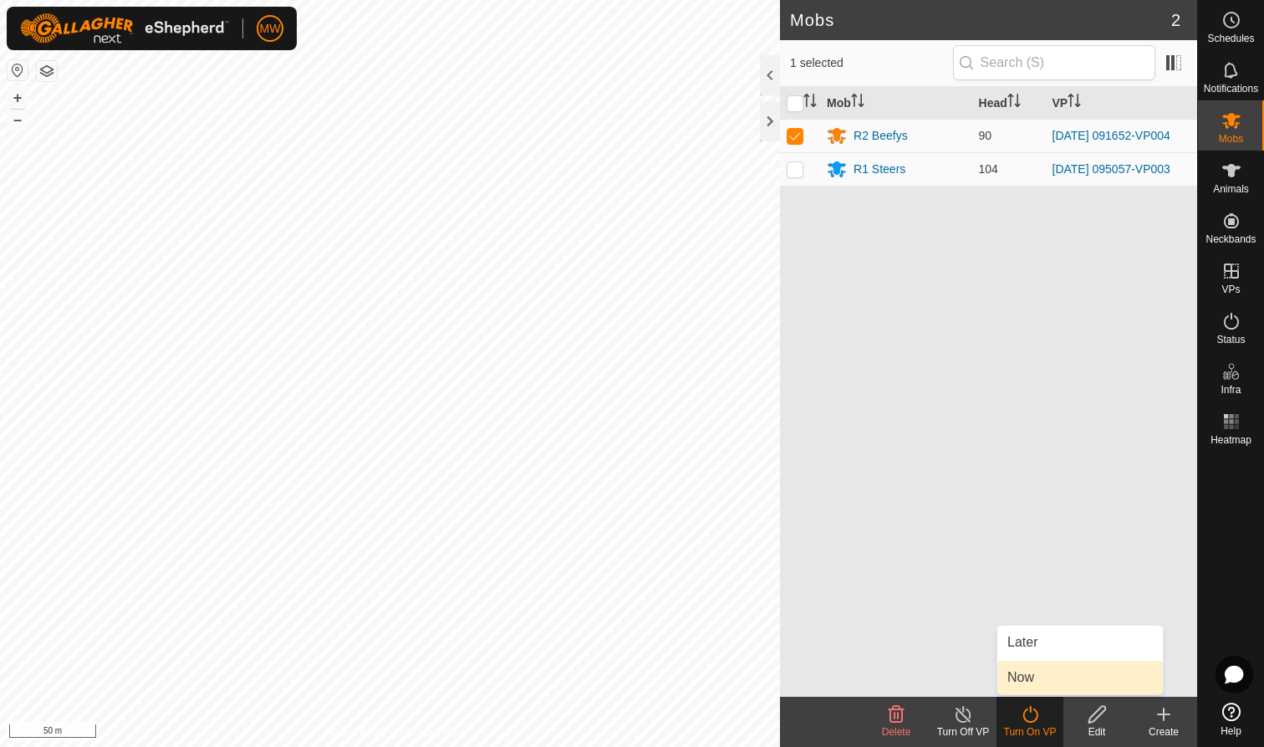
click at [1027, 675] on link "Now" at bounding box center [1081, 677] width 166 height 33
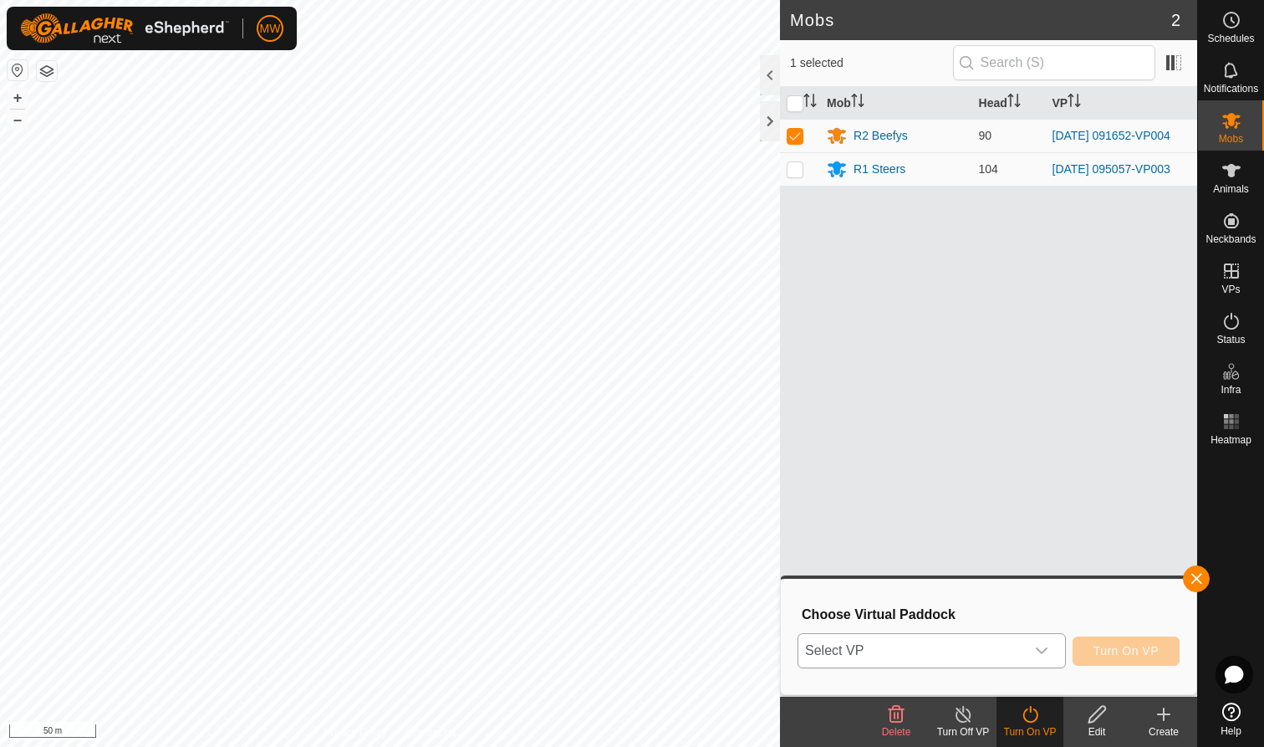
click at [1048, 646] on icon "dropdown trigger" at bounding box center [1041, 650] width 13 height 13
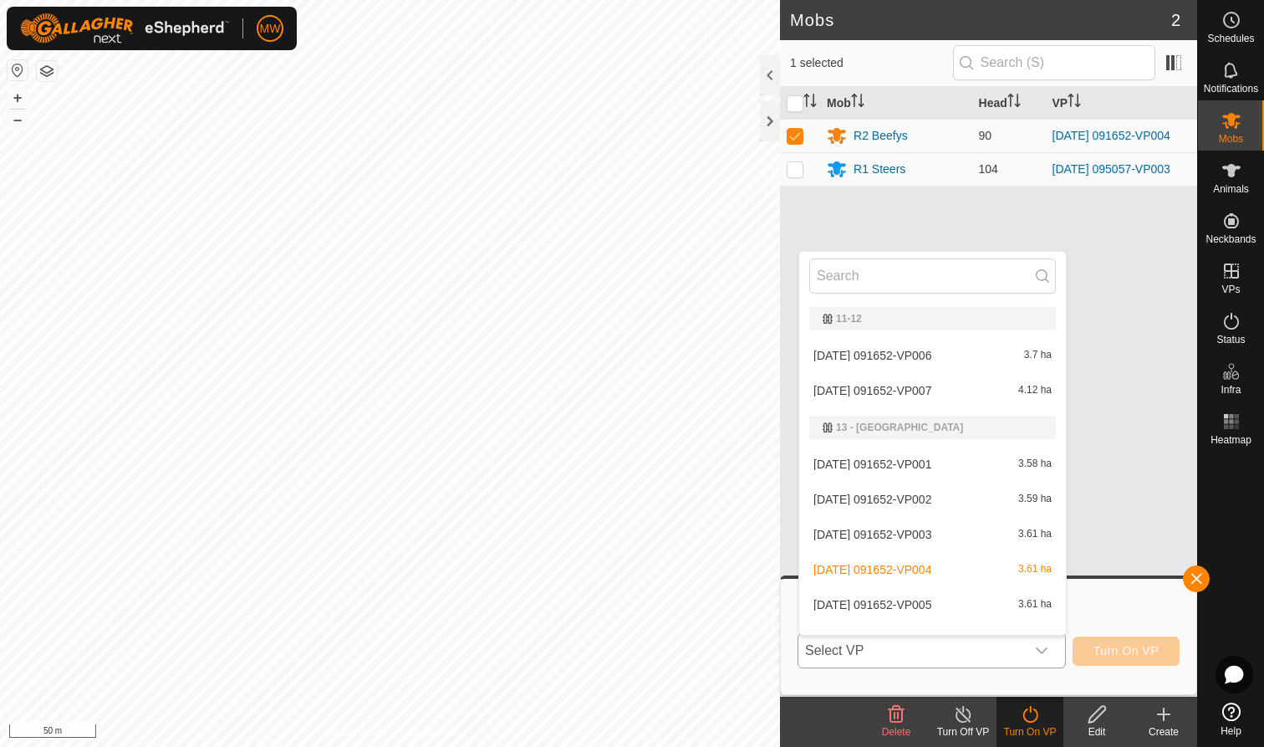
scroll to position [22, 0]
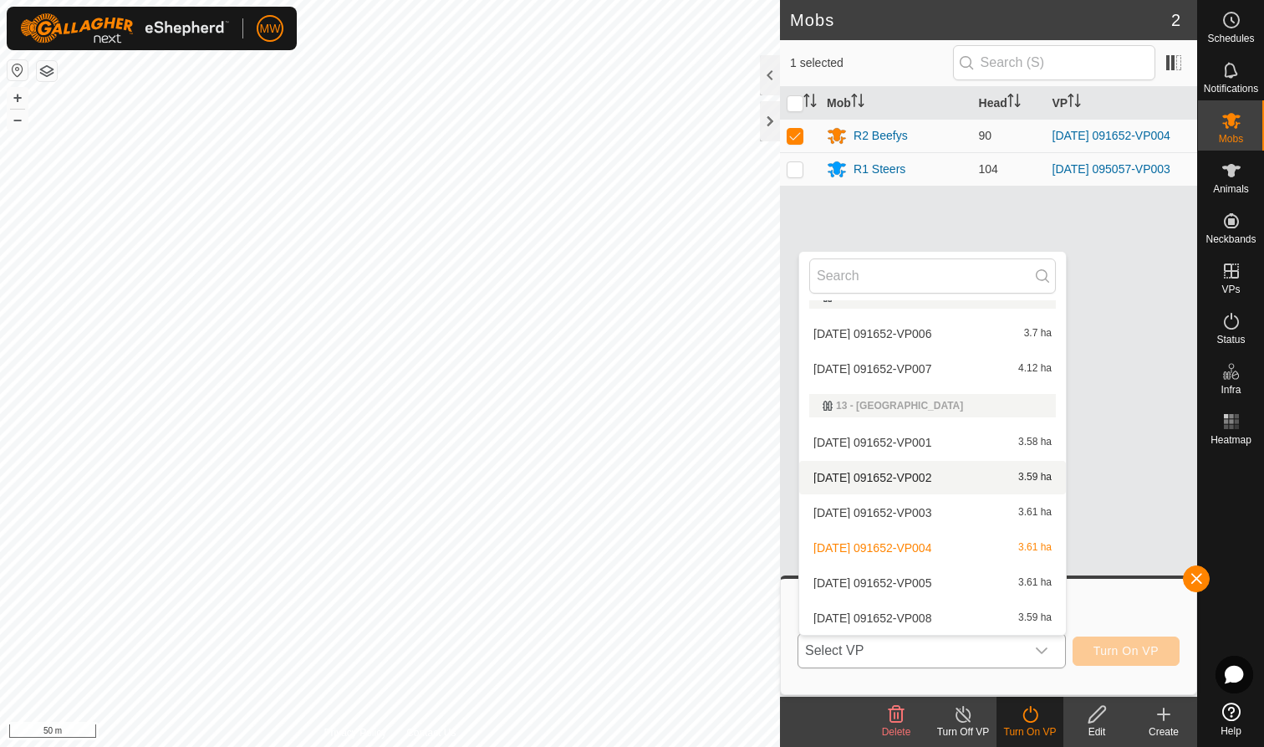
drag, startPoint x: 983, startPoint y: 569, endPoint x: 975, endPoint y: 483, distance: 85.7
click at [975, 483] on ul "11-12 2025-08-01 091652-VP006 3.7 ha 2025-08-01 091652-VP007 4.12 ha 13 - Siber…" at bounding box center [932, 652] width 267 height 749
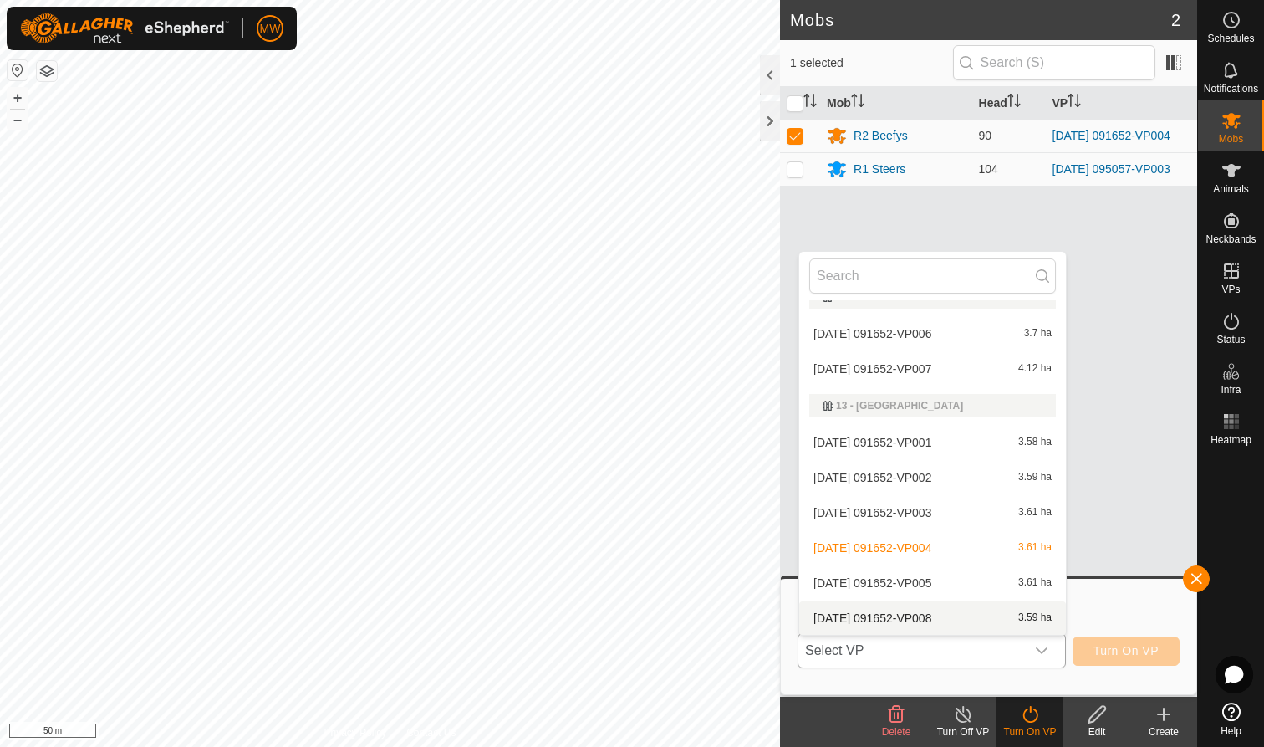
drag, startPoint x: 973, startPoint y: 596, endPoint x: 971, endPoint y: 628, distance: 31.9
click at [971, 628] on ul "11-12 2025-08-01 091652-VP006 3.7 ha 2025-08-01 091652-VP007 4.12 ha 13 - Siber…" at bounding box center [932, 652] width 267 height 749
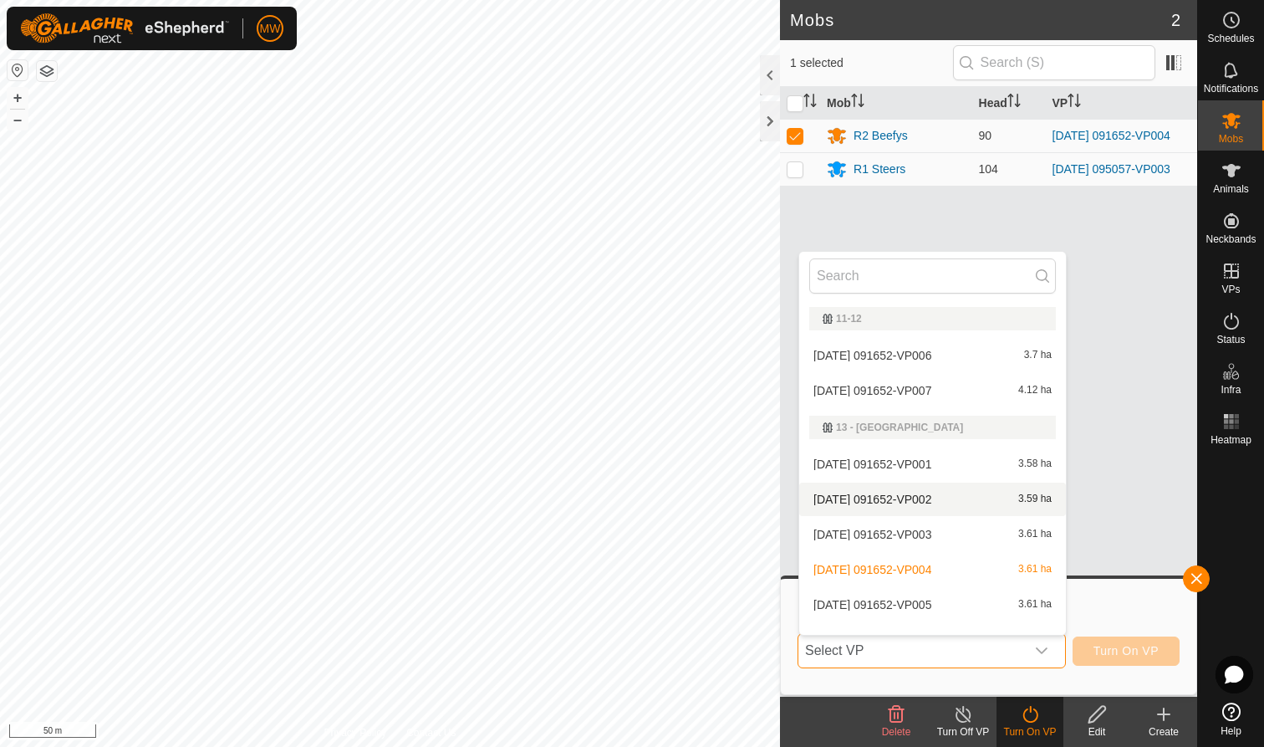
scroll to position [0, 0]
click at [911, 600] on li "2025-08-01 091652-VP005 3.61 ha" at bounding box center [932, 604] width 267 height 33
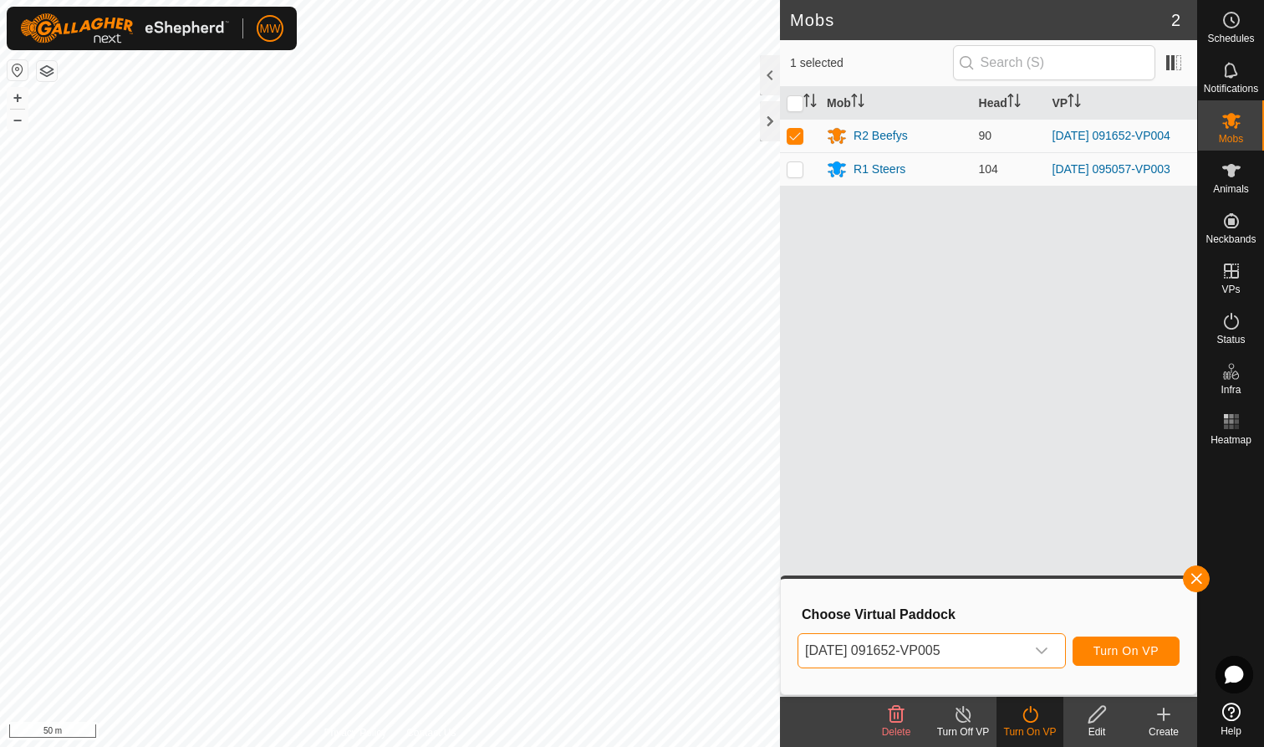
click at [1140, 650] on span "Turn On VP" at bounding box center [1126, 650] width 65 height 13
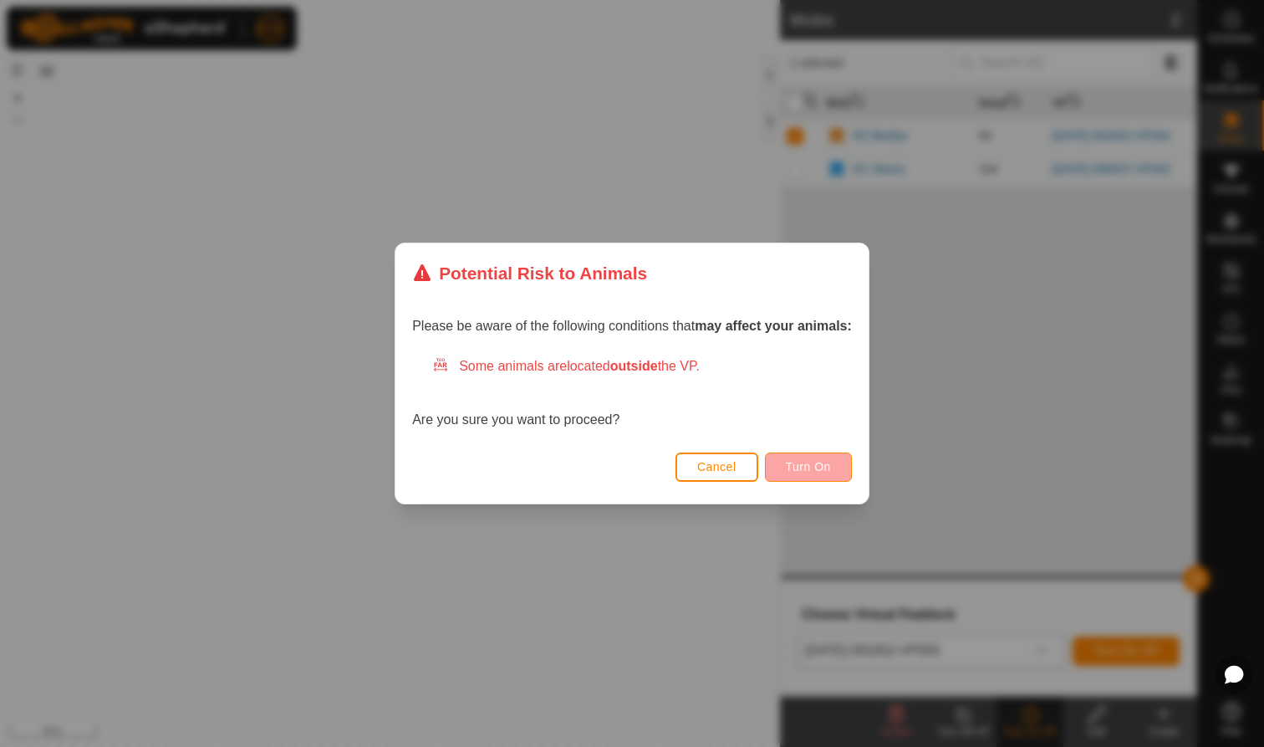
click at [808, 467] on span "Turn On" at bounding box center [808, 466] width 45 height 13
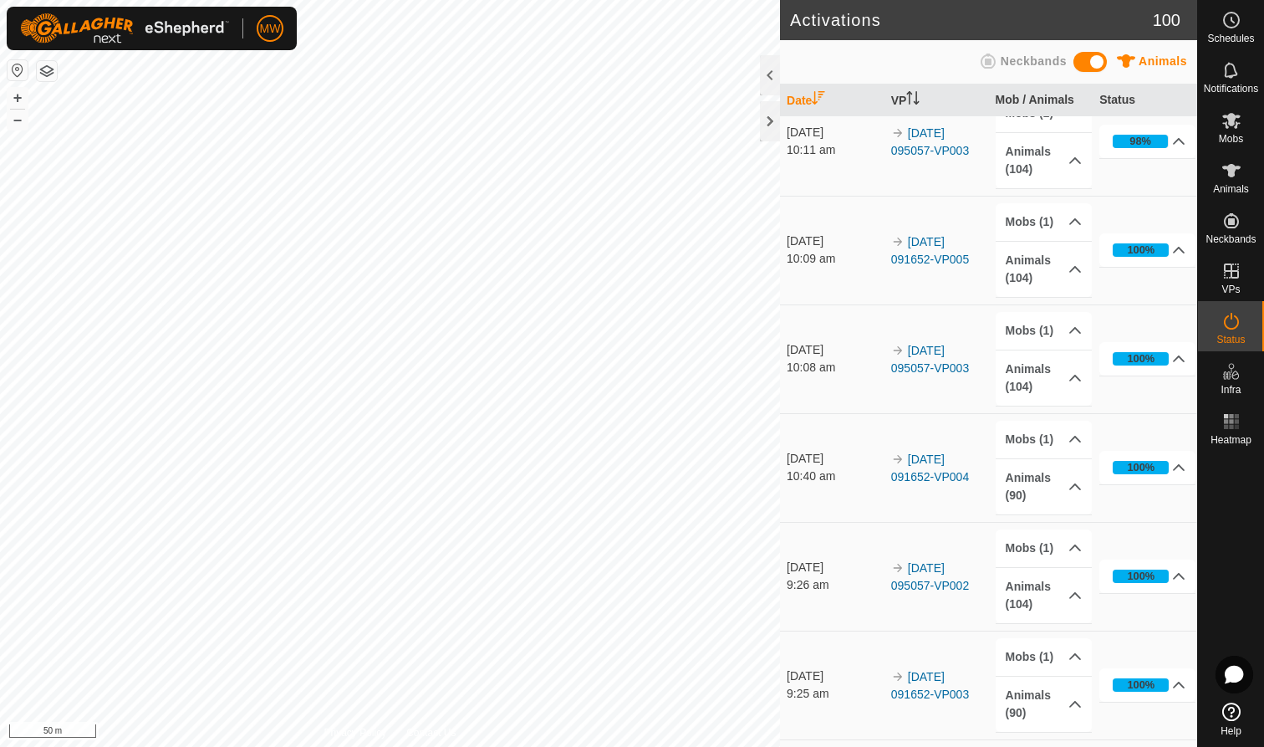
scroll to position [132, 0]
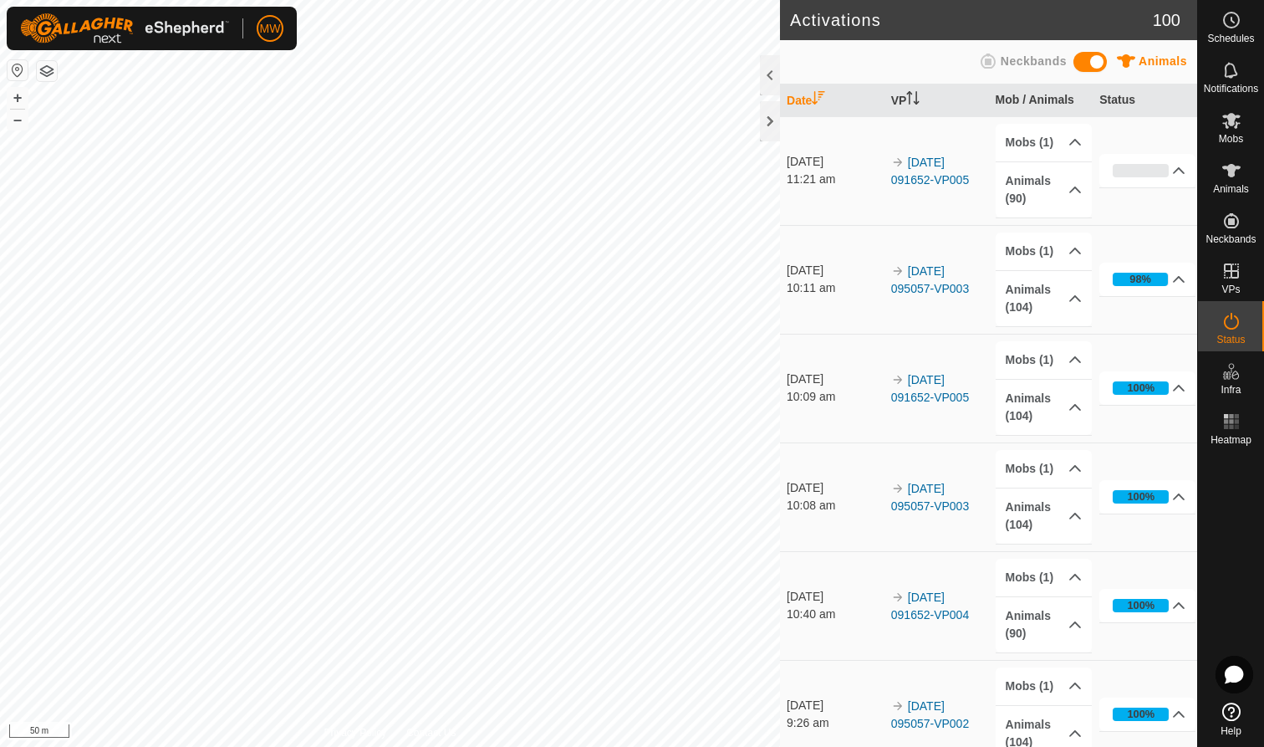
click at [808, 407] on div "Activations 100 Animals Neckbands Date VP Mob / Animals Status [DATE] 11:21 am …" at bounding box center [598, 373] width 1197 height 747
click at [369, 0] on html "MW Schedules Notifications Mobs Animals Neckbands VPs Status Infra Heatmap Help…" at bounding box center [632, 373] width 1264 height 747
click at [369, 732] on div "Privacy Policy Contact Us House + – ⇧ i 10 m" at bounding box center [390, 373] width 780 height 747
click at [899, 503] on div "Activations 100 Animals Neckbands Date VP Mob / Animals Status [DATE] 11:21 am …" at bounding box center [598, 373] width 1197 height 747
click at [939, 598] on div "Activations 100 Animals Neckbands Date VP Mob / Animals Status [DATE] 11:21 am …" at bounding box center [598, 373] width 1197 height 747
